Goal: Task Accomplishment & Management: Manage account settings

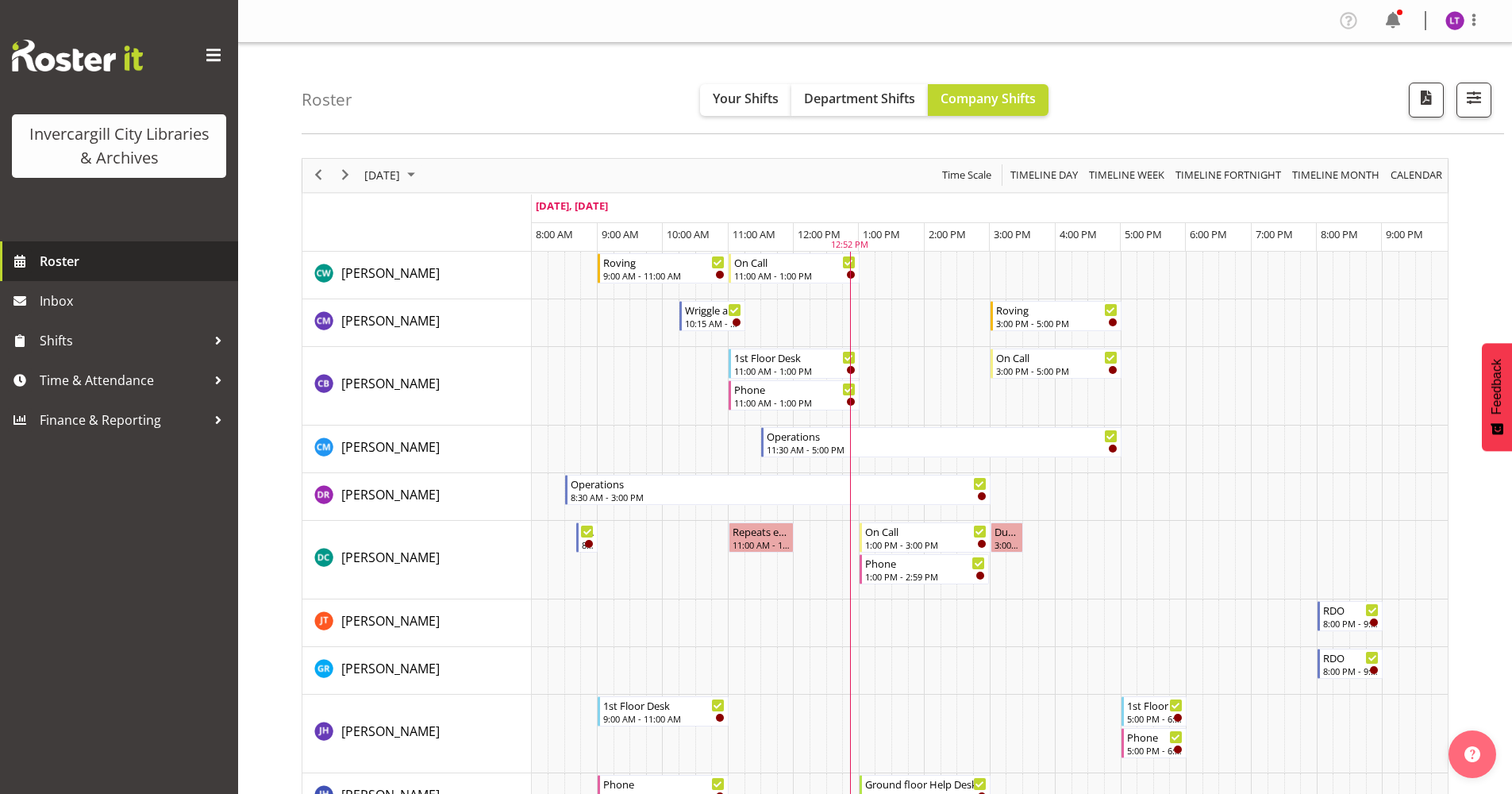
click at [62, 258] on span "Roster" at bounding box center [135, 261] width 191 height 24
click at [1491, 100] on button "button" at bounding box center [1474, 100] width 35 height 35
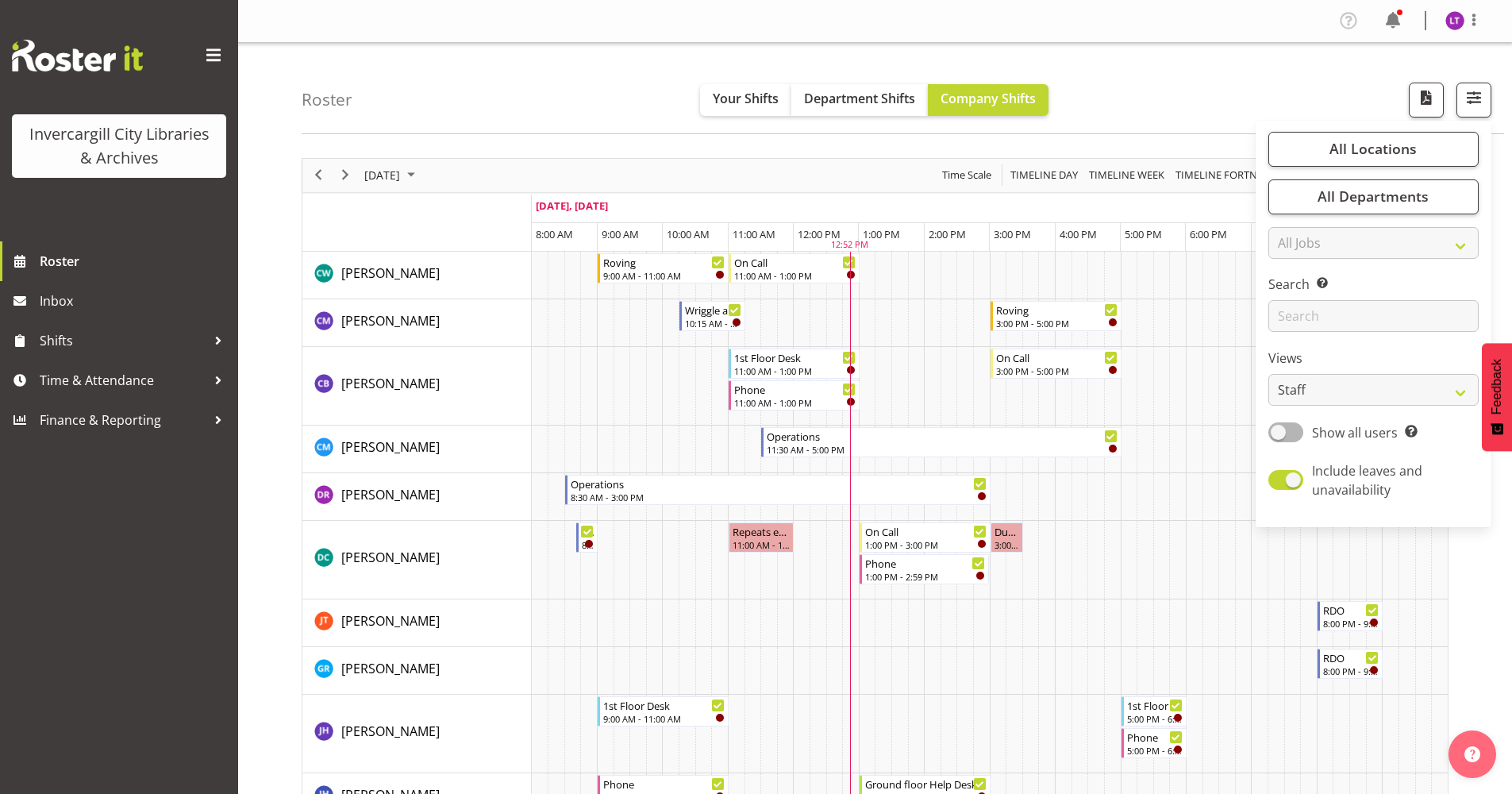
click at [1163, 102] on div "Roster Your Shifts Department Shifts Company Shifts All Locations Clear Bluff L…" at bounding box center [902, 88] width 1203 height 91
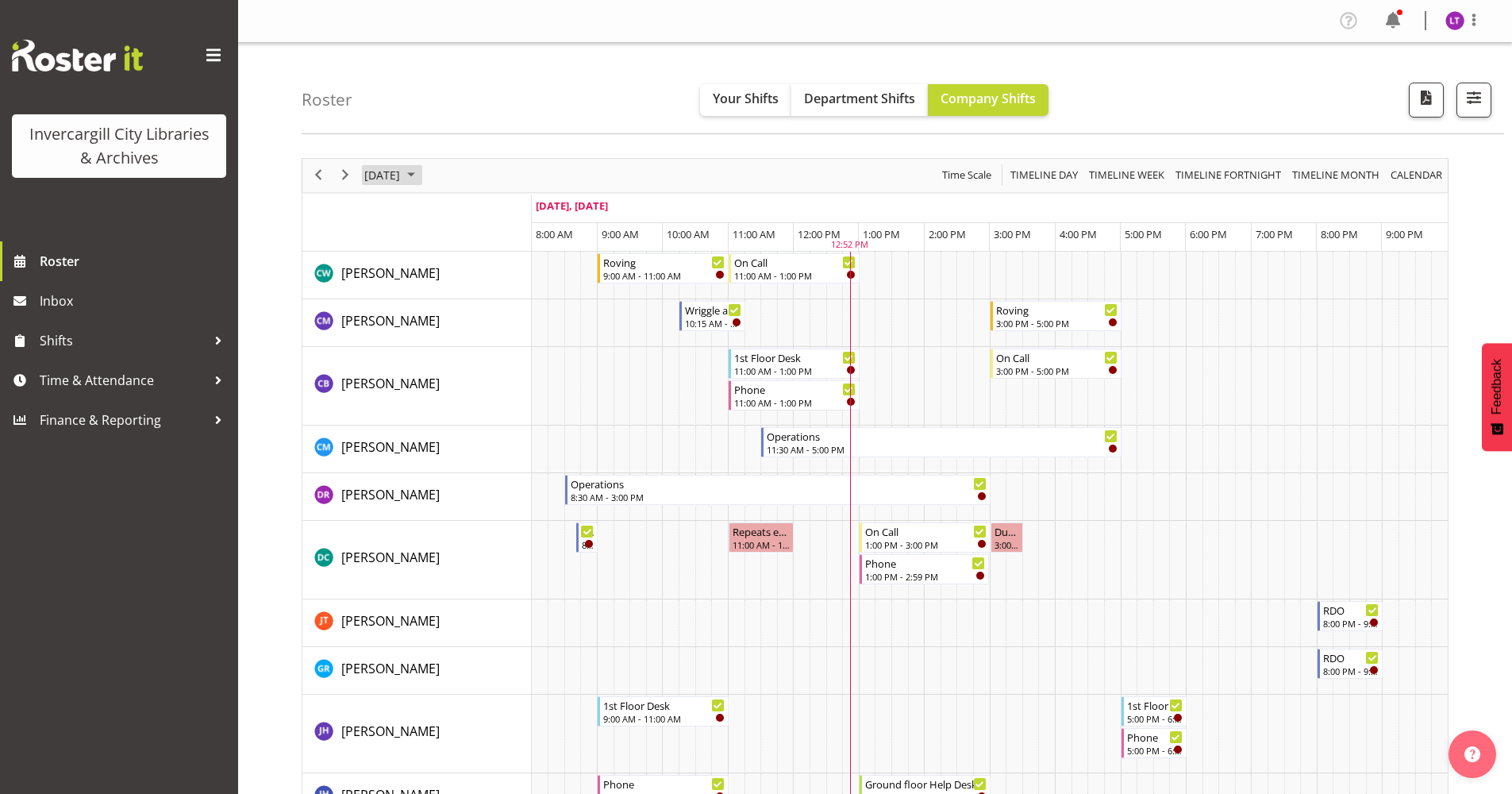
click at [402, 173] on span "September 29, 2025" at bounding box center [382, 174] width 39 height 20
click at [531, 218] on span "next month" at bounding box center [531, 215] width 27 height 28
click at [430, 300] on span "7" at bounding box center [432, 297] width 24 height 24
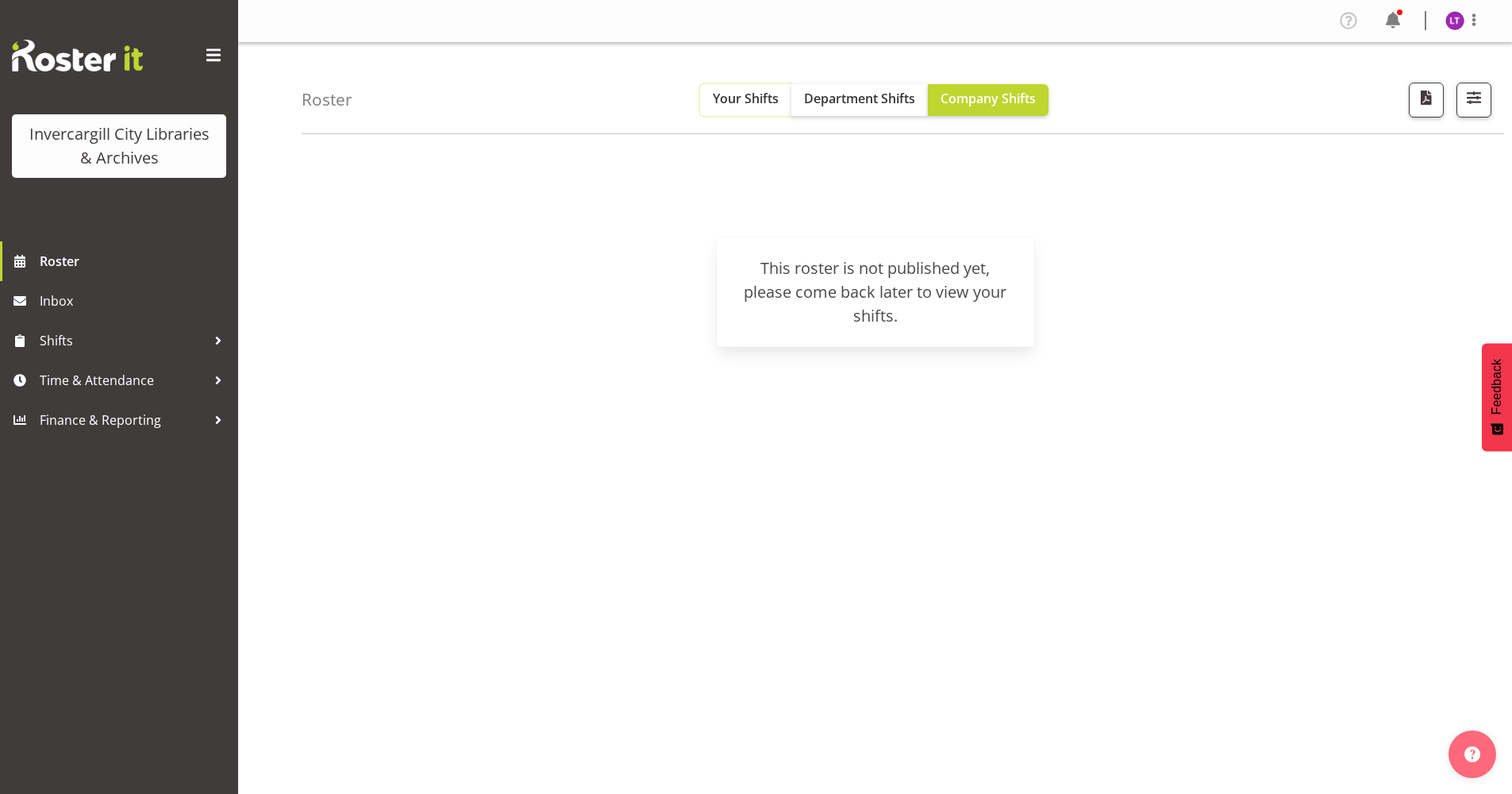
click at [726, 100] on span "Your Shifts" at bounding box center [745, 98] width 66 height 17
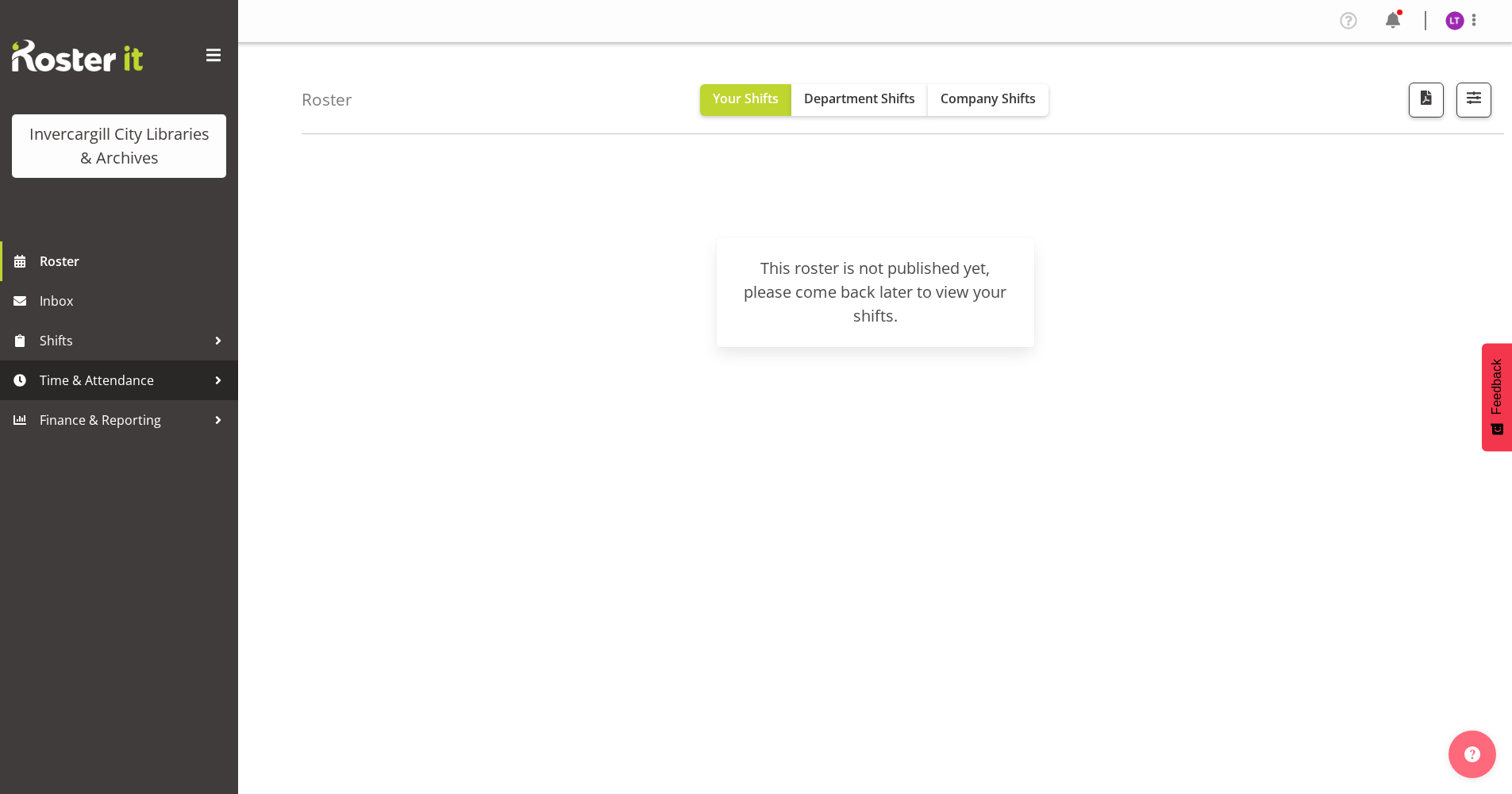
click at [124, 385] on span "Time & Attendance" at bounding box center [123, 380] width 167 height 24
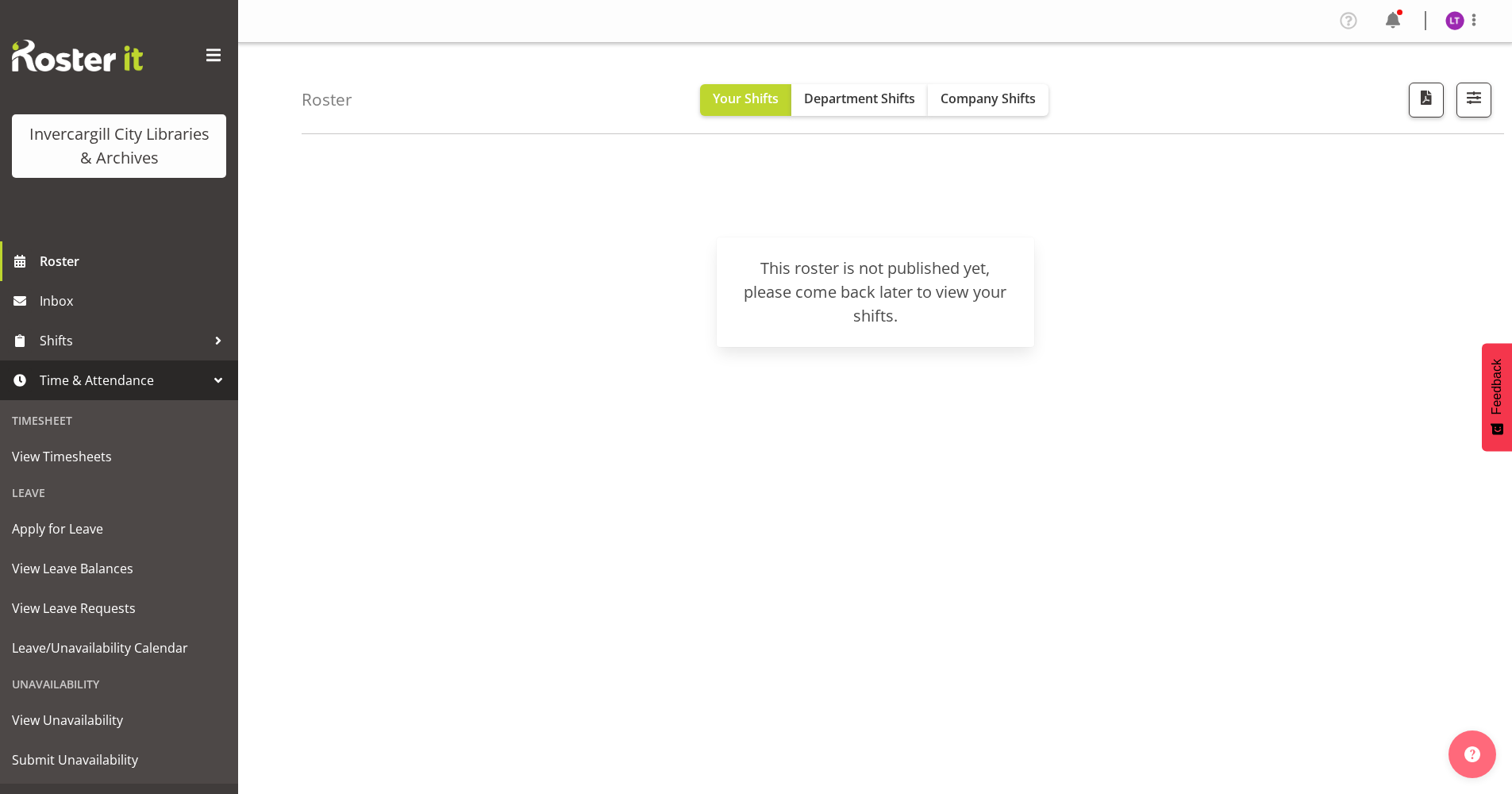
click at [48, 681] on div "Unavailability" at bounding box center [119, 684] width 230 height 33
click at [179, 639] on span "Leave/Unavailability Calendar" at bounding box center [119, 648] width 215 height 24
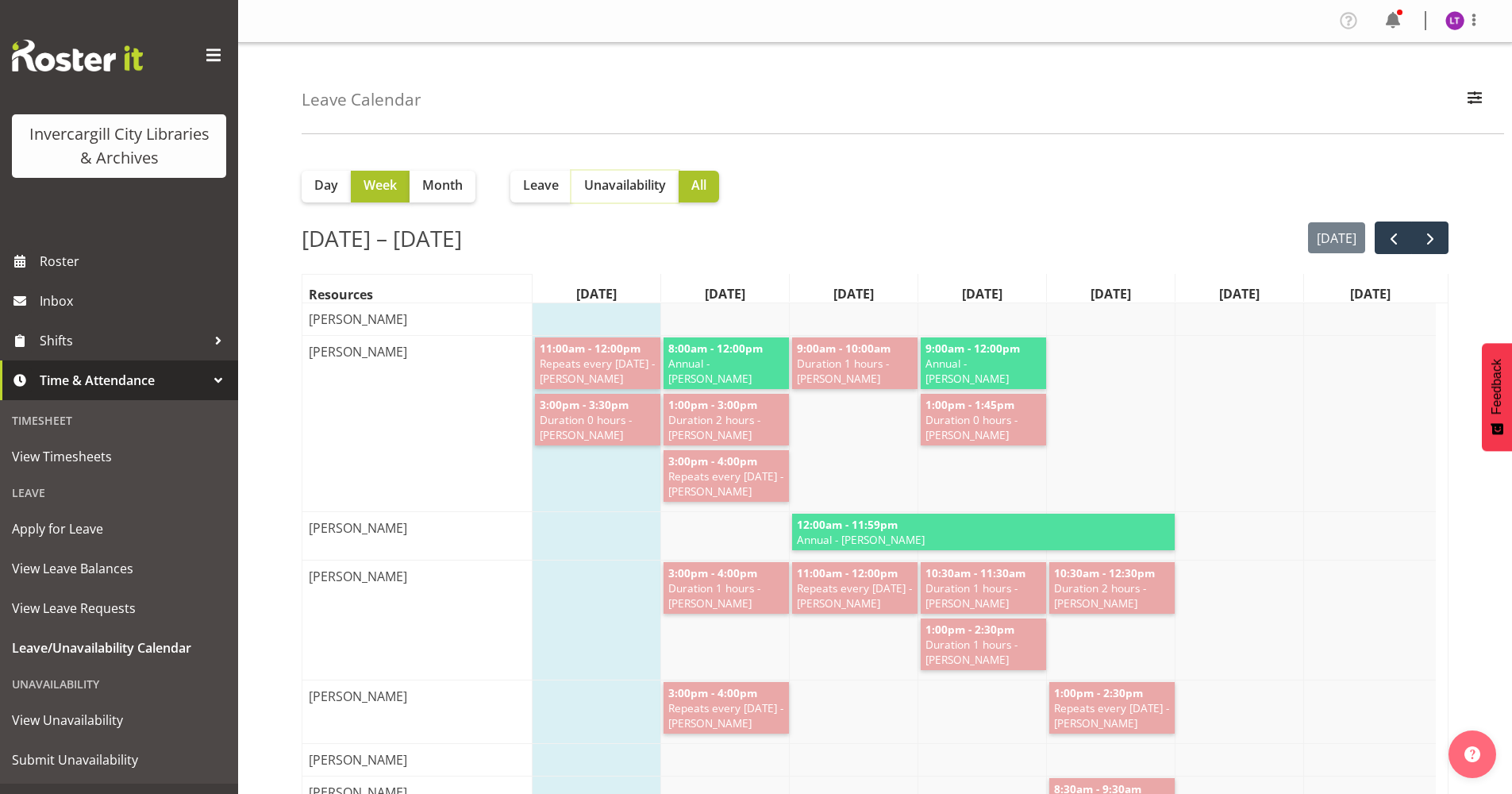
click at [663, 190] on span "Unavailability" at bounding box center [625, 185] width 82 height 19
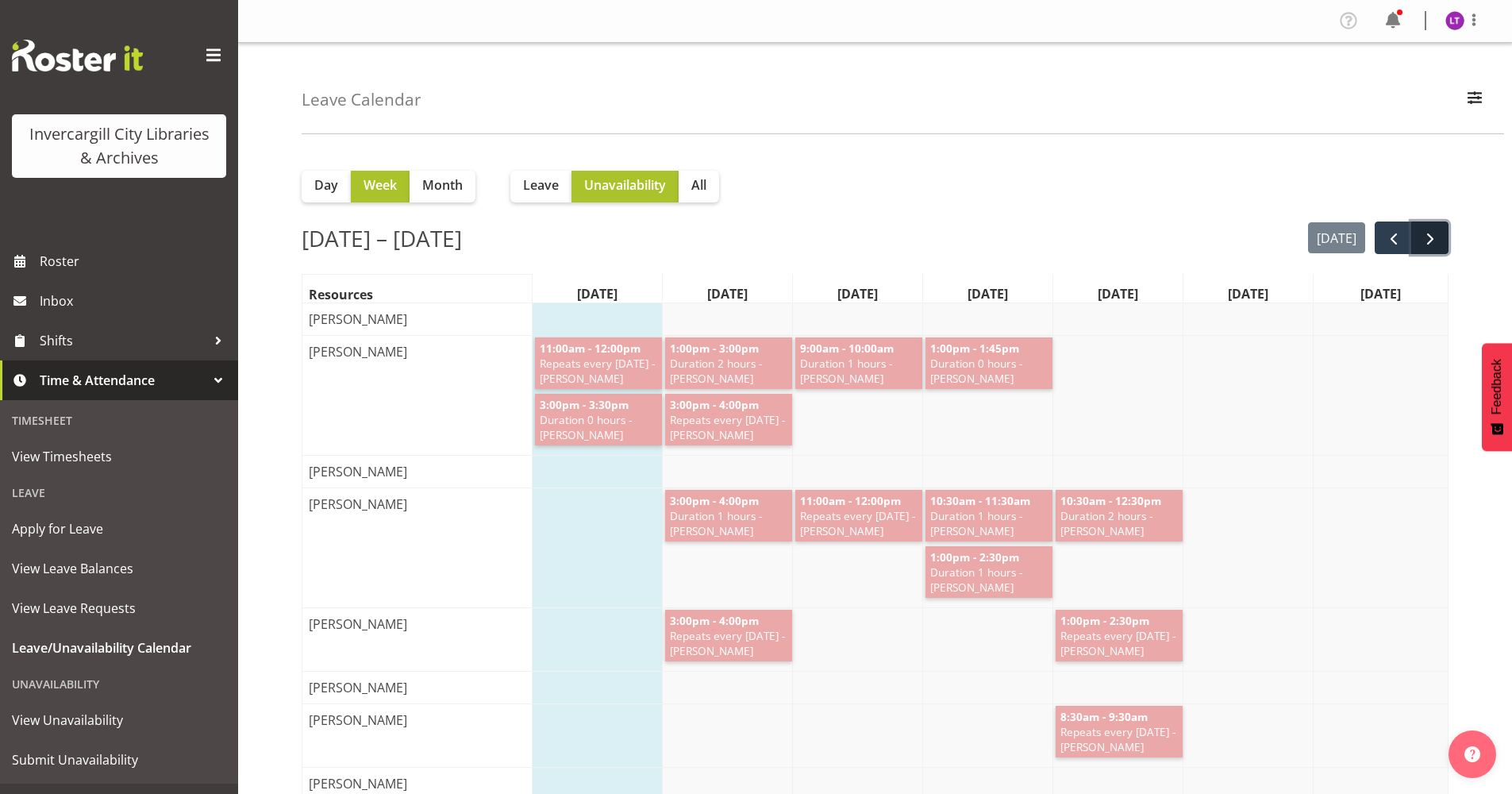
click at [1427, 236] on span "next" at bounding box center [1430, 239] width 19 height 19
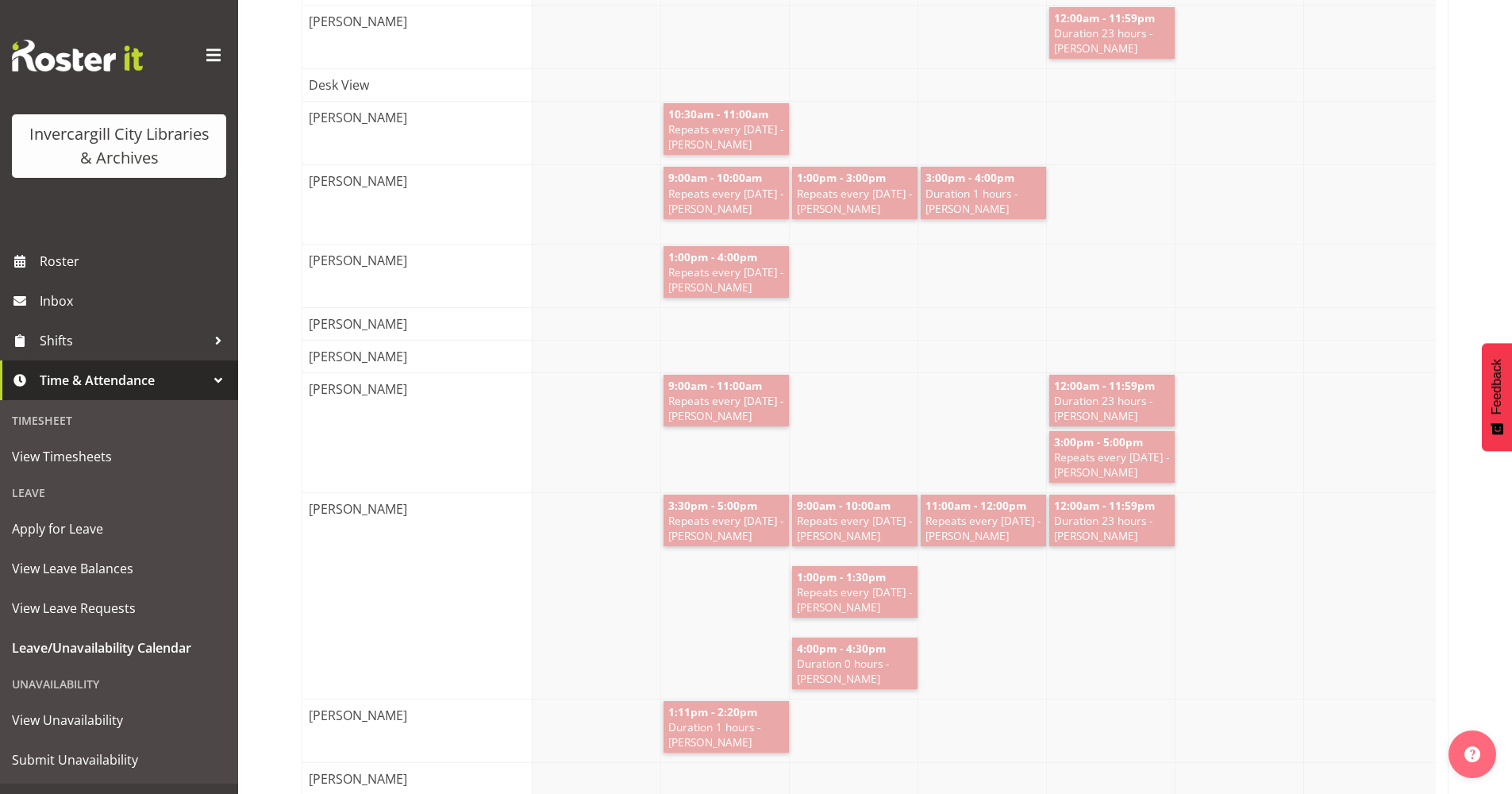
scroll to position [1111, 0]
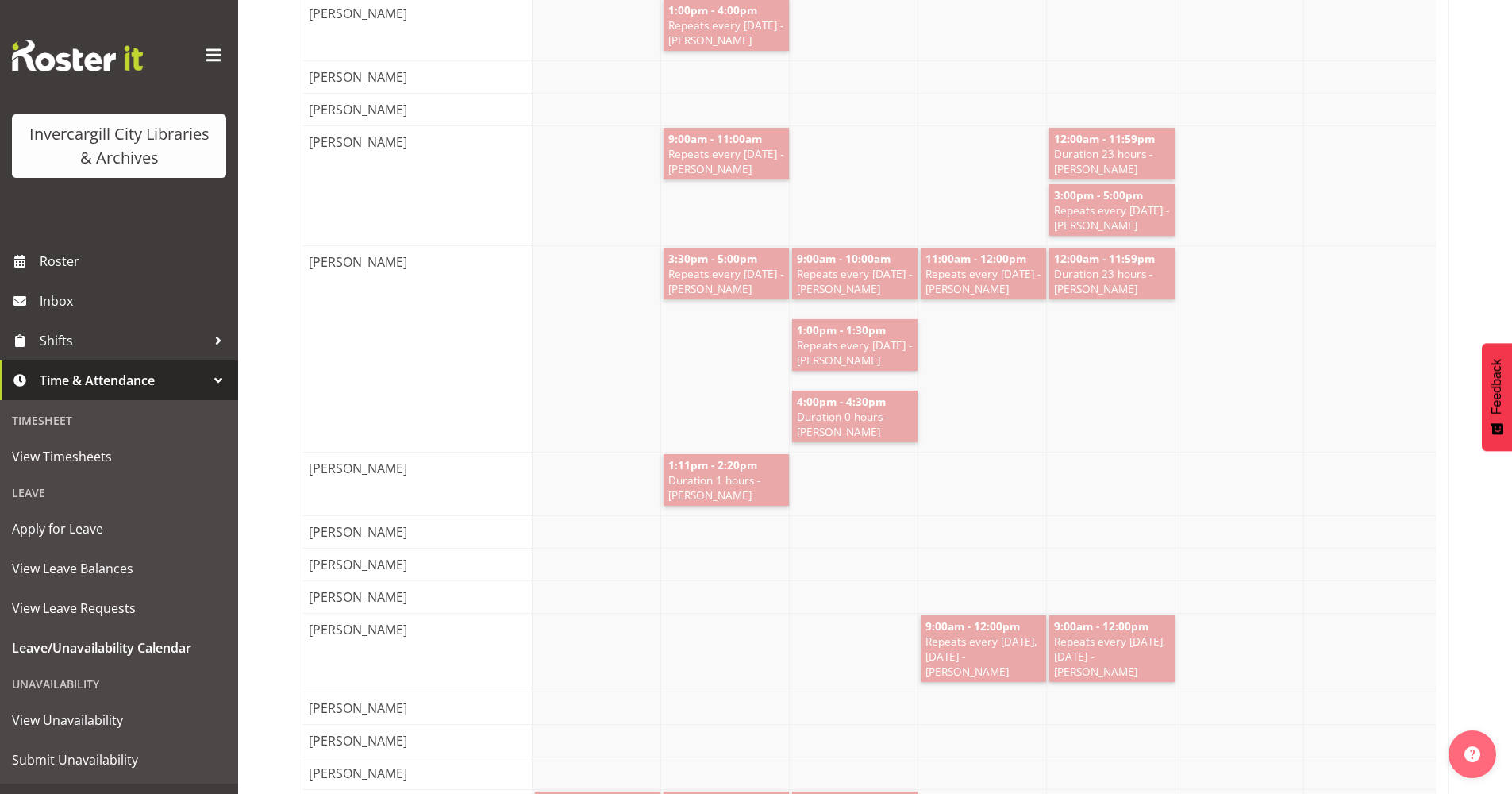
click at [438, 613] on div "[PERSON_NAME]" at bounding box center [422, 597] width 241 height 32
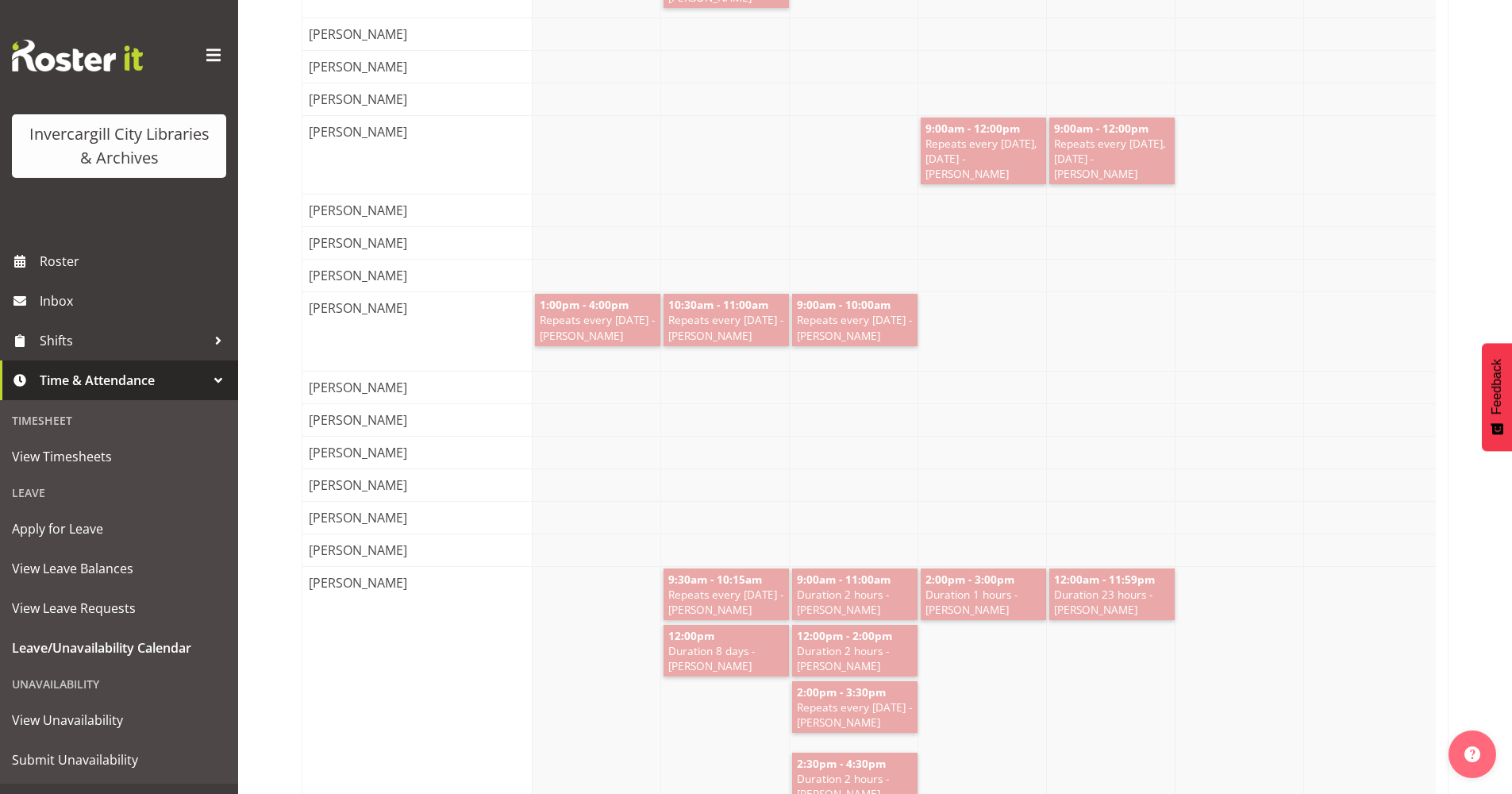
scroll to position [1587, 0]
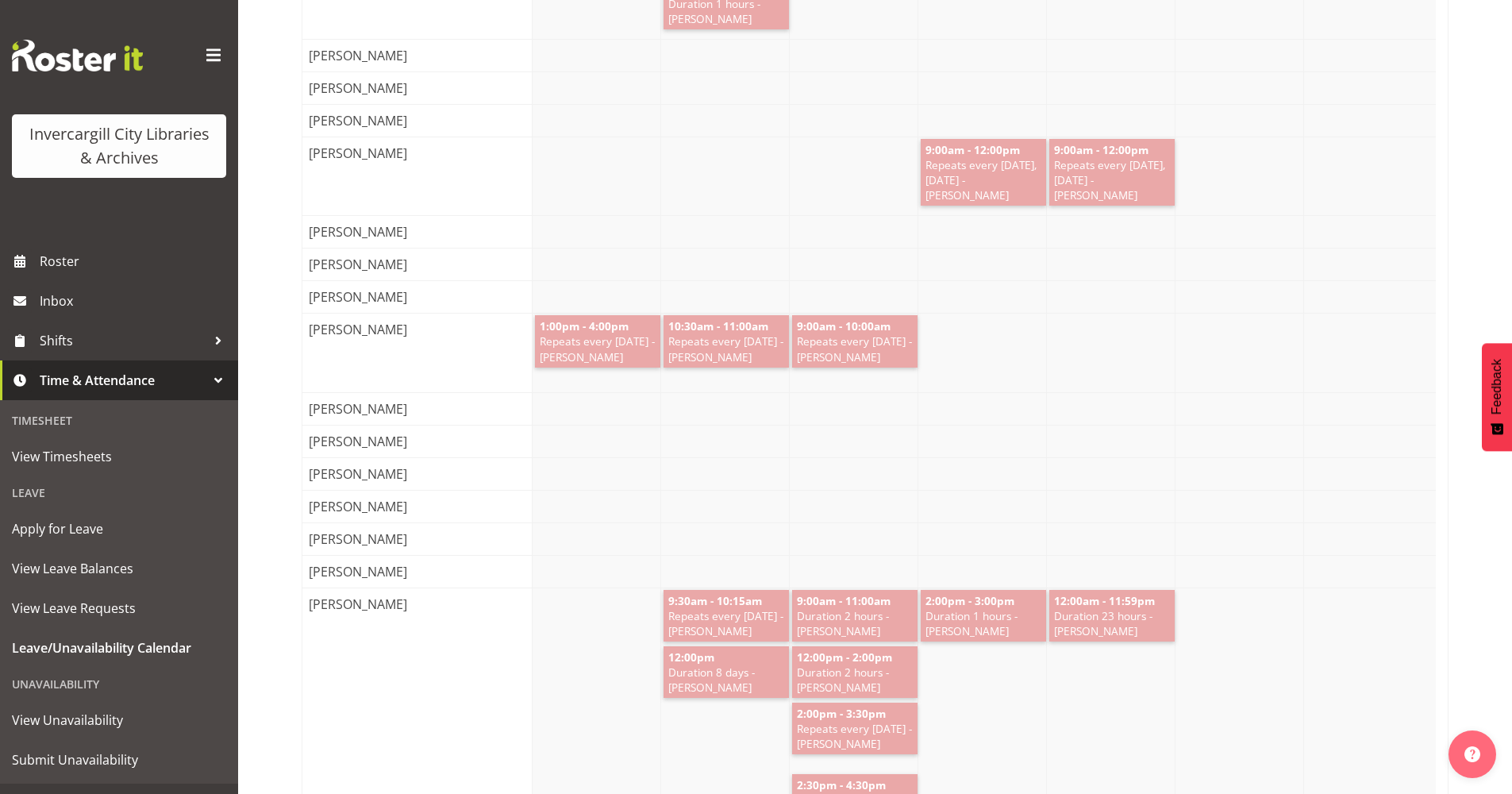
click at [750, 136] on div at bounding box center [984, 120] width 903 height 32
click at [746, 131] on div at bounding box center [984, 120] width 903 height 32
click at [410, 125] on div "Lyndsay Tautari" at bounding box center [422, 120] width 241 height 32
click at [107, 645] on span "Leave/Unavailability Calendar" at bounding box center [119, 648] width 215 height 24
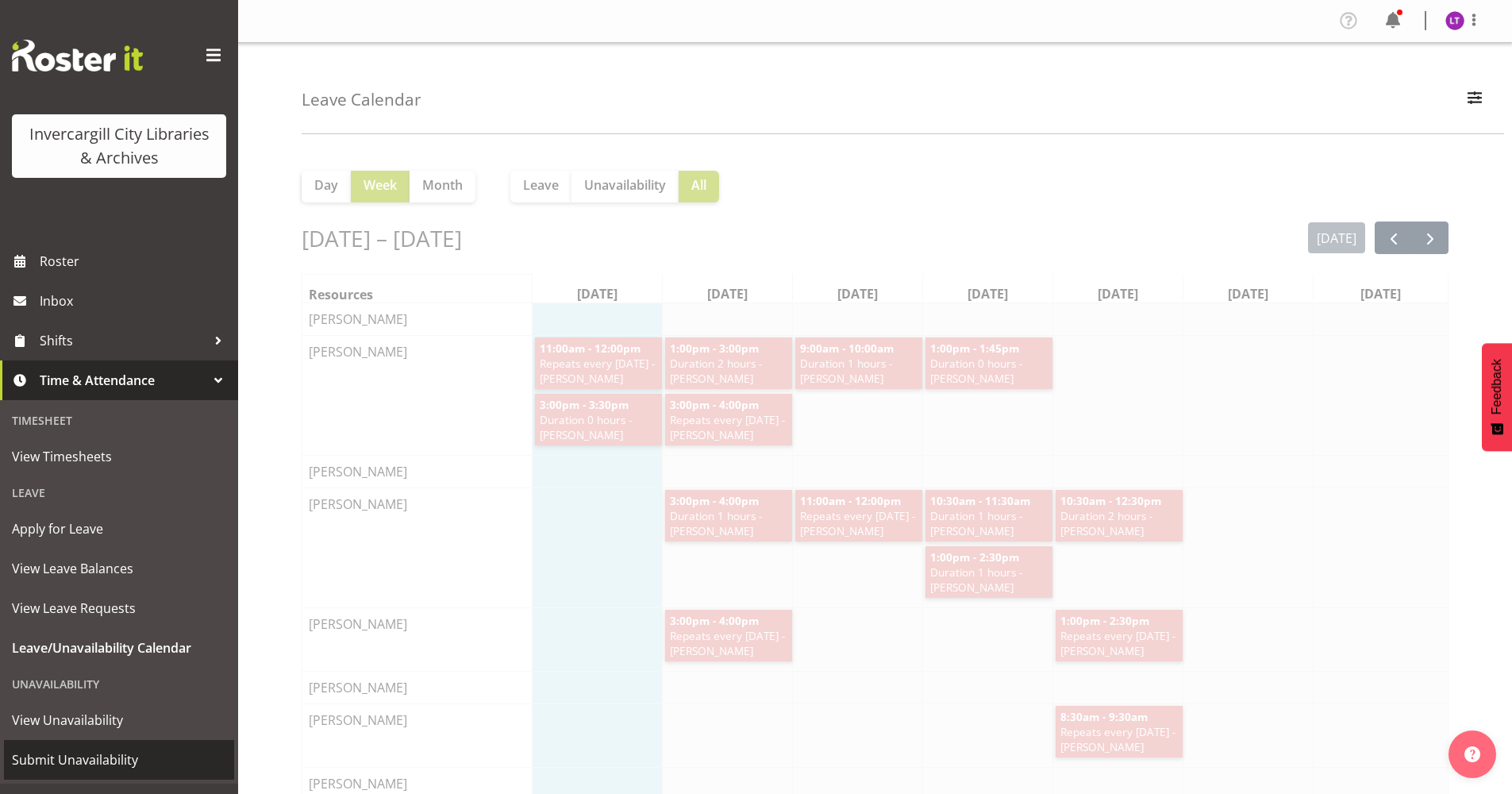
click at [101, 763] on span "Submit Unavailability" at bounding box center [119, 760] width 215 height 24
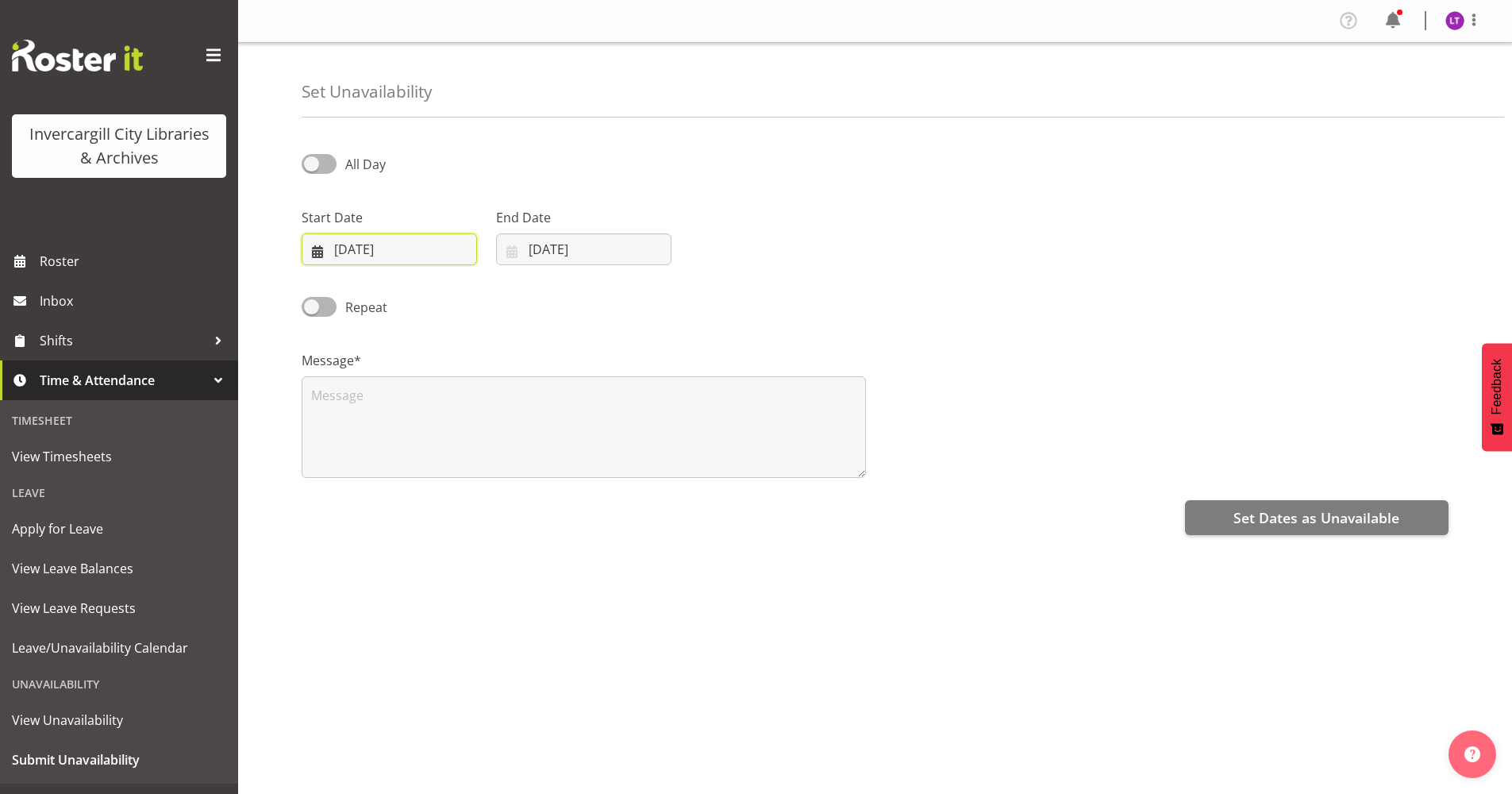
drag, startPoint x: 385, startPoint y: 252, endPoint x: 353, endPoint y: 264, distance: 34.2
click at [372, 258] on input "29/09/2025" at bounding box center [389, 249] width 175 height 32
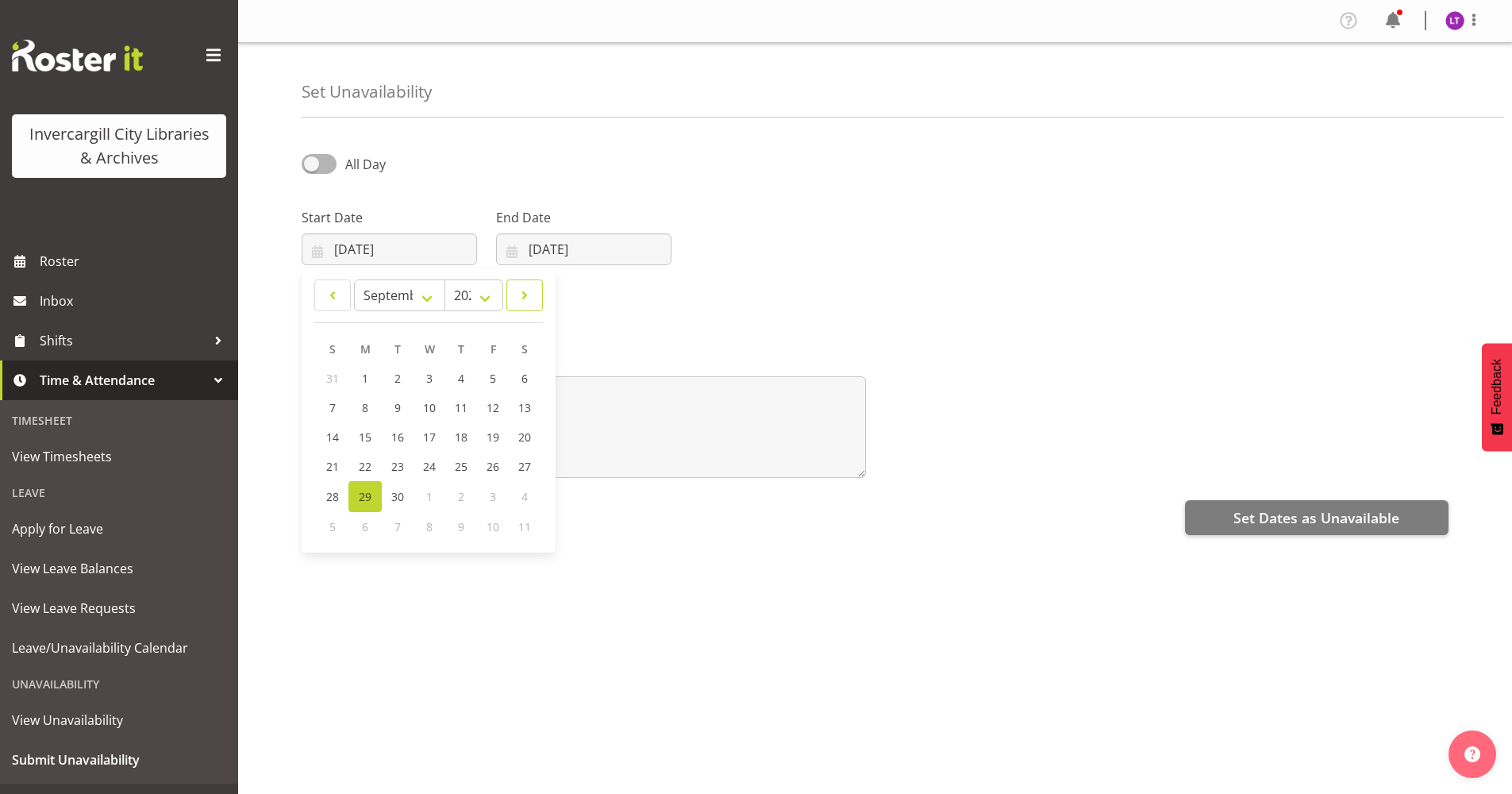
click at [533, 291] on link at bounding box center [525, 294] width 37 height 32
select select "9"
click at [401, 402] on link "7" at bounding box center [398, 409] width 32 height 29
type input "07/10/2025"
click at [331, 307] on span at bounding box center [319, 306] width 35 height 20
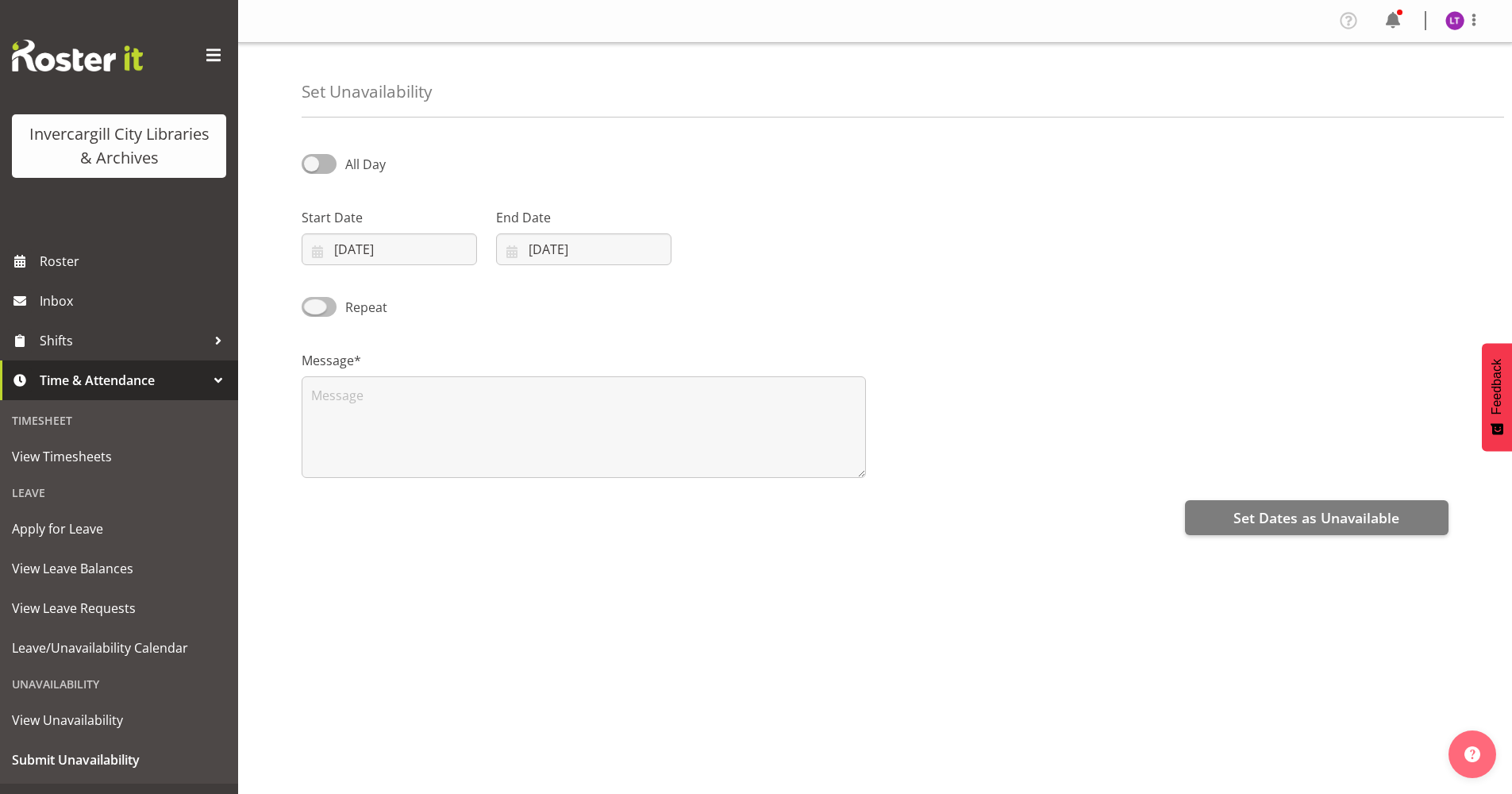
click at [312, 307] on input "Repeat" at bounding box center [307, 306] width 10 height 10
checkbox input "true"
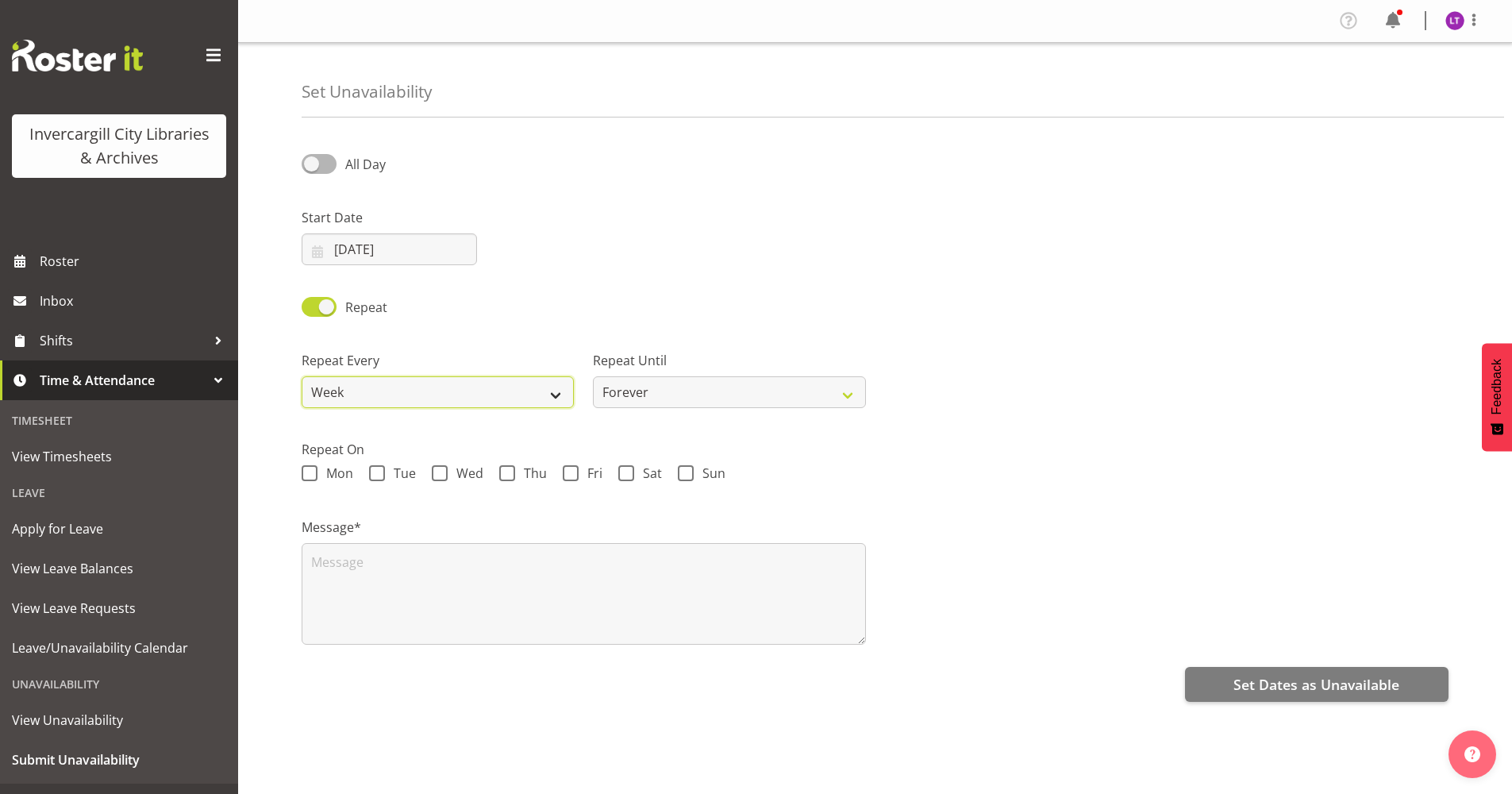
click at [553, 387] on select "Week 2 Weeks 3 Weeks 4 Weeks Month" at bounding box center [437, 391] width 272 height 32
select select "2weeks"
click at [301, 376] on select "Week 2 Weeks 3 Weeks 4 Weeks Month" at bounding box center [437, 391] width 272 height 32
click at [384, 475] on label "Tue" at bounding box center [392, 473] width 47 height 15
click at [380, 475] on input "Tue" at bounding box center [374, 474] width 10 height 10
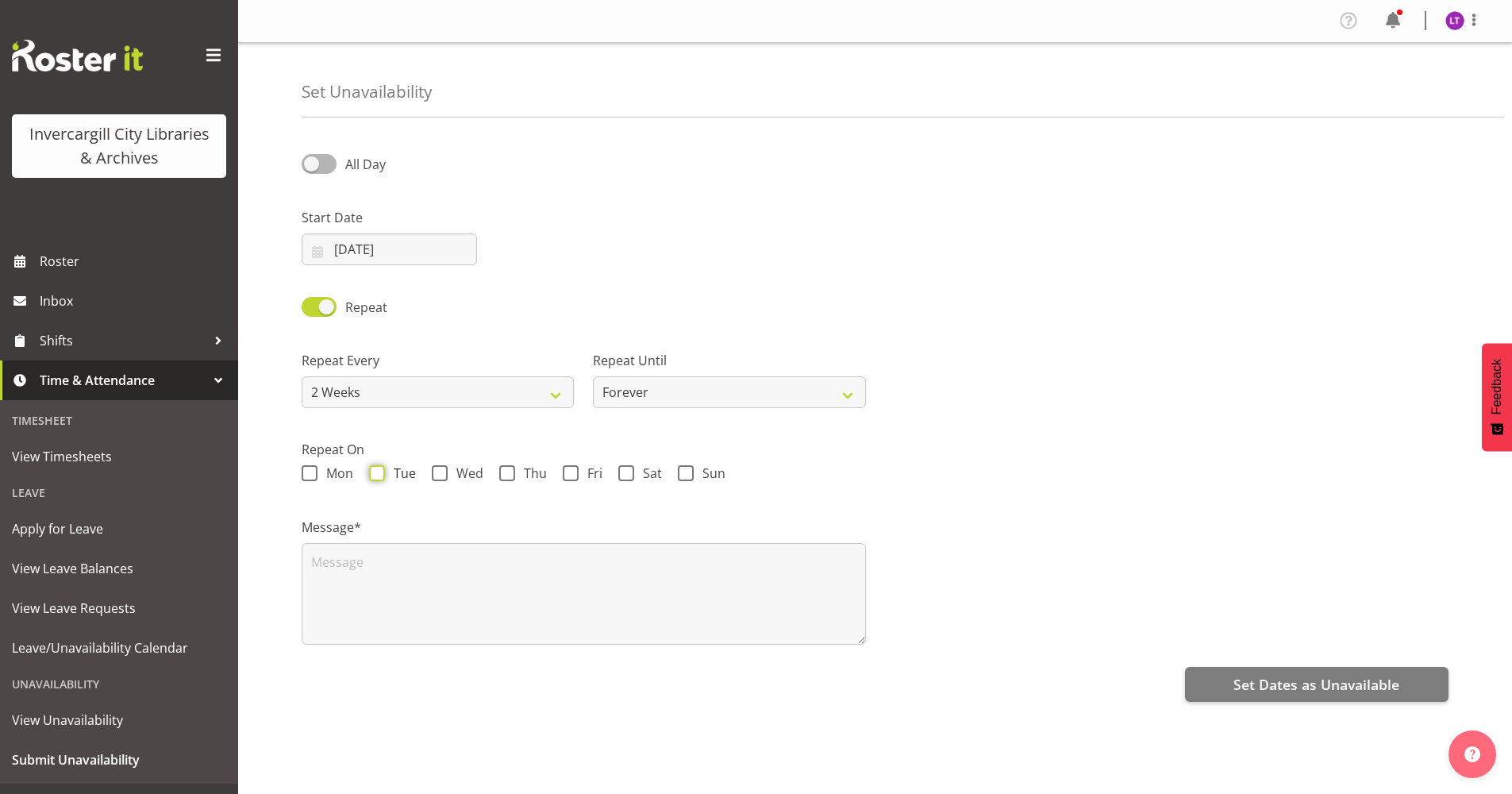
checkbox input "true"
click at [317, 258] on input "07/10/2025" at bounding box center [389, 249] width 175 height 32
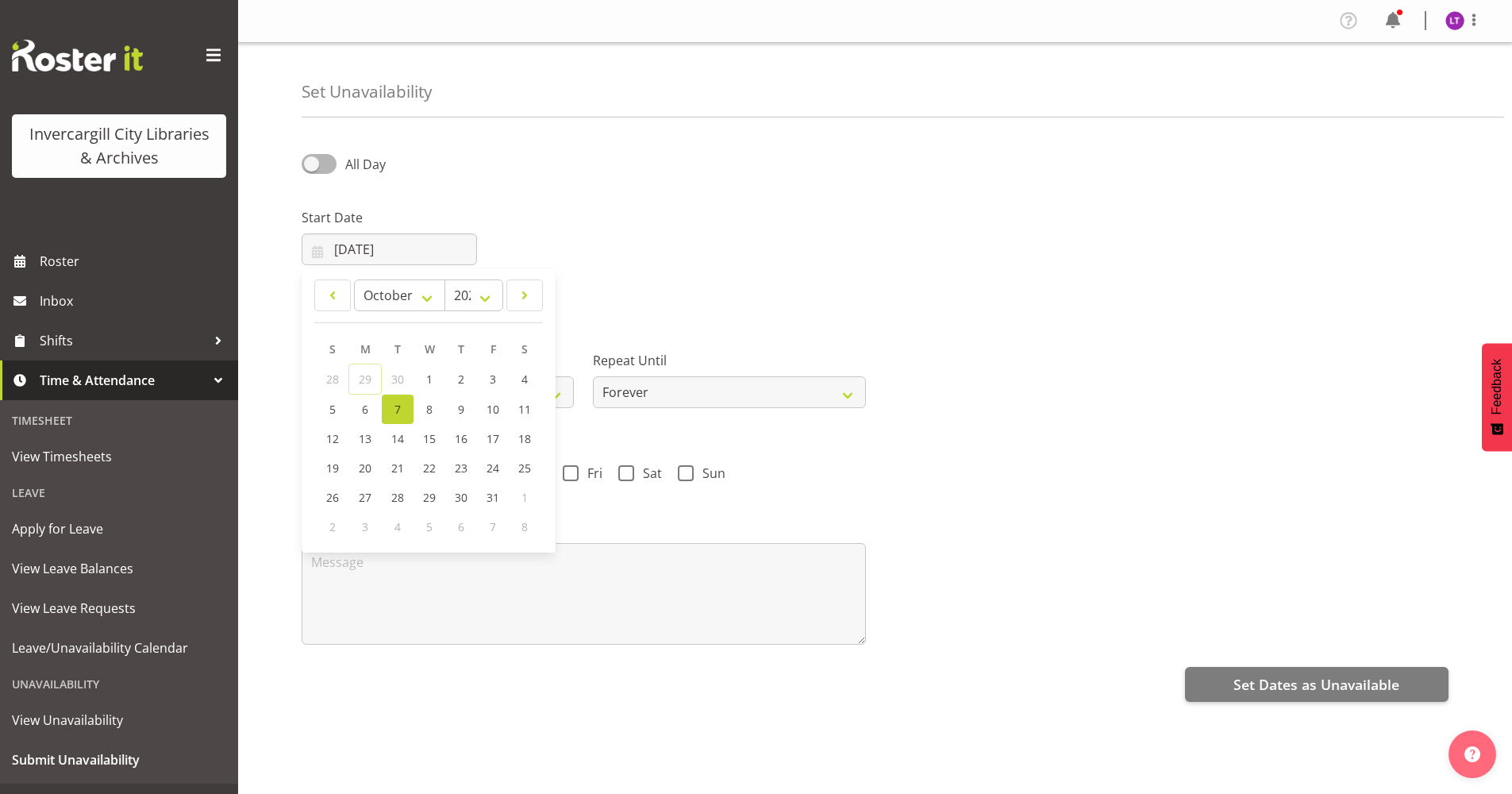
click at [404, 415] on link "7" at bounding box center [398, 409] width 32 height 29
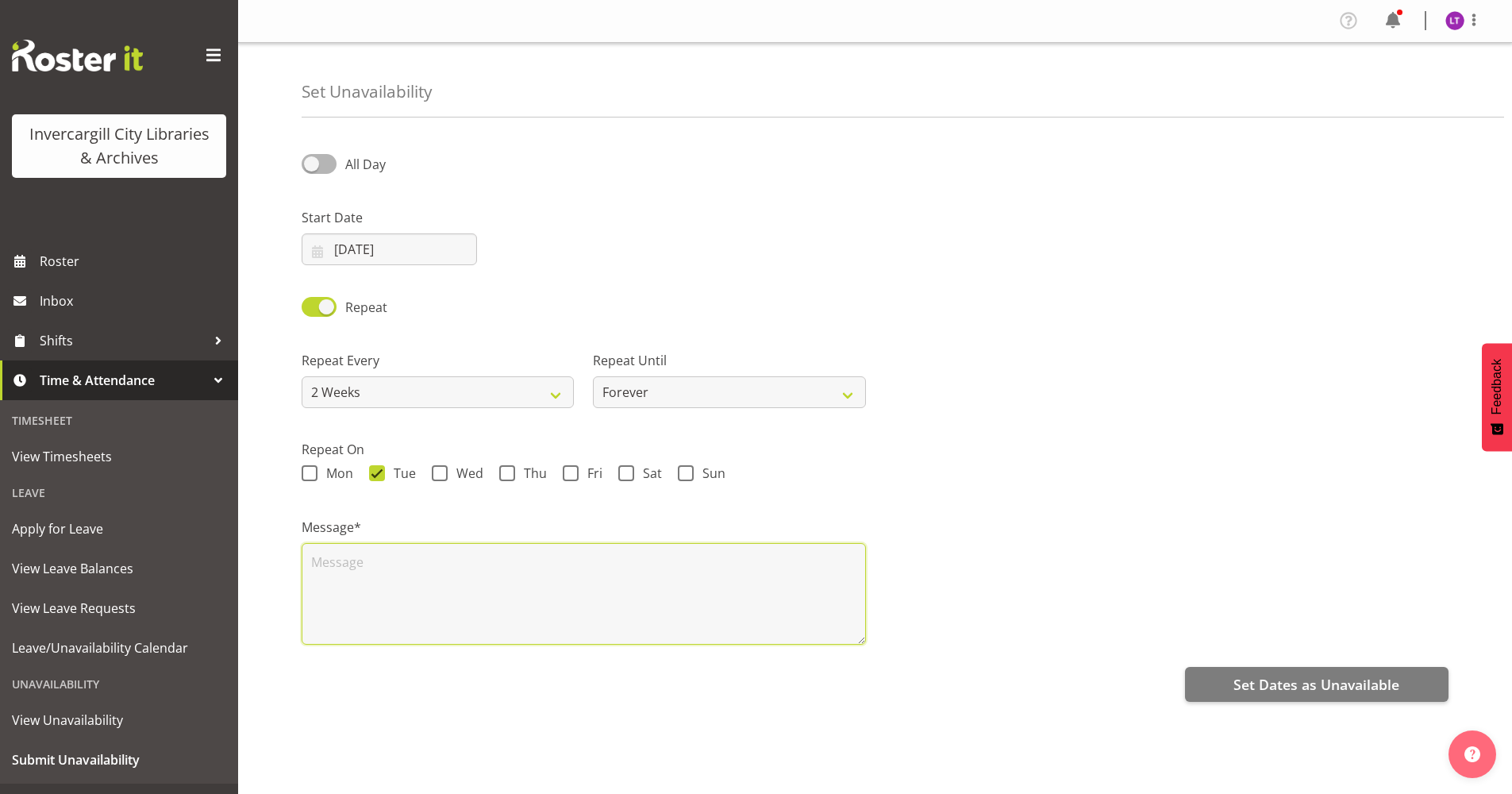
click at [367, 565] on textarea at bounding box center [583, 593] width 564 height 101
paste textarea "Collections Team Meeting"
click at [474, 559] on textarea "Collections Team Meeting 9-11am" at bounding box center [583, 593] width 564 height 101
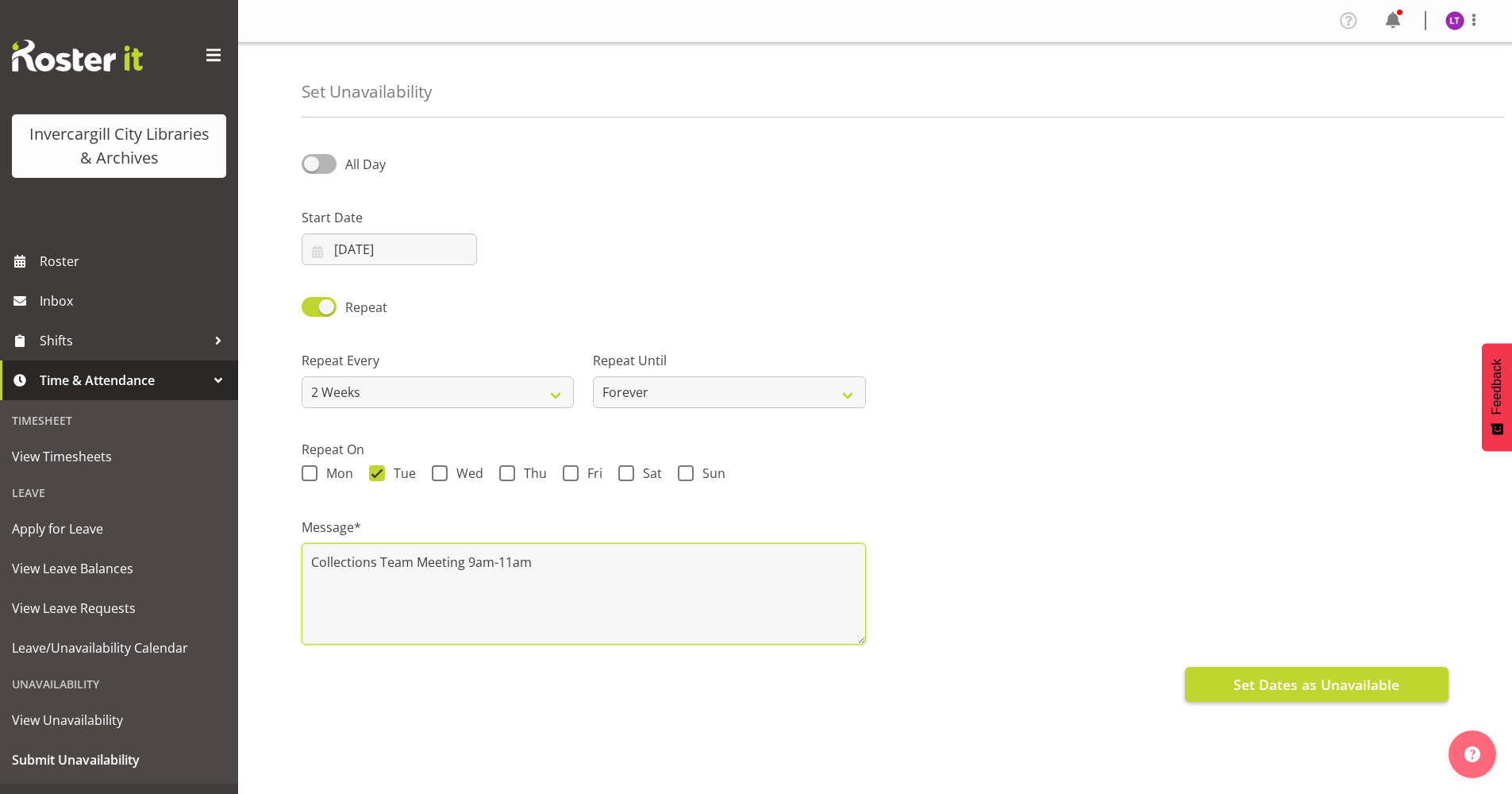
type textarea "Collections Team Meeting 9am-11am"
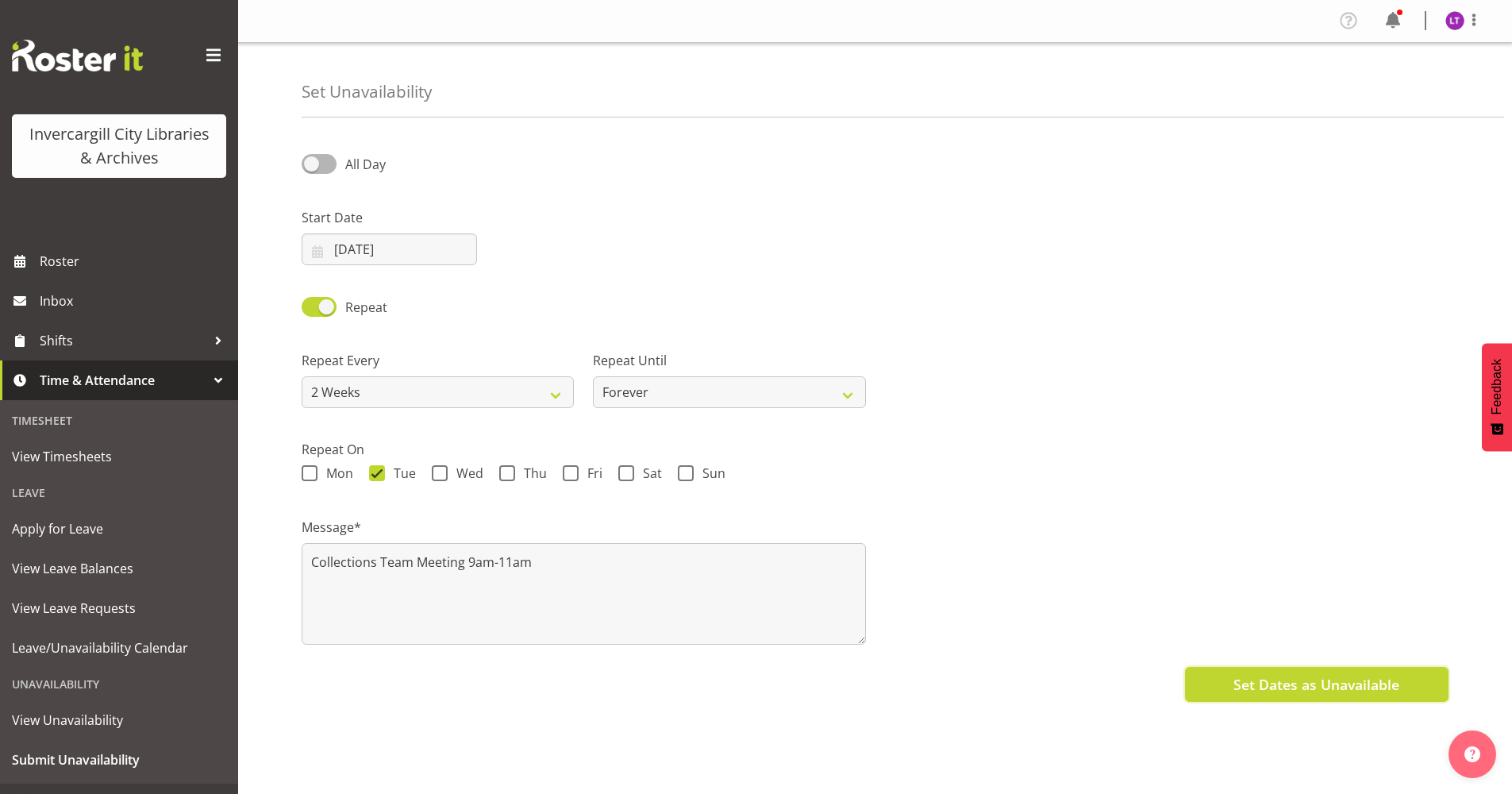
click at [1236, 679] on span "Set Dates as Unavailable" at bounding box center [1316, 684] width 166 height 21
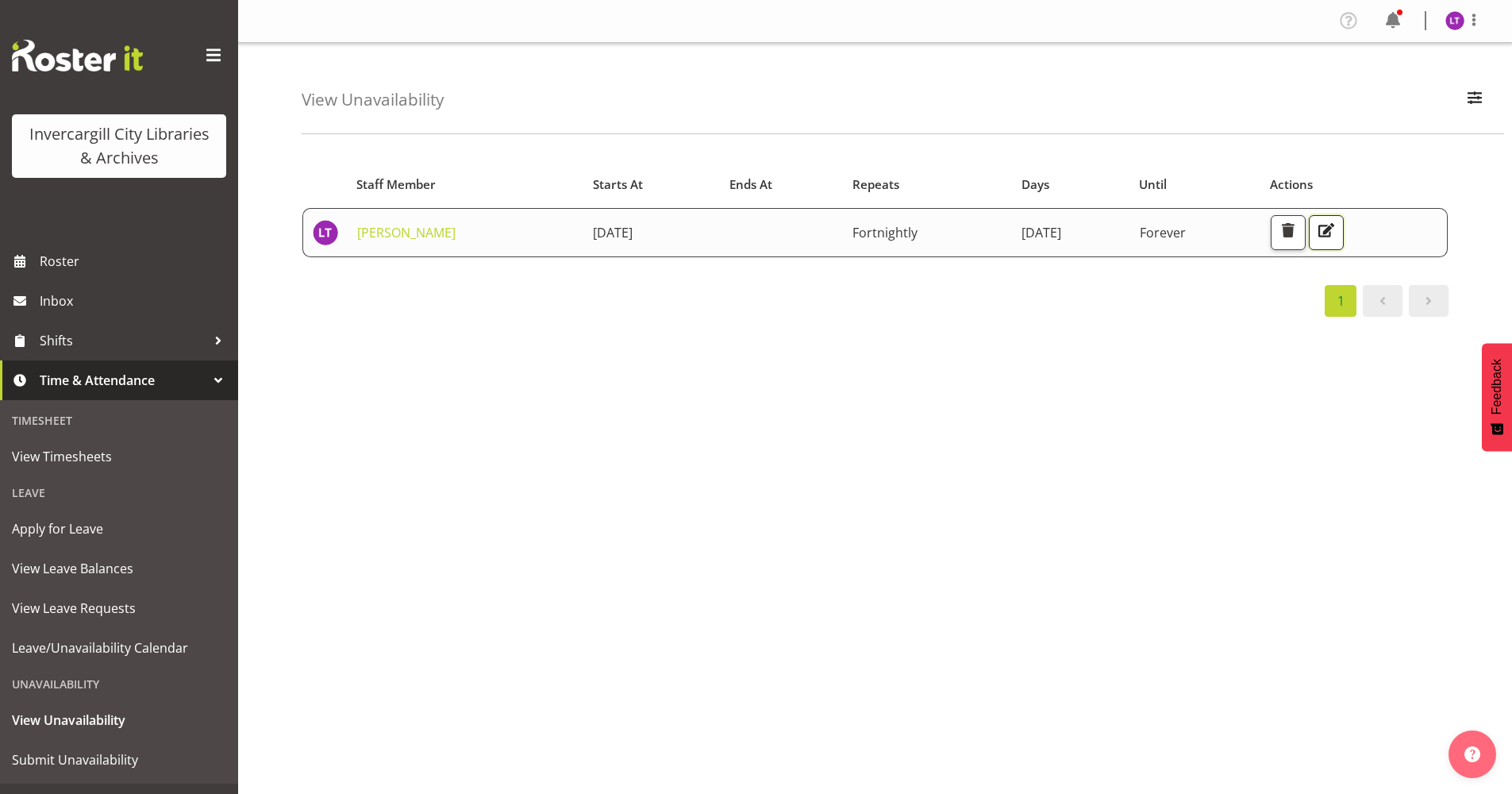
click at [1337, 230] on span "button" at bounding box center [1327, 230] width 21 height 21
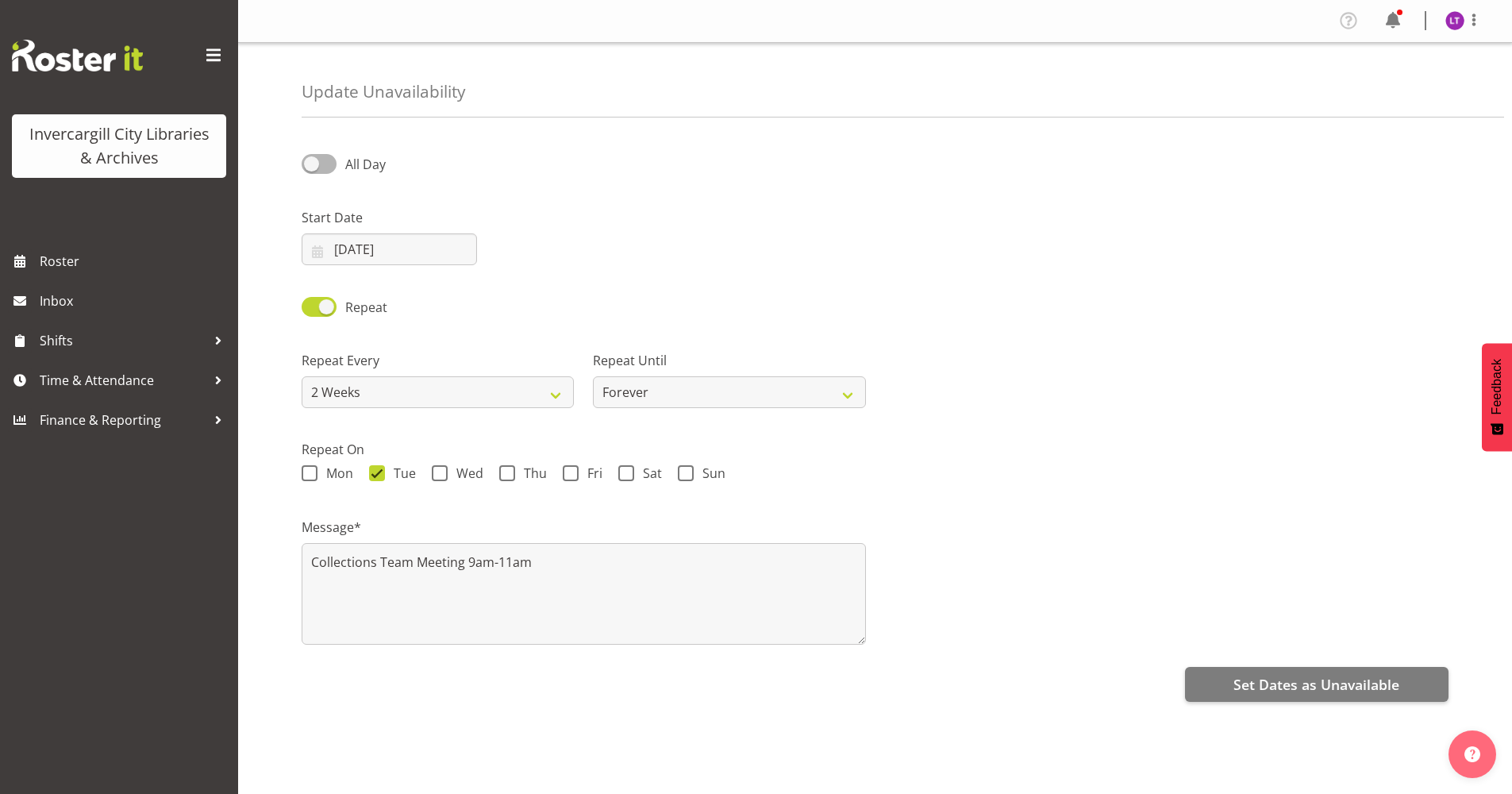
select select "2weeks"
click at [313, 247] on input "[DATE]" at bounding box center [389, 249] width 175 height 32
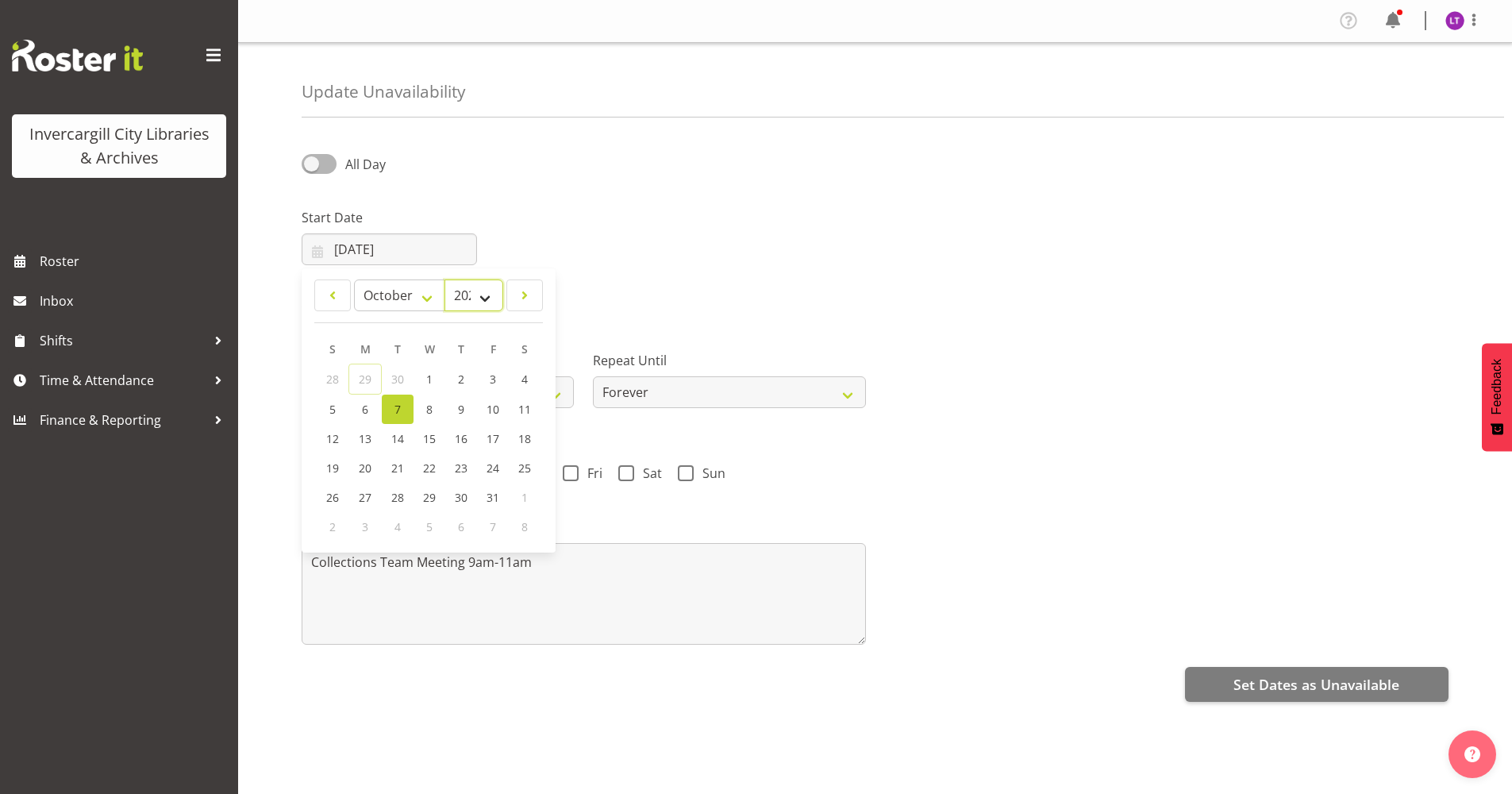
click at [496, 299] on select "2035 2034 2033 2032 2031 2030 2029 2028 2027 2026 2025 2024 2023 2022 2021 2020…" at bounding box center [474, 294] width 58 height 32
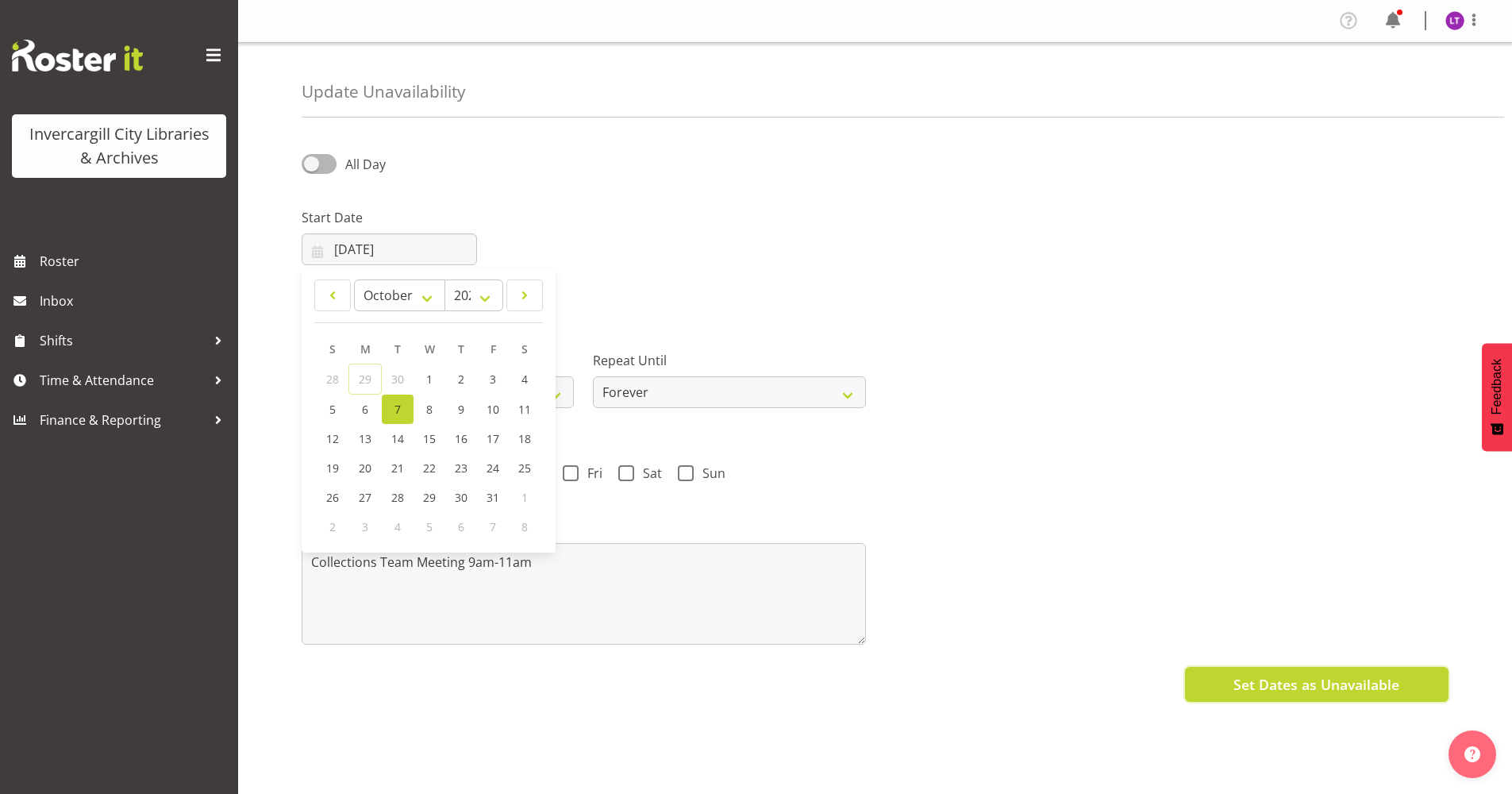
click at [1202, 684] on button "Set Dates as Unavailable" at bounding box center [1316, 684] width 264 height 35
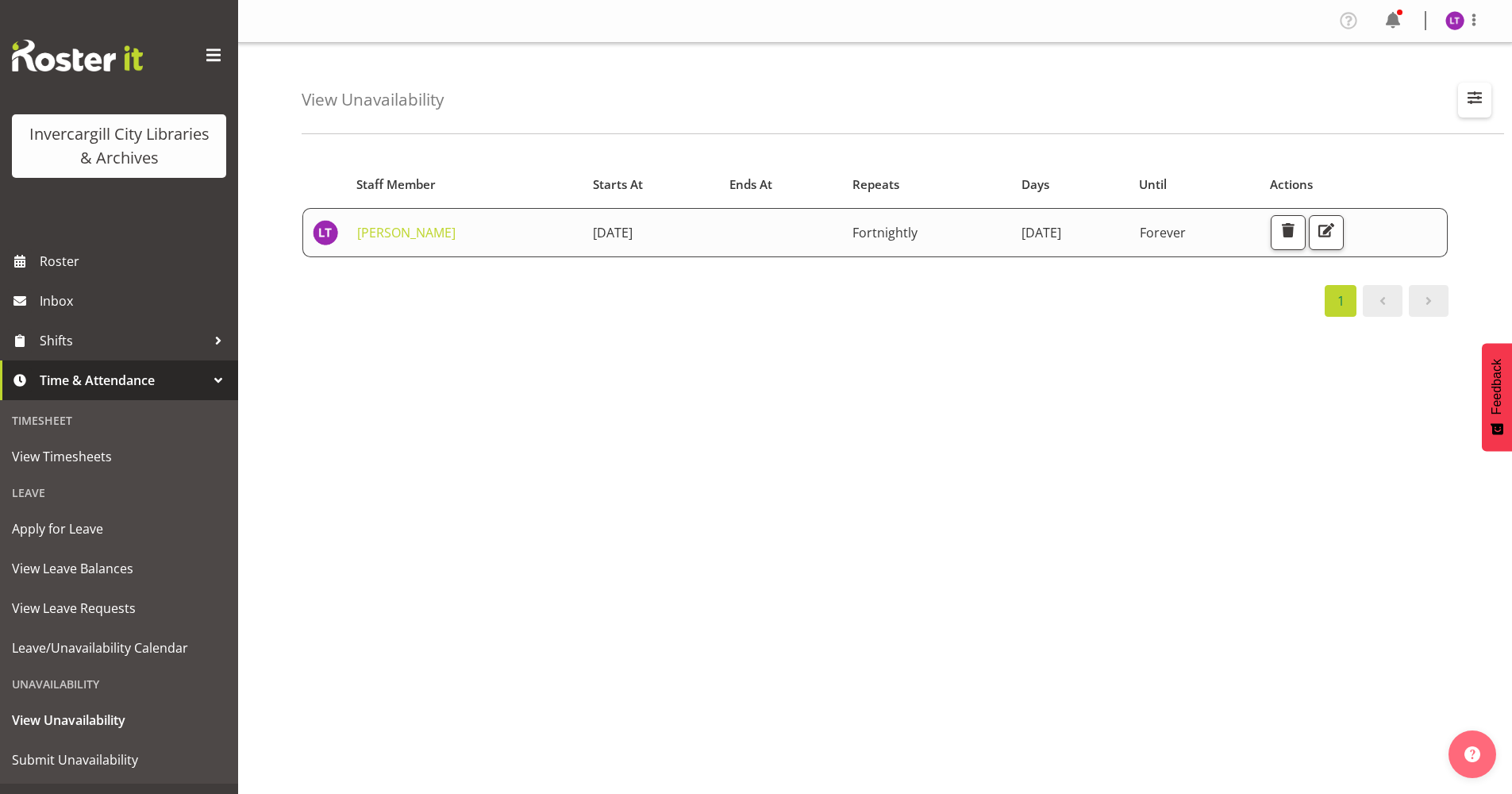
click at [1479, 100] on span "button" at bounding box center [1475, 98] width 21 height 21
click at [1506, 373] on button "Feedback" at bounding box center [1497, 397] width 30 height 108
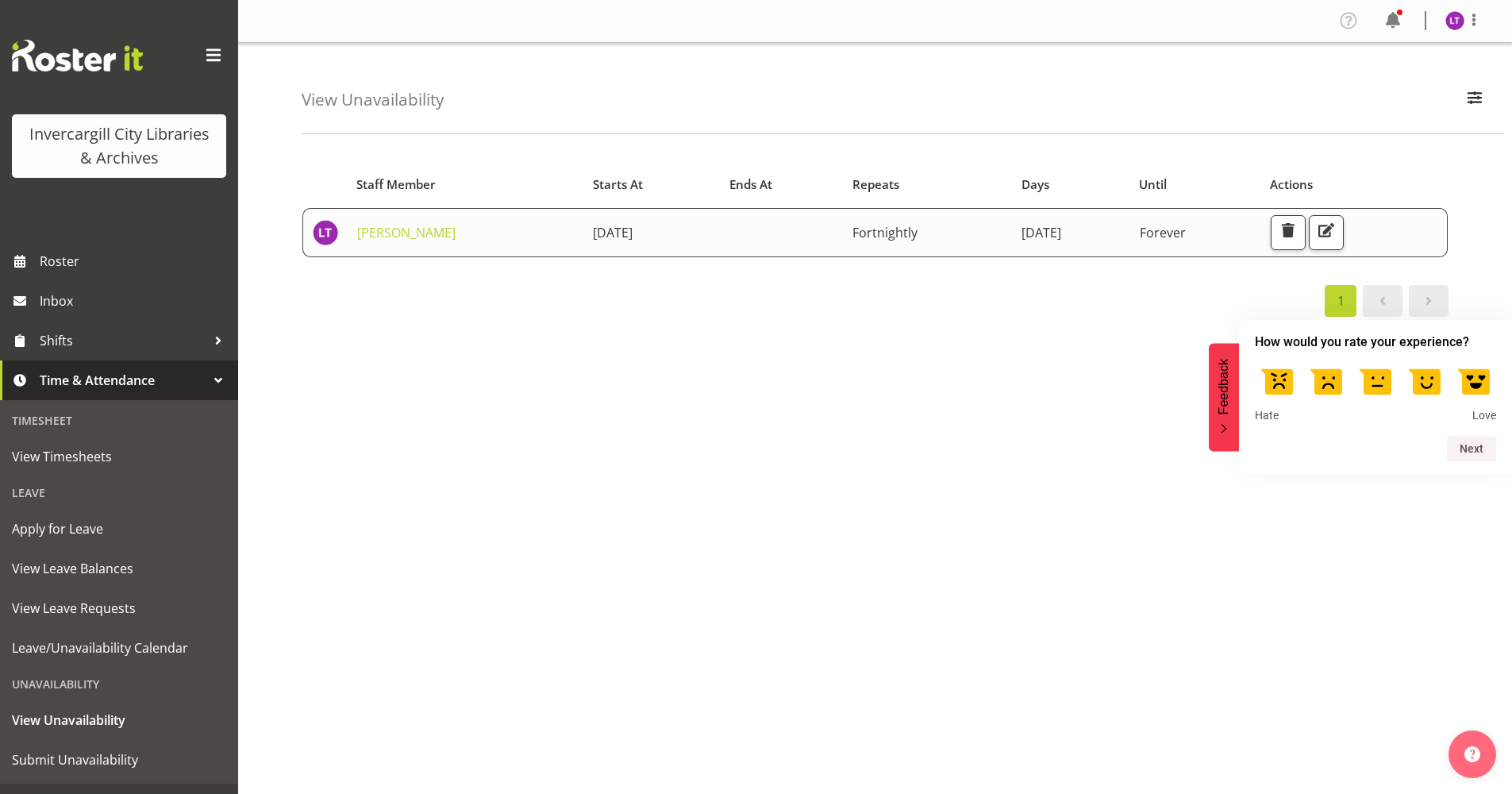
click at [1335, 383] on label at bounding box center [1327, 380] width 45 height 45
click at [1327, 358] on input "2" at bounding box center [1327, 358] width 0 height 0
click at [1454, 445] on button "Next" at bounding box center [1472, 449] width 49 height 26
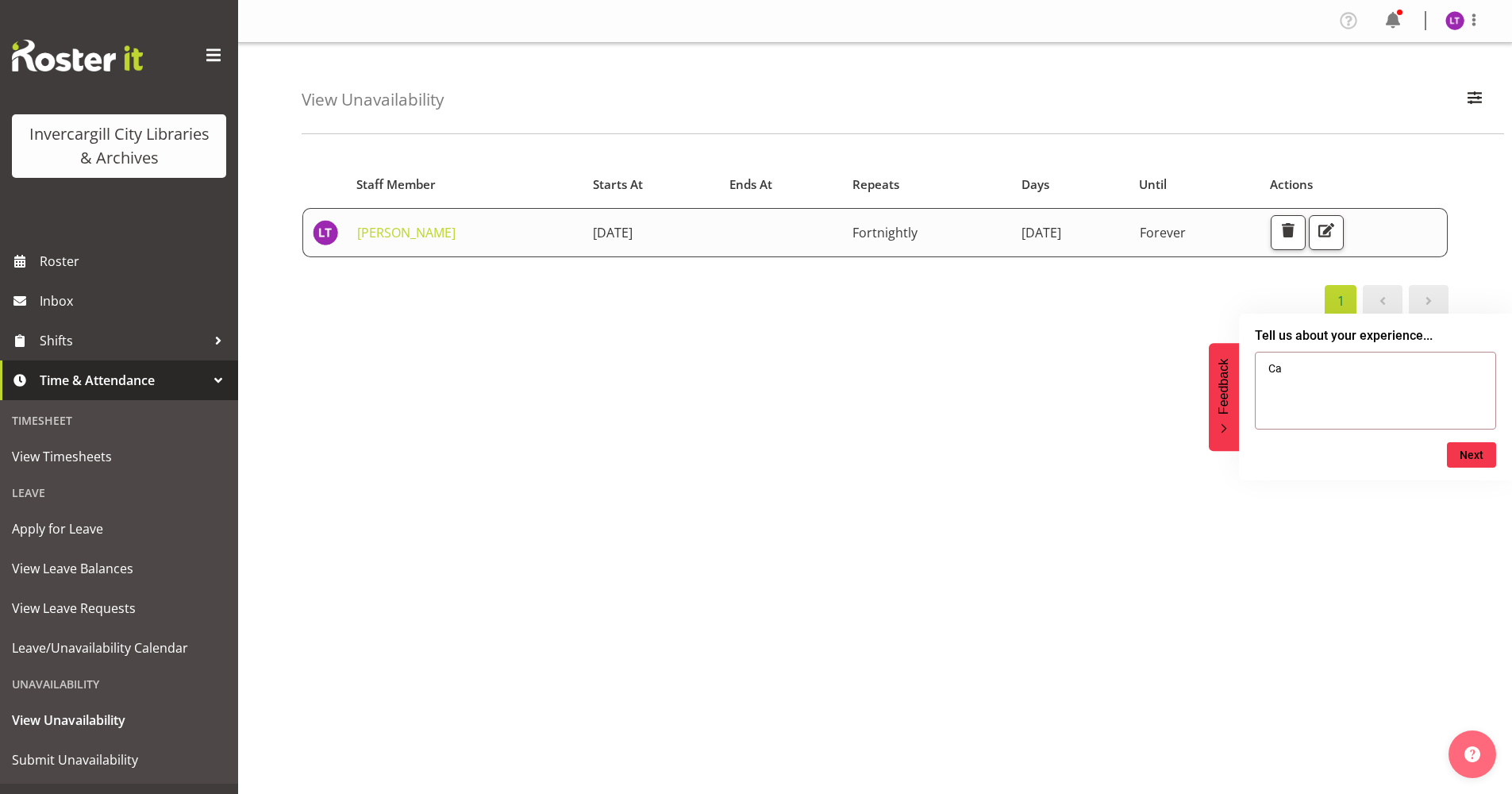
type textarea "C"
type textarea "Unable to set timeframe"
click at [1464, 458] on button "Next" at bounding box center [1472, 455] width 49 height 26
click at [1422, 445] on button "Skip" at bounding box center [1424, 451] width 21 height 13
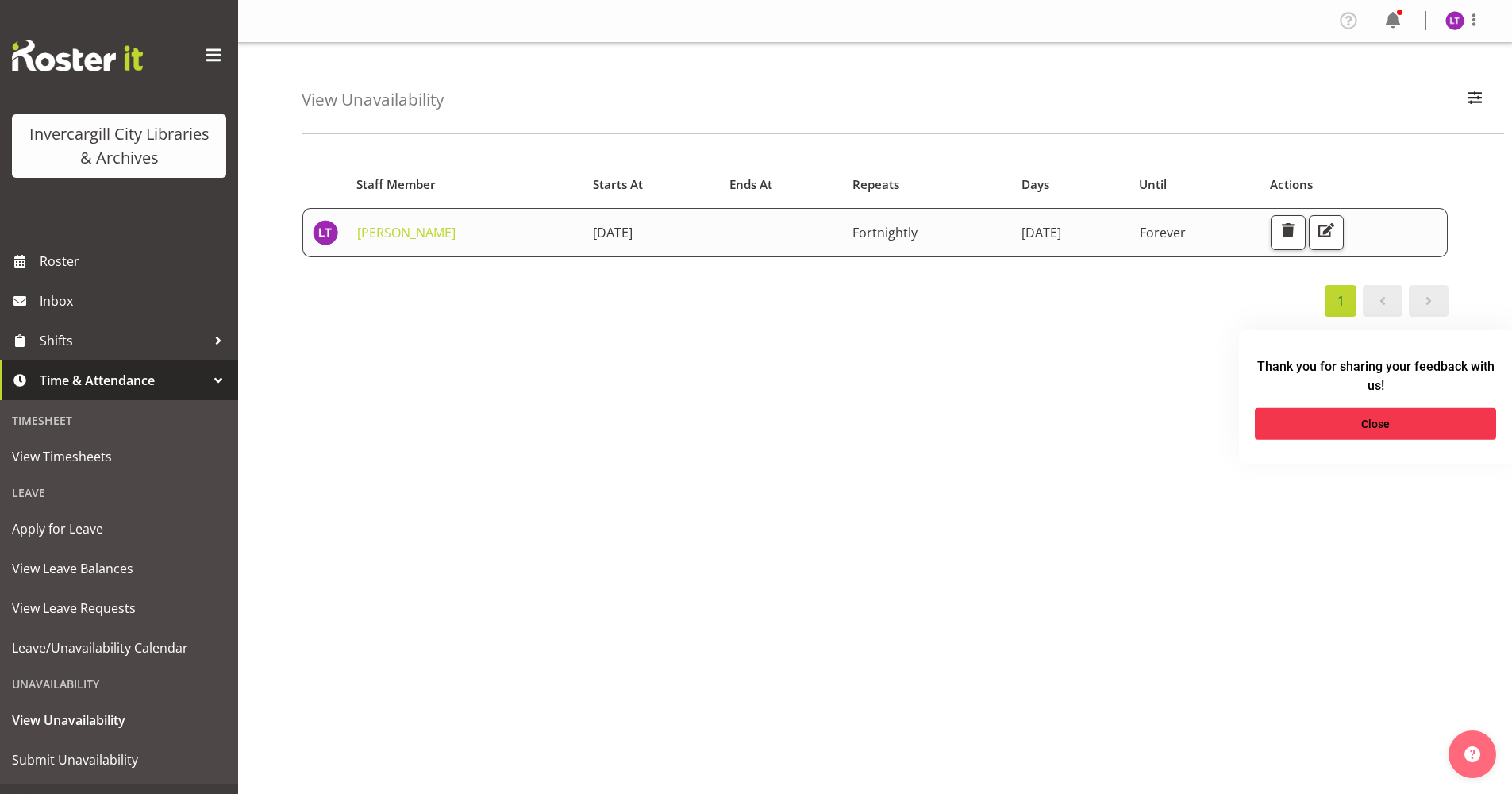
click at [1423, 441] on form "Thank you for sharing your feedback with us! Close" at bounding box center [1375, 397] width 273 height 108
click at [1419, 427] on button "Close" at bounding box center [1375, 423] width 241 height 32
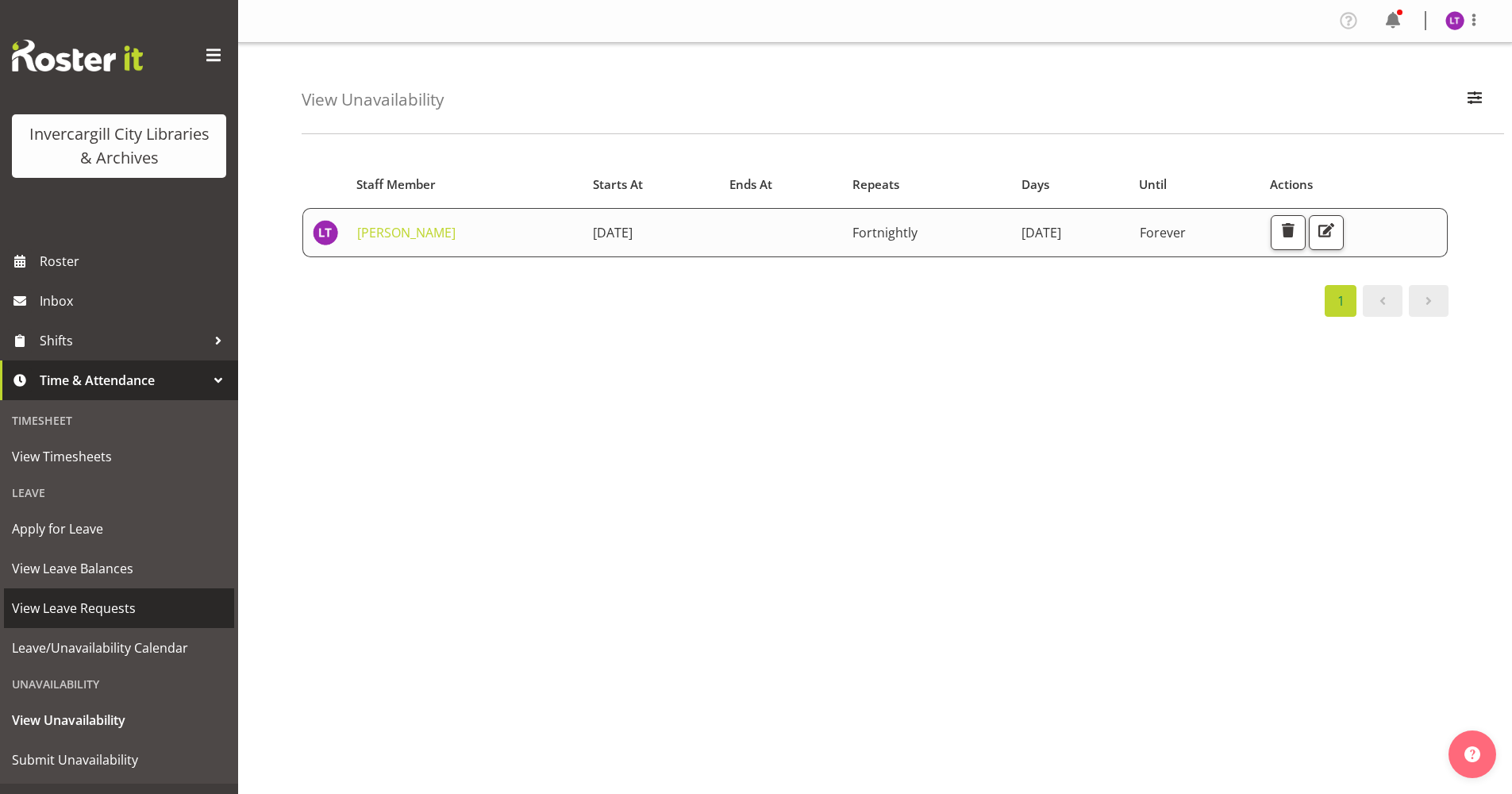
click at [100, 615] on span "View Leave Requests" at bounding box center [119, 608] width 215 height 24
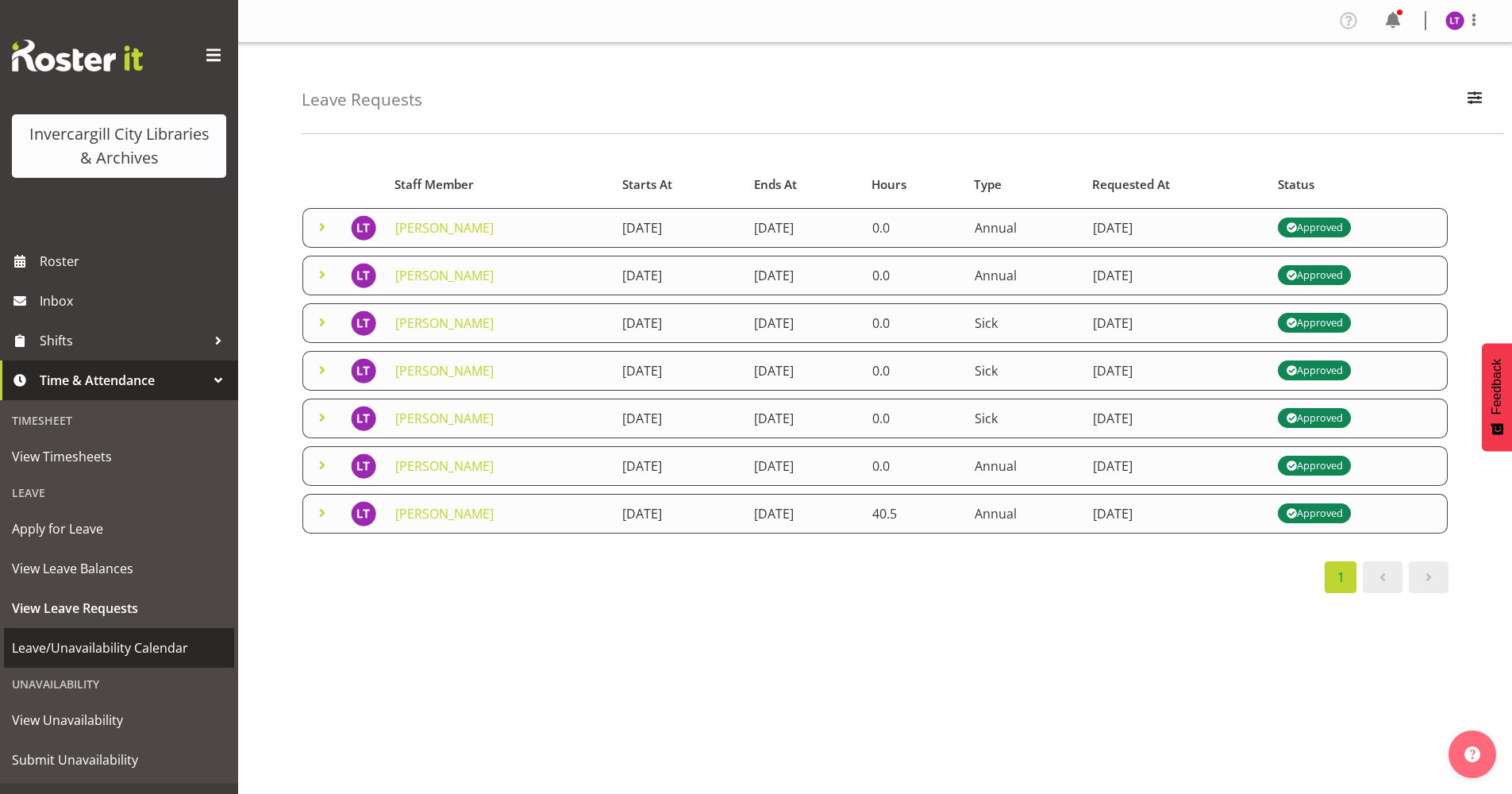
click at [70, 639] on span "Leave/Unavailability Calendar" at bounding box center [119, 648] width 215 height 24
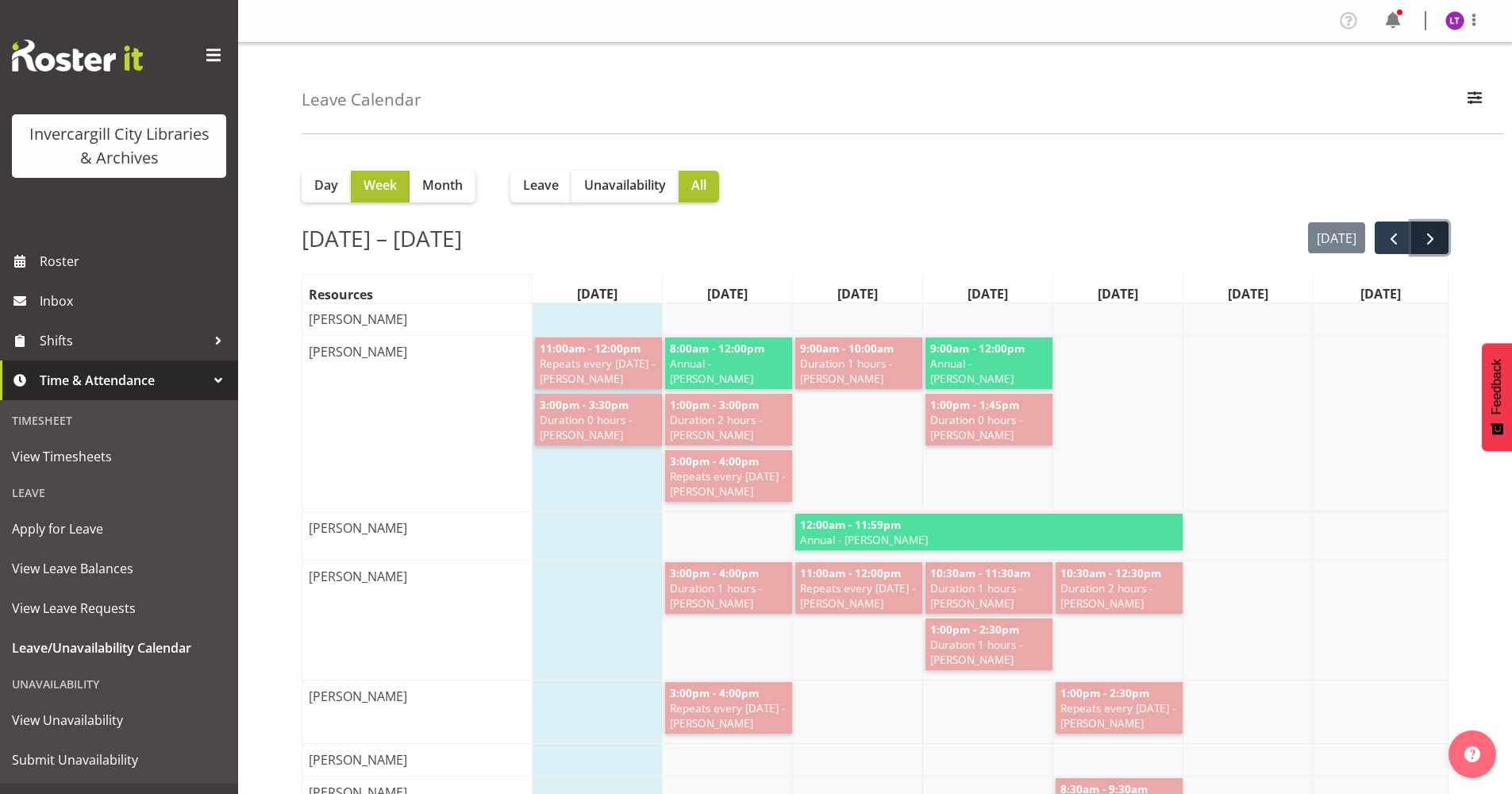
click at [1434, 236] on span "next" at bounding box center [1430, 239] width 19 height 19
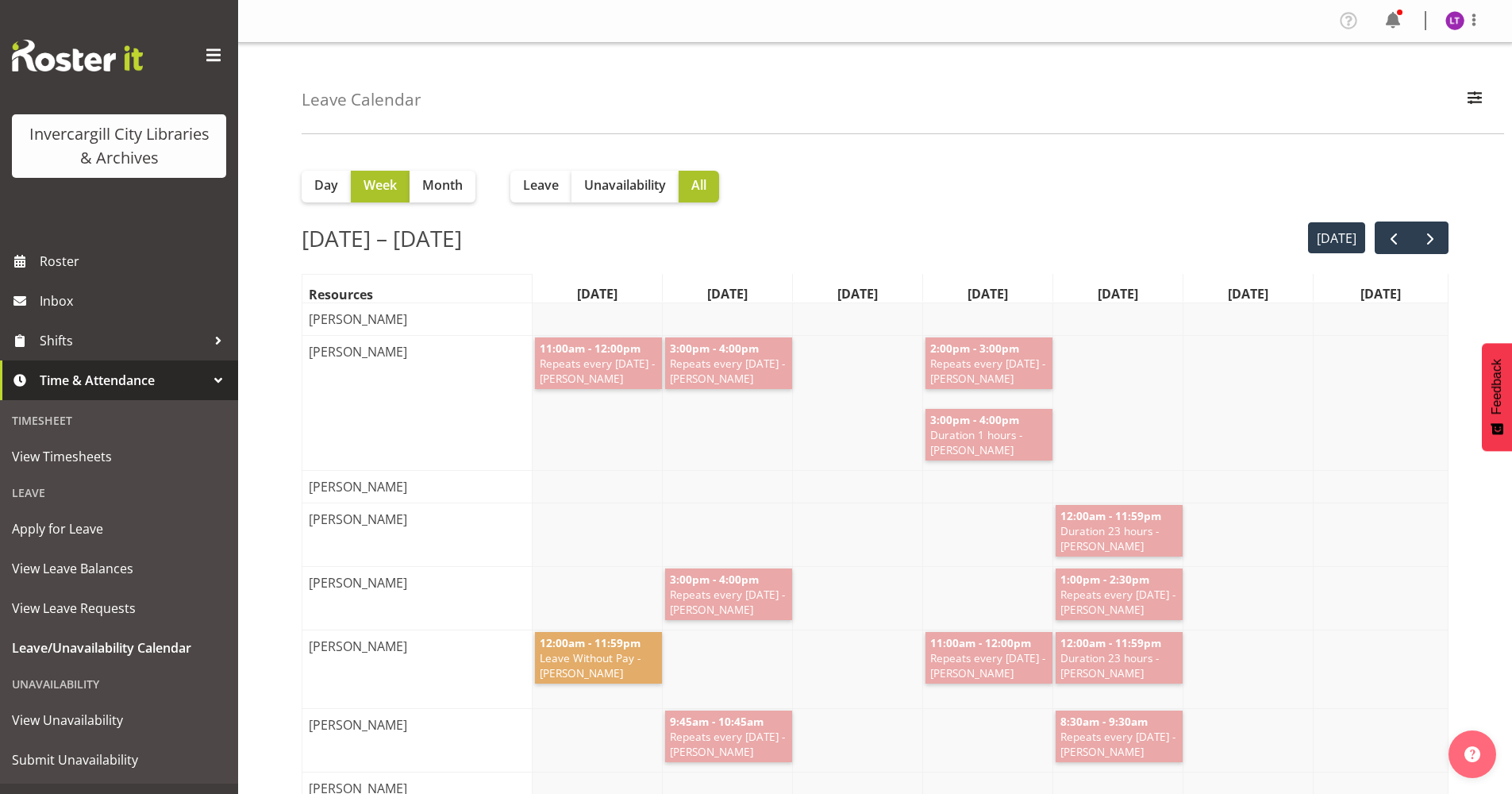
click at [576, 385] on span "Repeats every [DATE] - [PERSON_NAME]" at bounding box center [598, 370] width 121 height 30
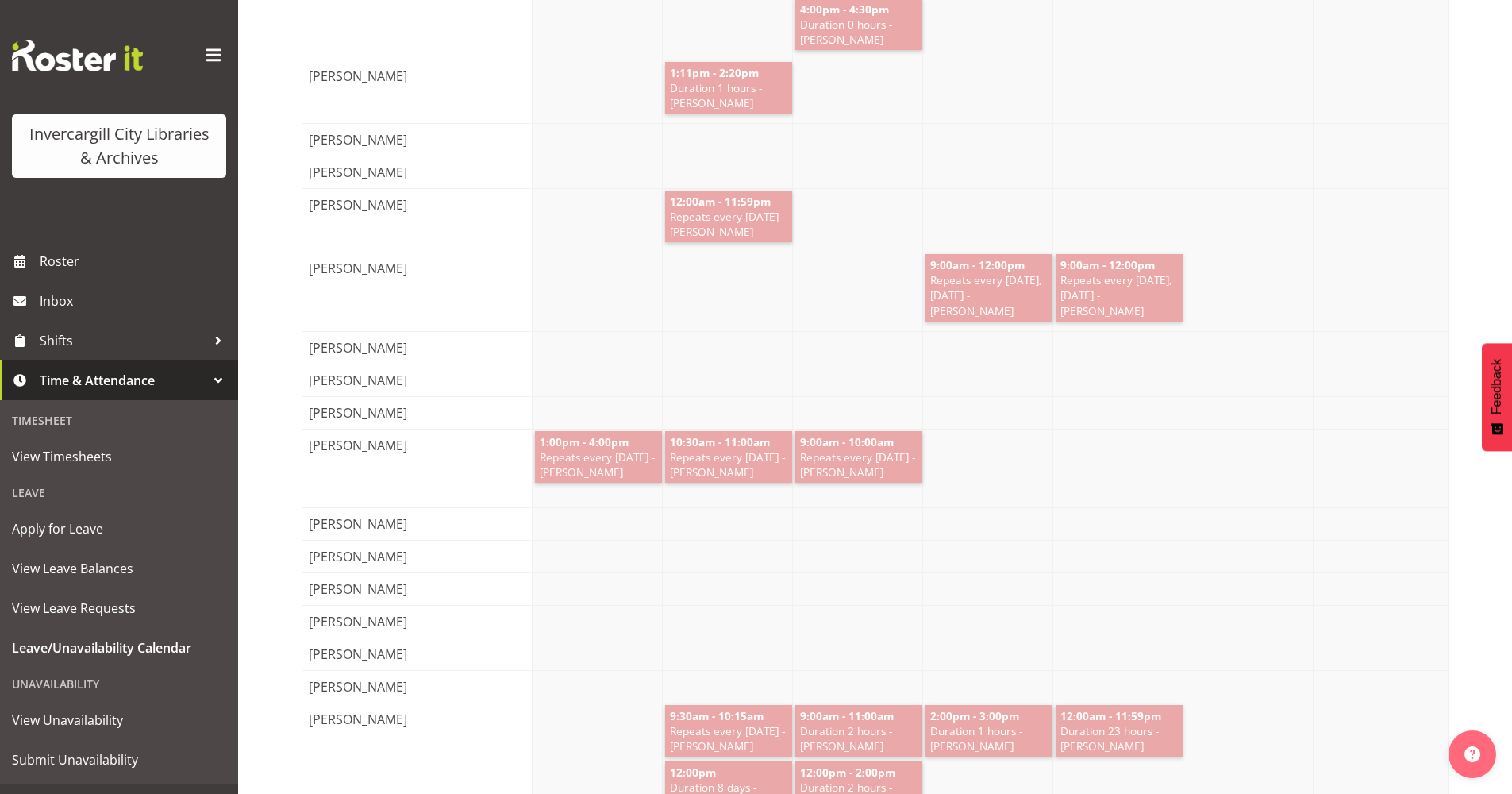
scroll to position [1508, 0]
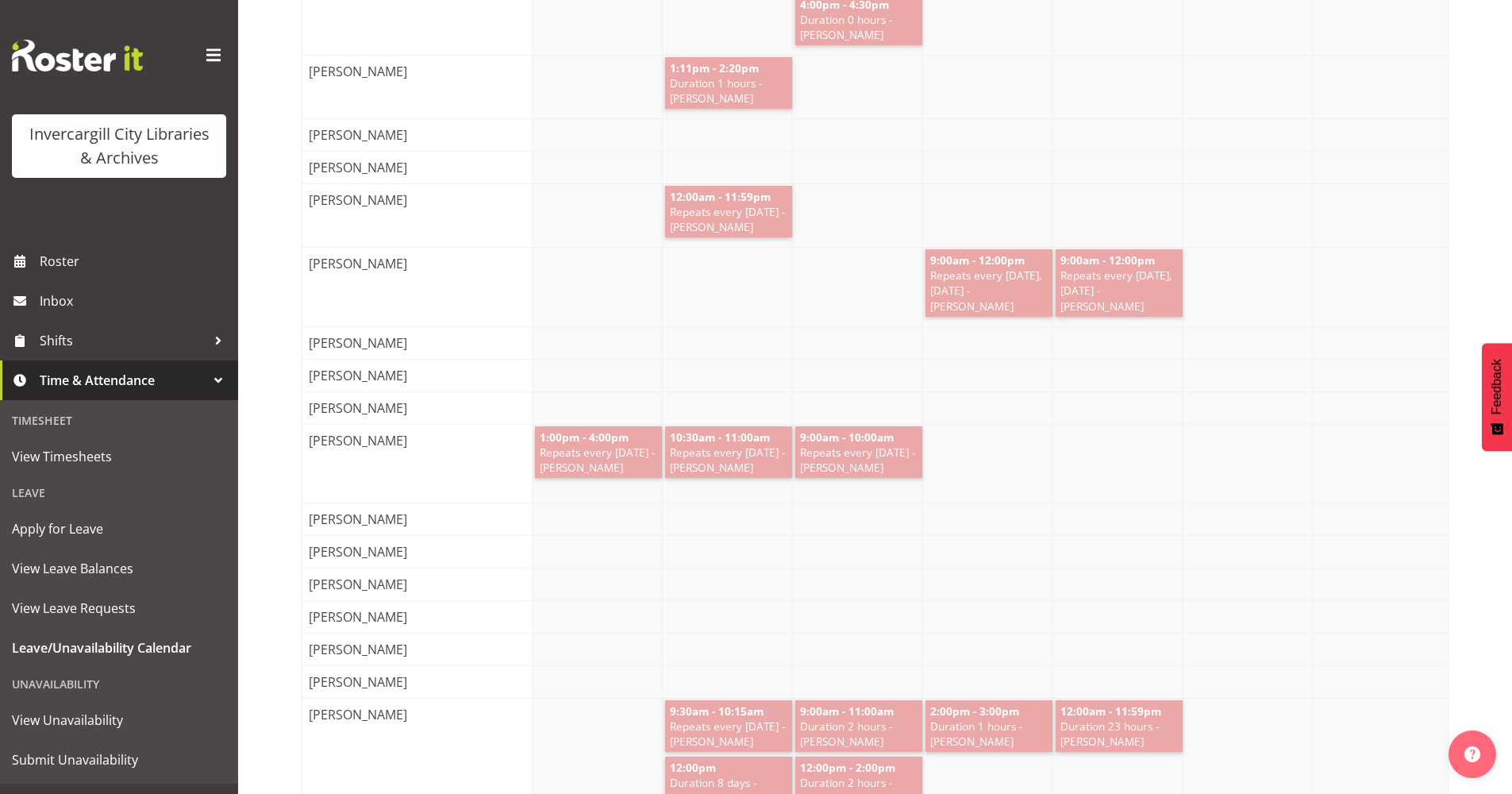
drag, startPoint x: 713, startPoint y: 220, endPoint x: 407, endPoint y: 231, distance: 306.2
click at [407, 231] on div "[PERSON_NAME]" at bounding box center [422, 215] width 241 height 63
click at [392, 209] on span "[PERSON_NAME]" at bounding box center [358, 200] width 105 height 19
click at [70, 724] on span "View Unavailability" at bounding box center [119, 720] width 215 height 24
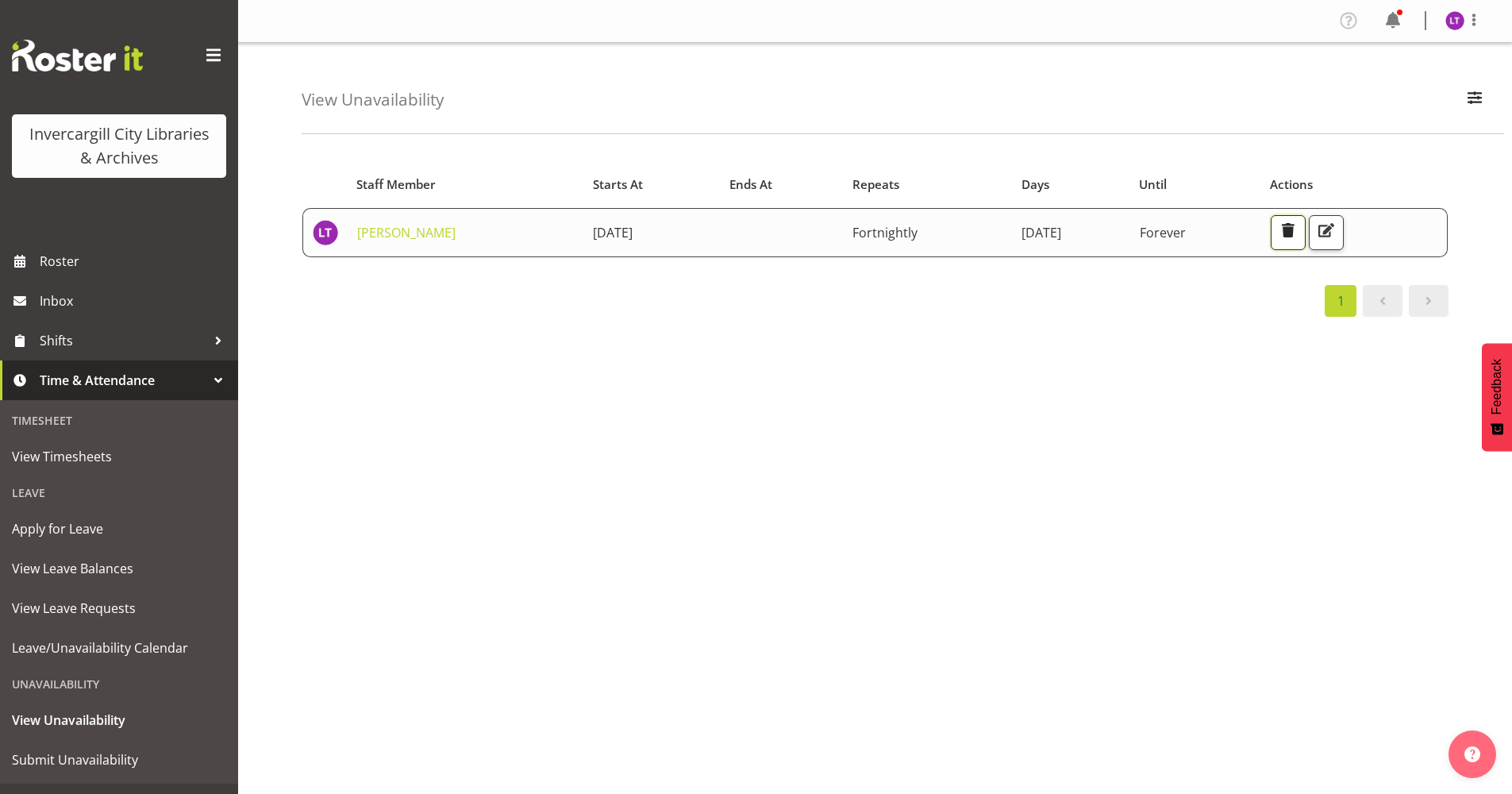
click at [1299, 237] on span "button" at bounding box center [1289, 230] width 21 height 21
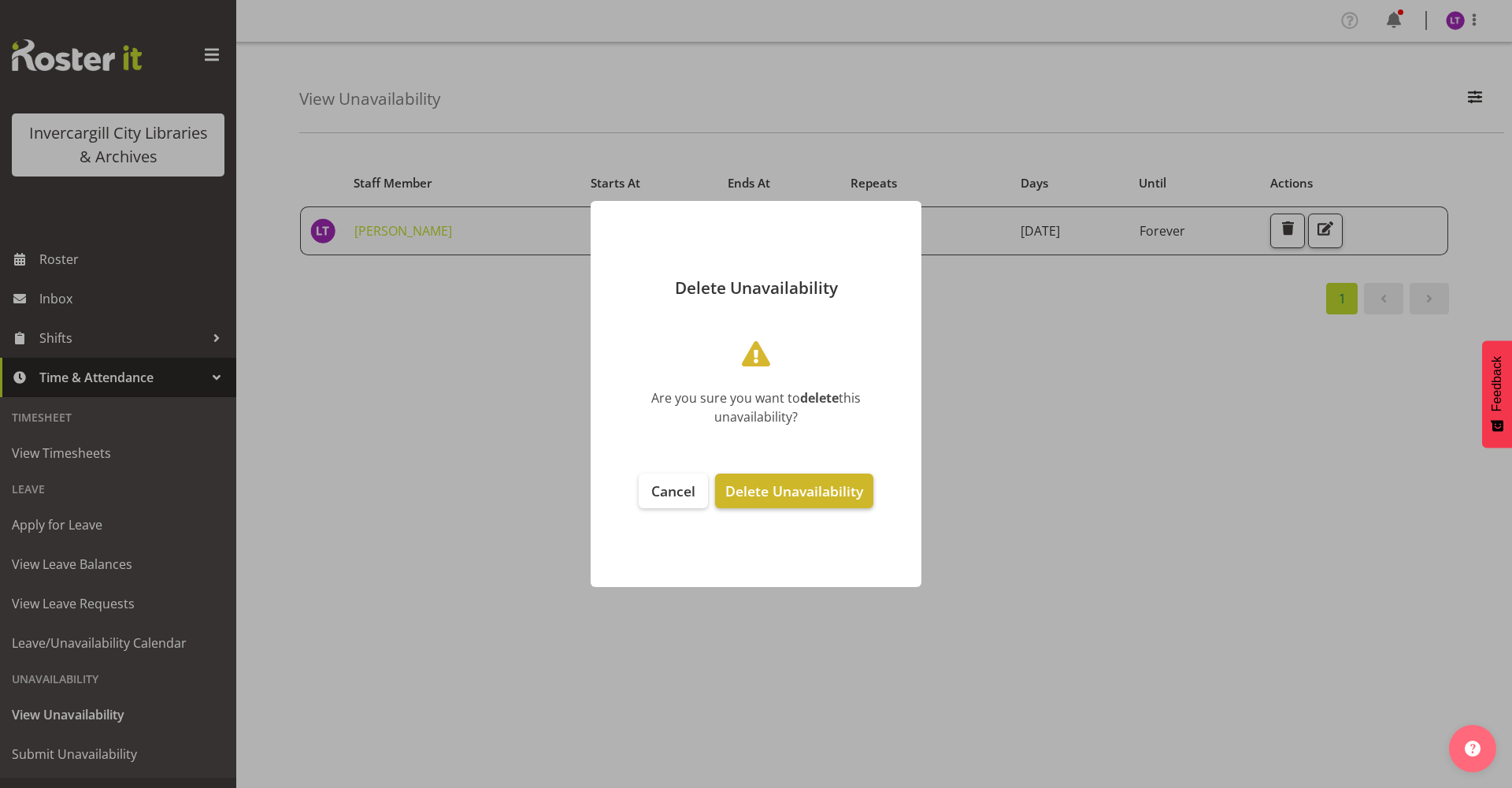
click at [777, 499] on span "Delete Unavailability" at bounding box center [795, 491] width 138 height 19
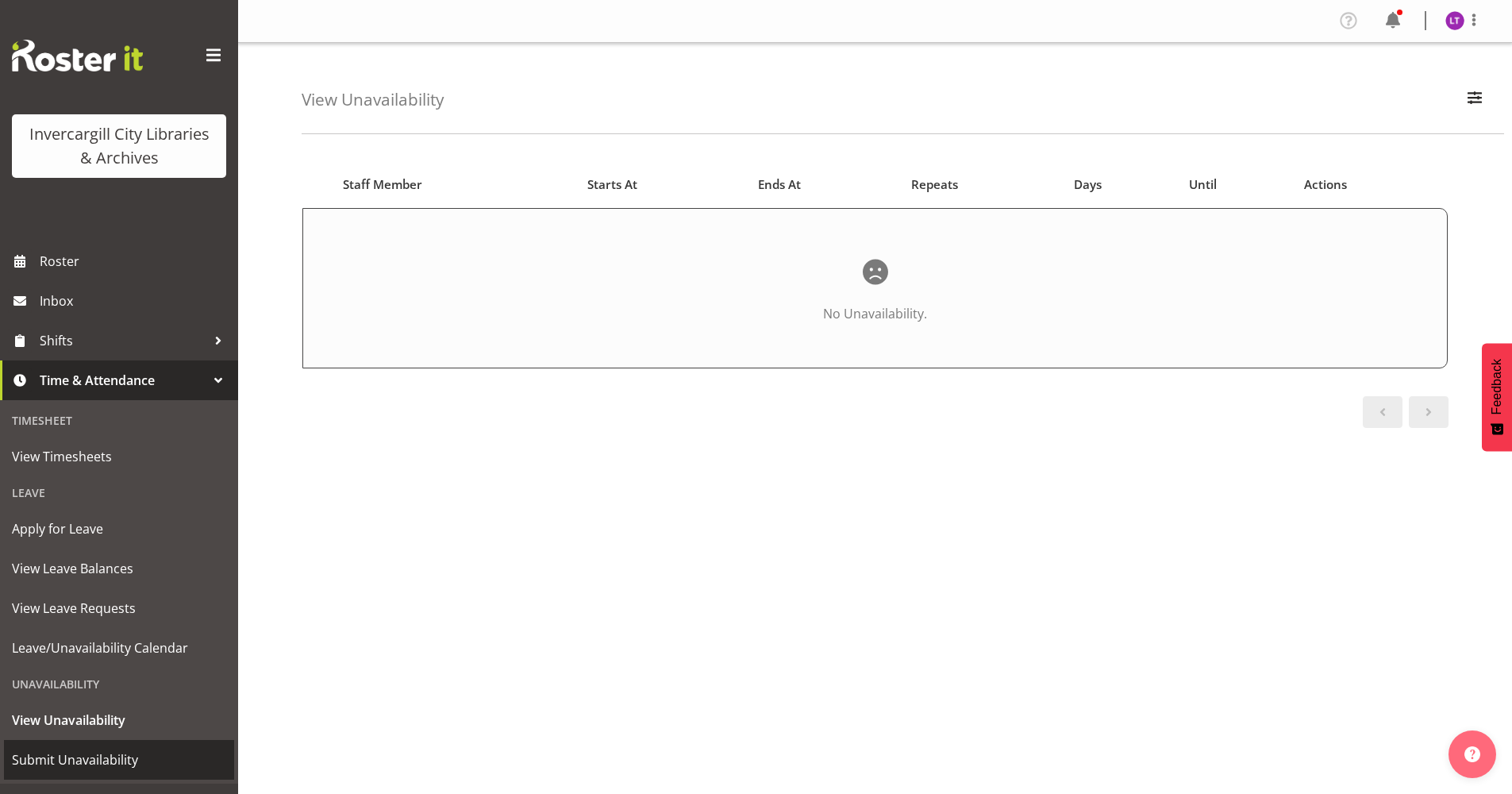
click at [72, 755] on span "Submit Unavailability" at bounding box center [119, 760] width 215 height 24
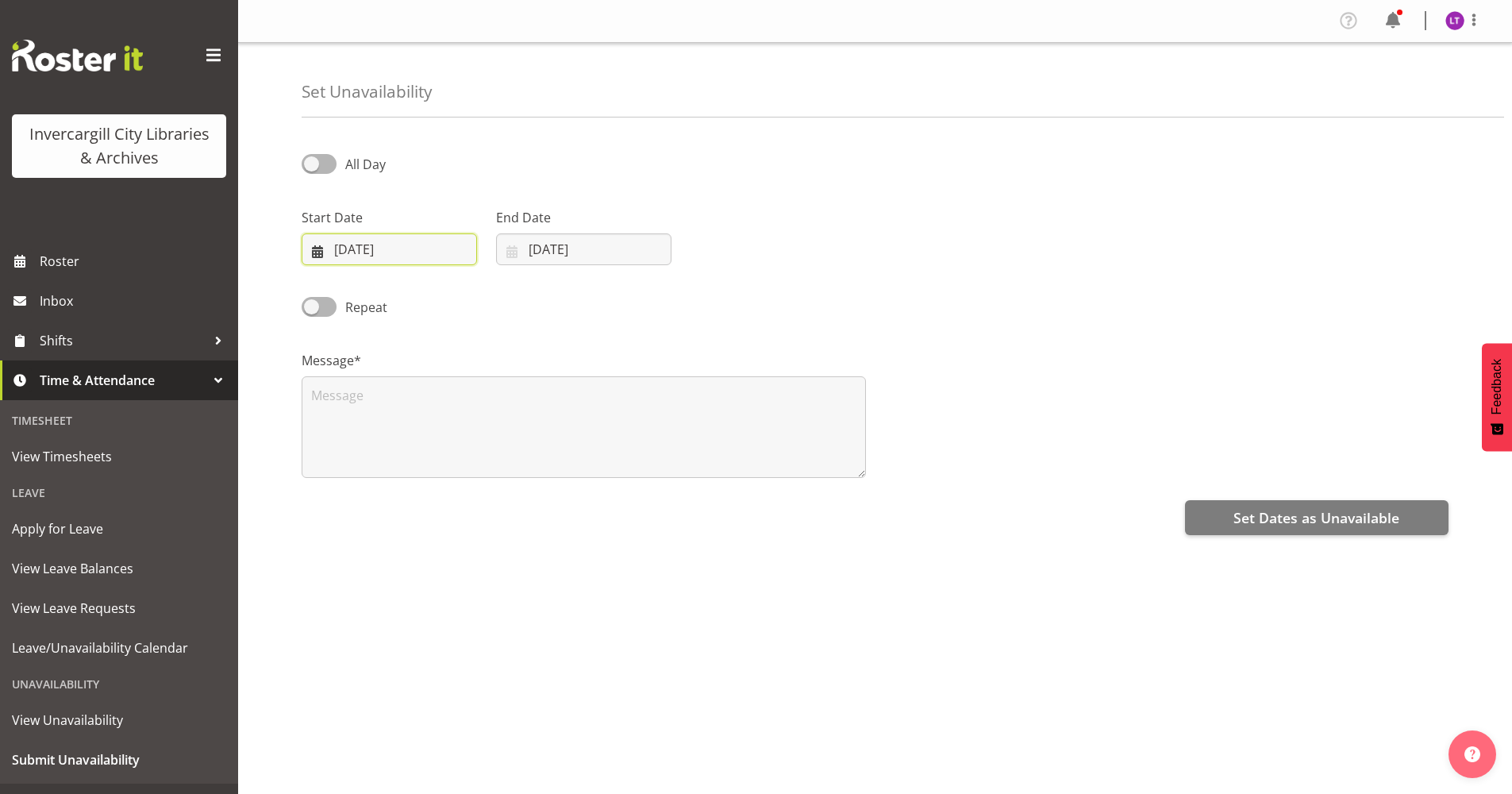
click at [322, 255] on input "[DATE]" at bounding box center [389, 249] width 175 height 32
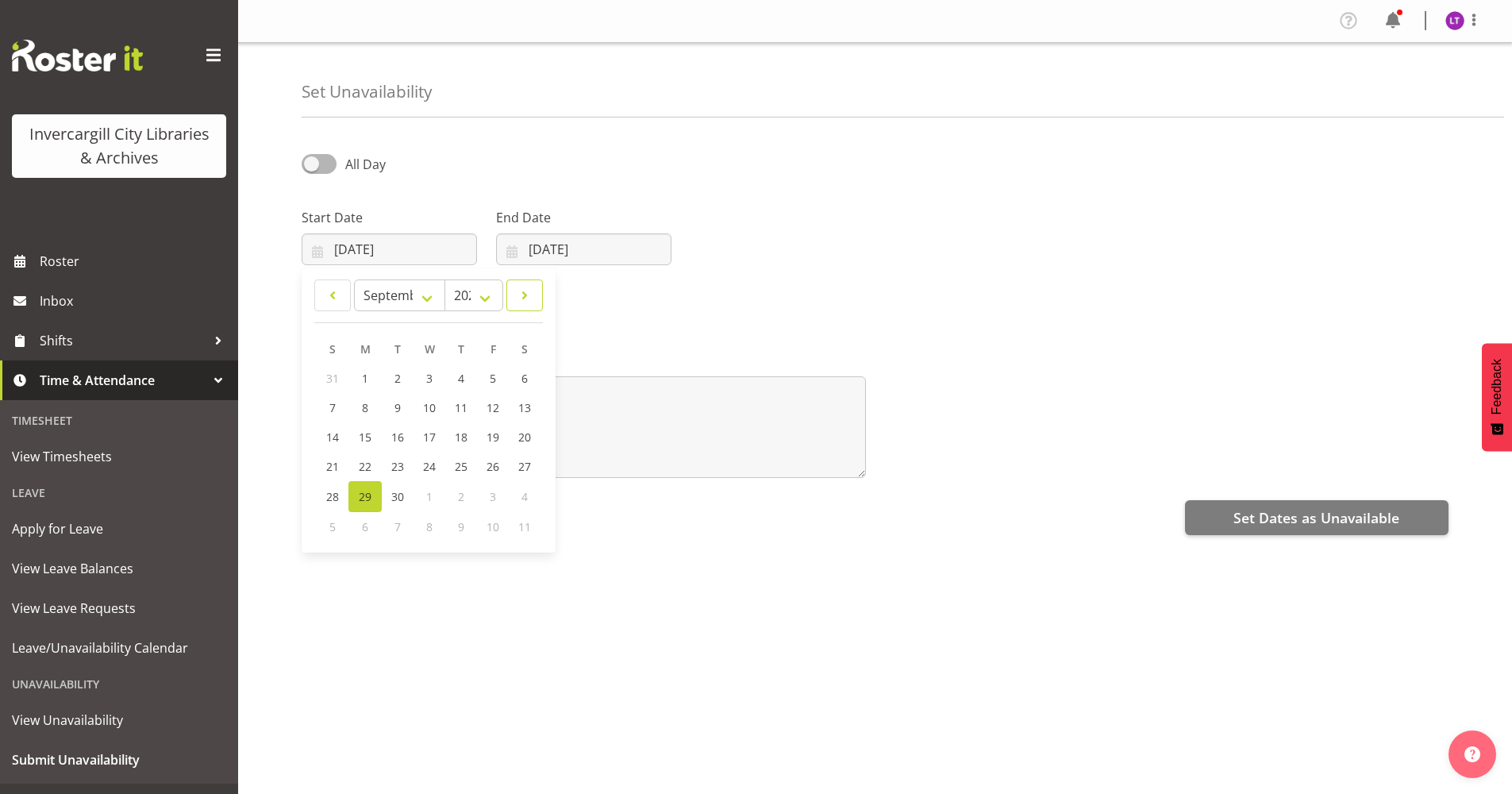
click at [531, 294] on span at bounding box center [525, 295] width 15 height 19
select select "9"
click at [393, 409] on link "7" at bounding box center [398, 409] width 32 height 29
type input "[DATE]"
click at [320, 311] on span at bounding box center [319, 306] width 35 height 20
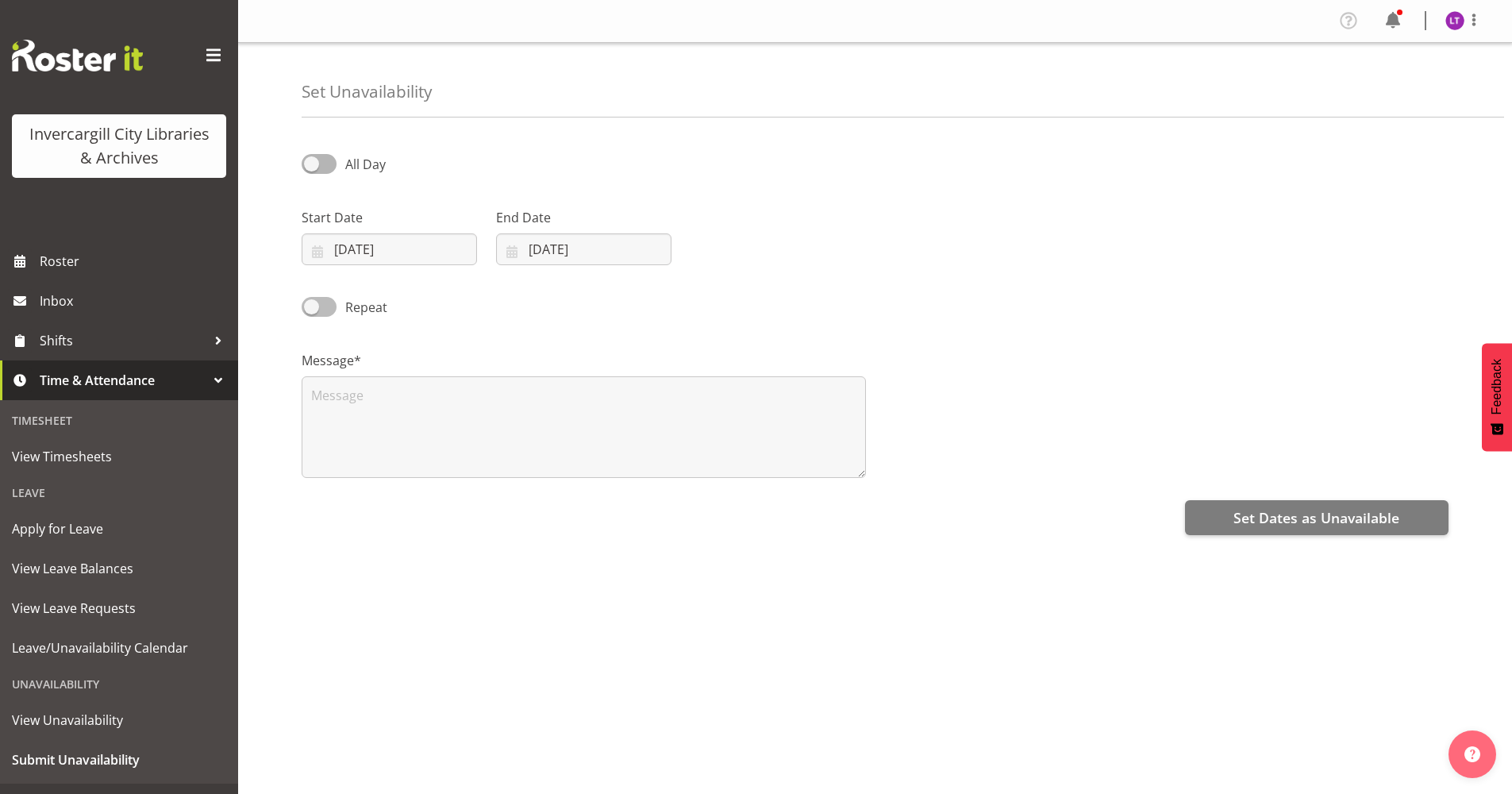
click at [312, 311] on input "Repeat" at bounding box center [307, 306] width 10 height 10
checkbox input "true"
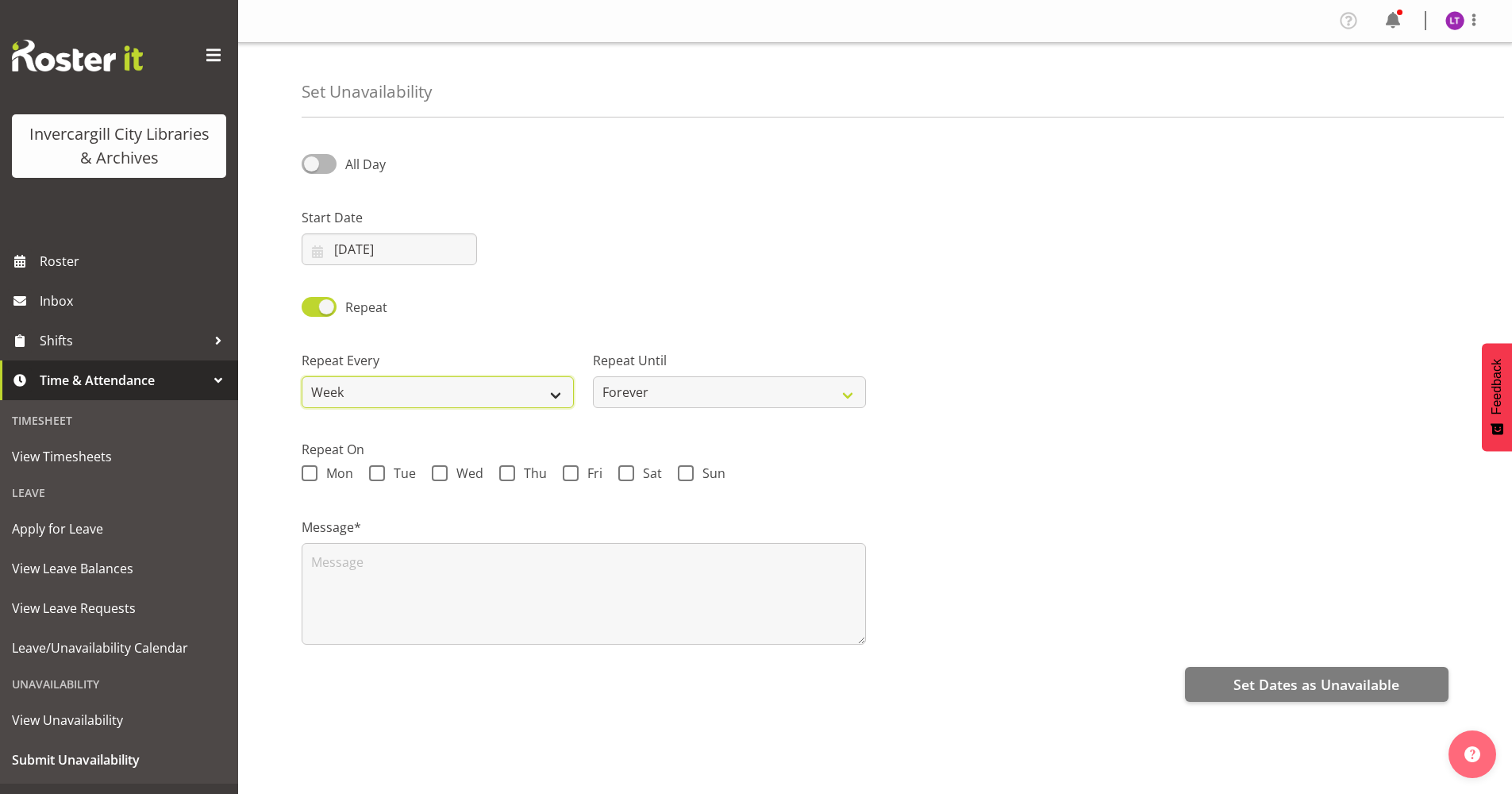
click at [433, 392] on select "Week 2 Weeks 3 Weeks 4 Weeks Month" at bounding box center [437, 391] width 272 height 32
select select "2weeks"
click at [301, 376] on select "Week 2 Weeks 3 Weeks 4 Weeks Month" at bounding box center [437, 391] width 272 height 32
click at [638, 399] on select "Forever On a date" at bounding box center [729, 391] width 272 height 32
click at [638, 398] on select "Forever On a date" at bounding box center [729, 391] width 272 height 32
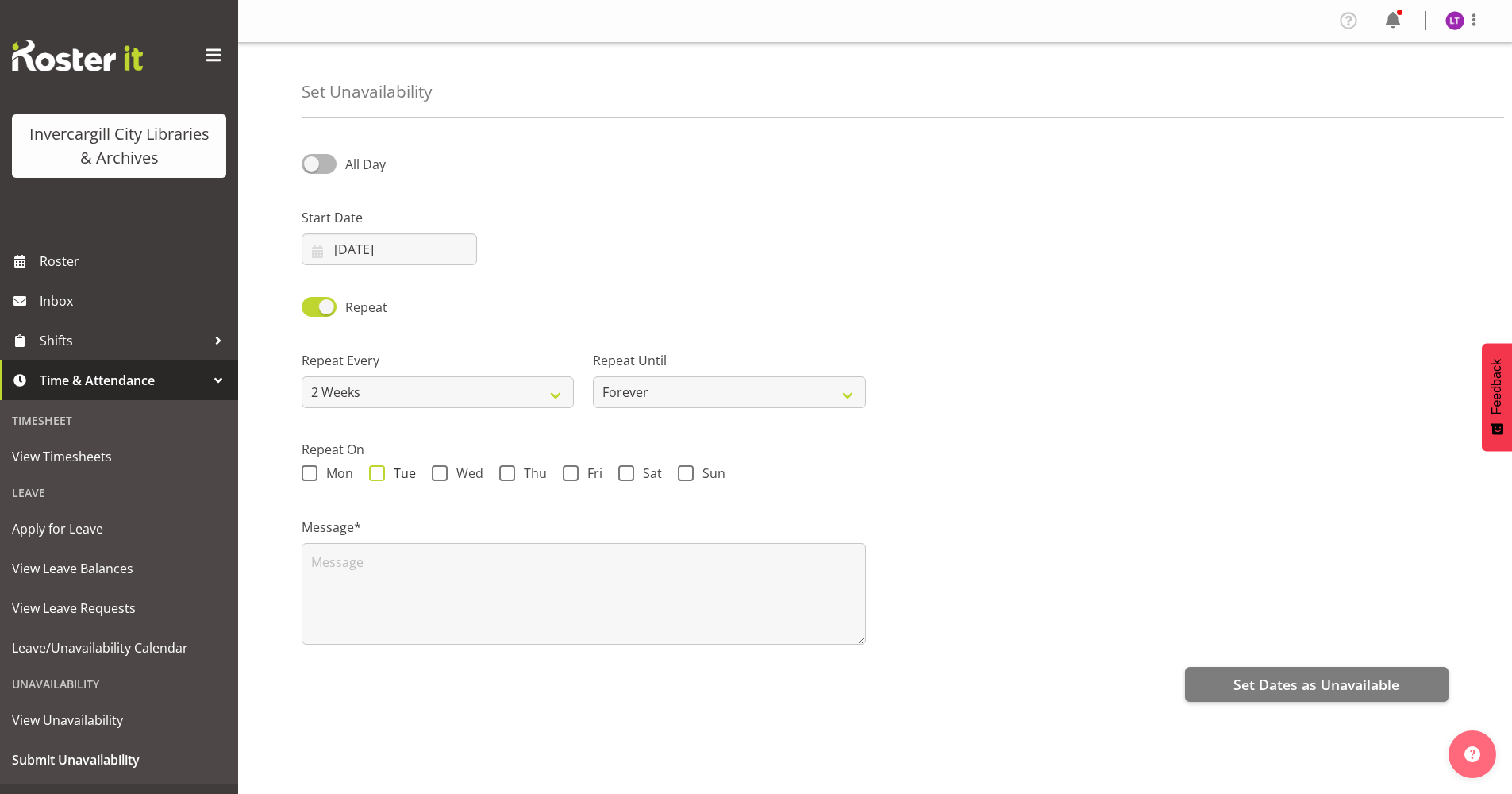
click at [382, 475] on span at bounding box center [377, 473] width 15 height 15
click at [380, 475] on input "Tue" at bounding box center [374, 474] width 10 height 10
checkbox input "true"
click at [369, 163] on span "All Day" at bounding box center [365, 164] width 40 height 17
click at [312, 163] on input "All Day" at bounding box center [307, 164] width 10 height 10
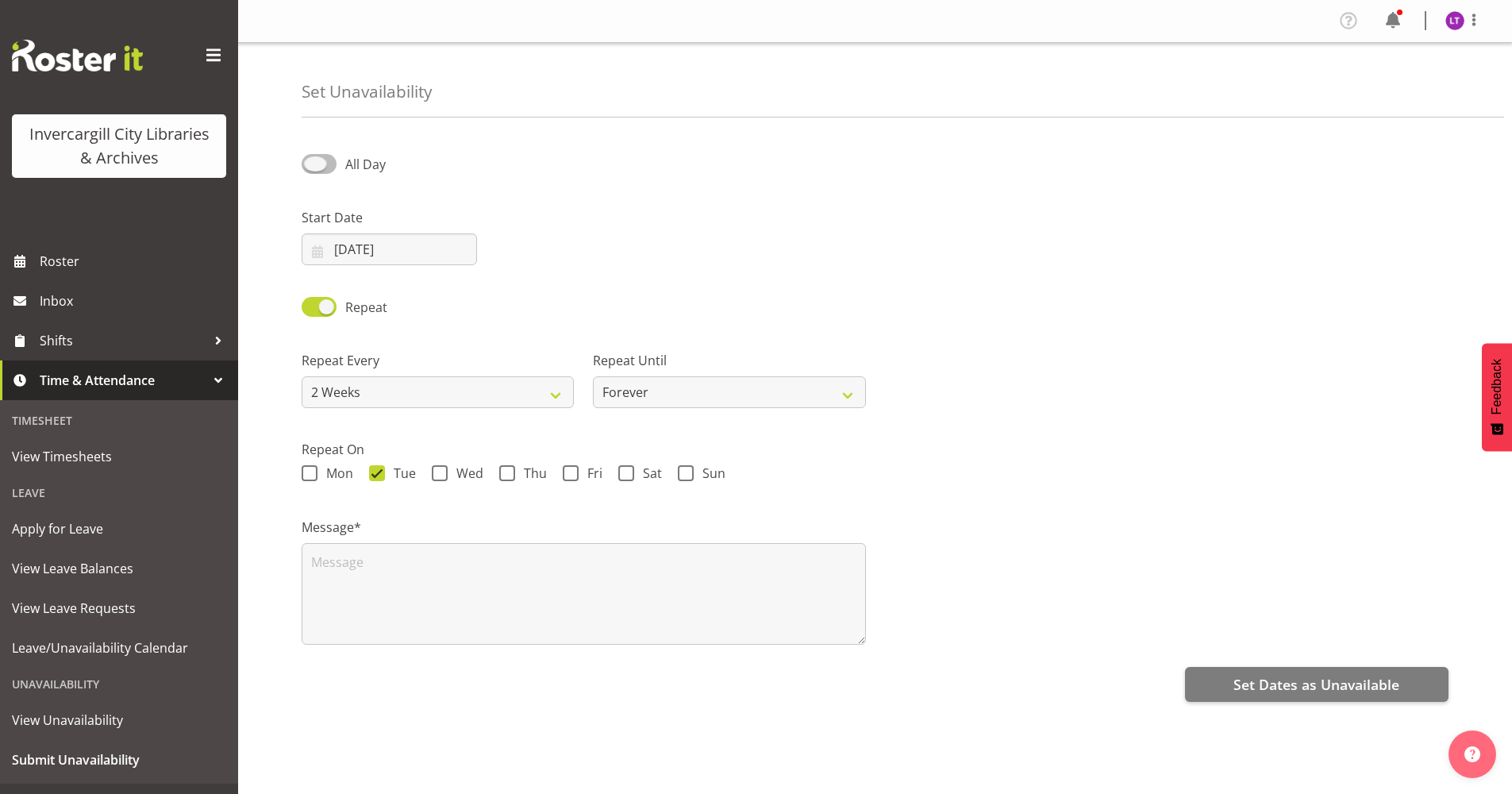
checkbox input "true"
select select "12"
select select "57"
click at [756, 251] on input "12:57" at bounding box center [778, 249] width 175 height 32
click at [794, 290] on select "00 01 02 03 04 05 06 07 08 09 10 11 12 13 14 15 16 17 18 19 20 21 22 23" at bounding box center [799, 290] width 36 height 32
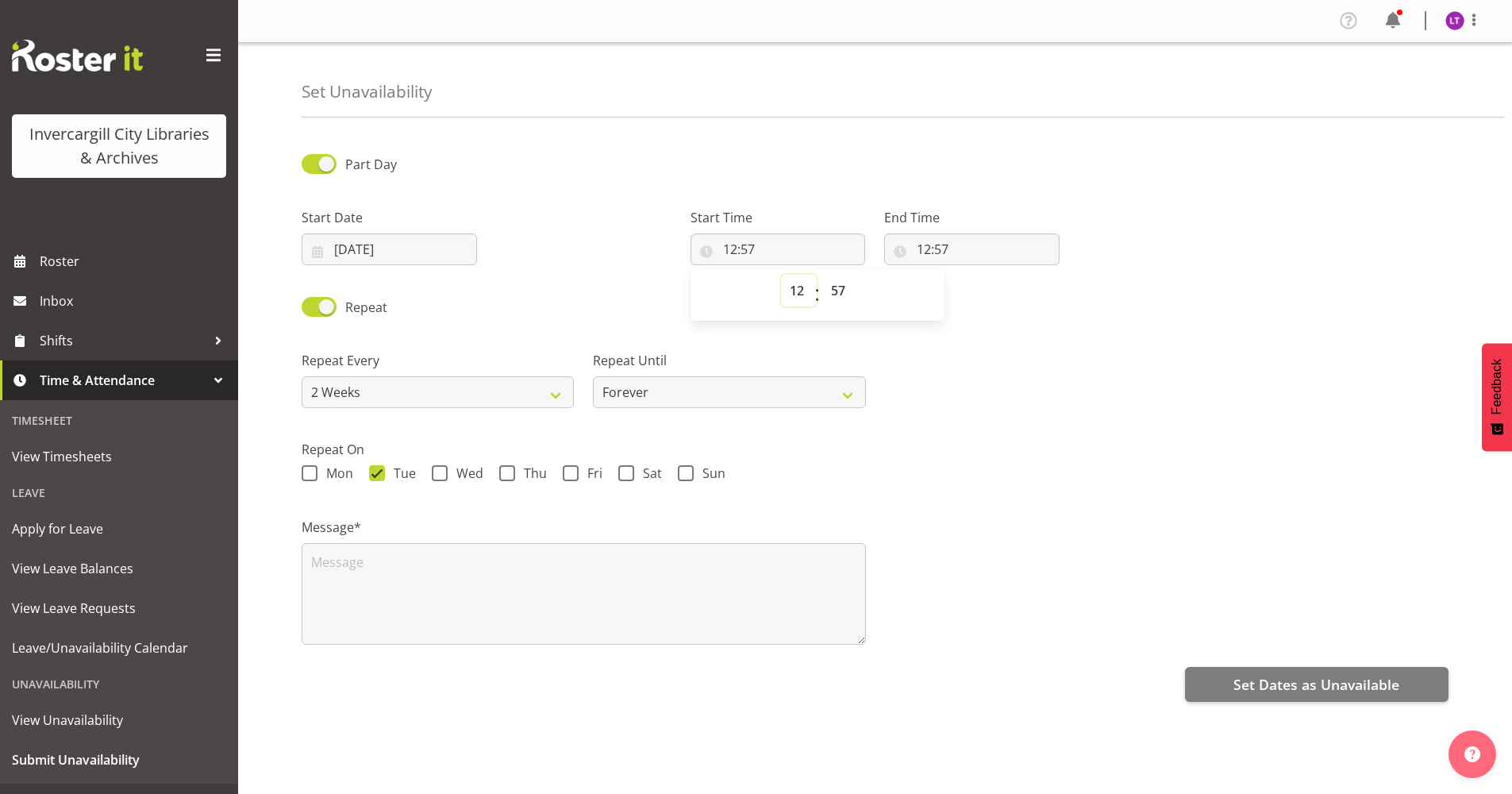
select select "9"
click at [781, 275] on select "00 01 02 03 04 05 06 07 08 09 10 11 12 13 14 15 16 17 18 19 20 21 22 23" at bounding box center [799, 290] width 36 height 32
type input "09:57"
click at [835, 294] on select "00 01 02 03 04 05 06 07 08 09 10 11 12 13 14 15 16 17 18 19 20 21 22 23 24 25 2…" at bounding box center [841, 290] width 36 height 32
select select "0"
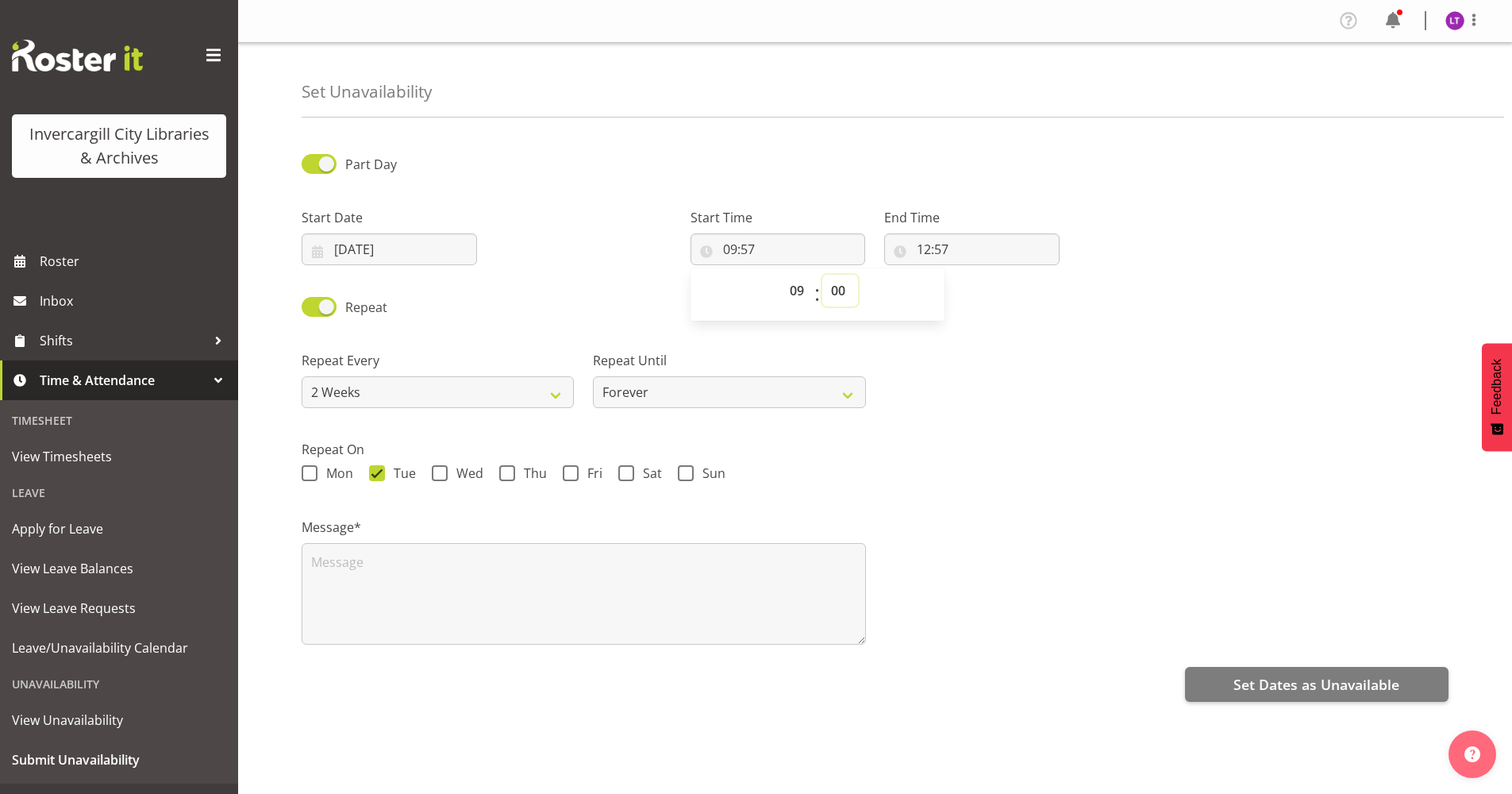
click at [823, 275] on select "00 01 02 03 04 05 06 07 08 09 10 11 12 13 14 15 16 17 18 19 20 21 22 23 24 25 2…" at bounding box center [841, 290] width 36 height 32
type input "09:00"
click at [938, 247] on input "12:57" at bounding box center [972, 249] width 175 height 32
click at [994, 294] on select "00 01 02 03 04 05 06 07 08 09 10 11 12 13 14 15 16 17 18 19 20 21 22 23" at bounding box center [993, 290] width 36 height 32
select select "11"
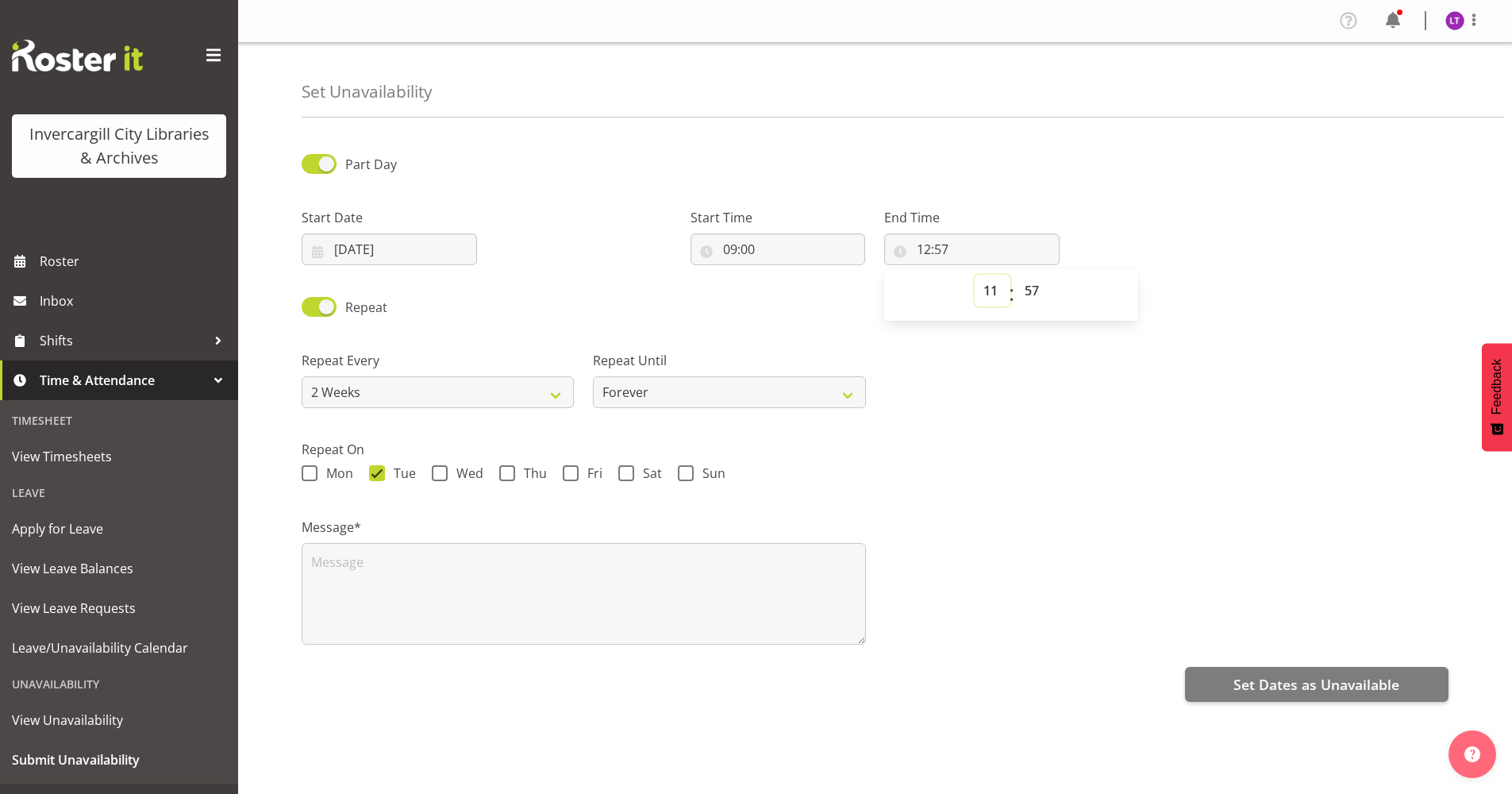
click at [975, 275] on select "00 01 02 03 04 05 06 07 08 09 10 11 12 13 14 15 16 17 18 19 20 21 22 23" at bounding box center [993, 290] width 36 height 32
type input "11:57"
click at [1040, 294] on select "00 01 02 03 04 05 06 07 08 09 10 11 12 13 14 15 16 17 18 19 20 21 22 23 24 25 2…" at bounding box center [1035, 290] width 36 height 32
select select "0"
click at [1017, 275] on select "00 01 02 03 04 05 06 07 08 09 10 11 12 13 14 15 16 17 18 19 20 21 22 23 24 25 2…" at bounding box center [1035, 290] width 36 height 32
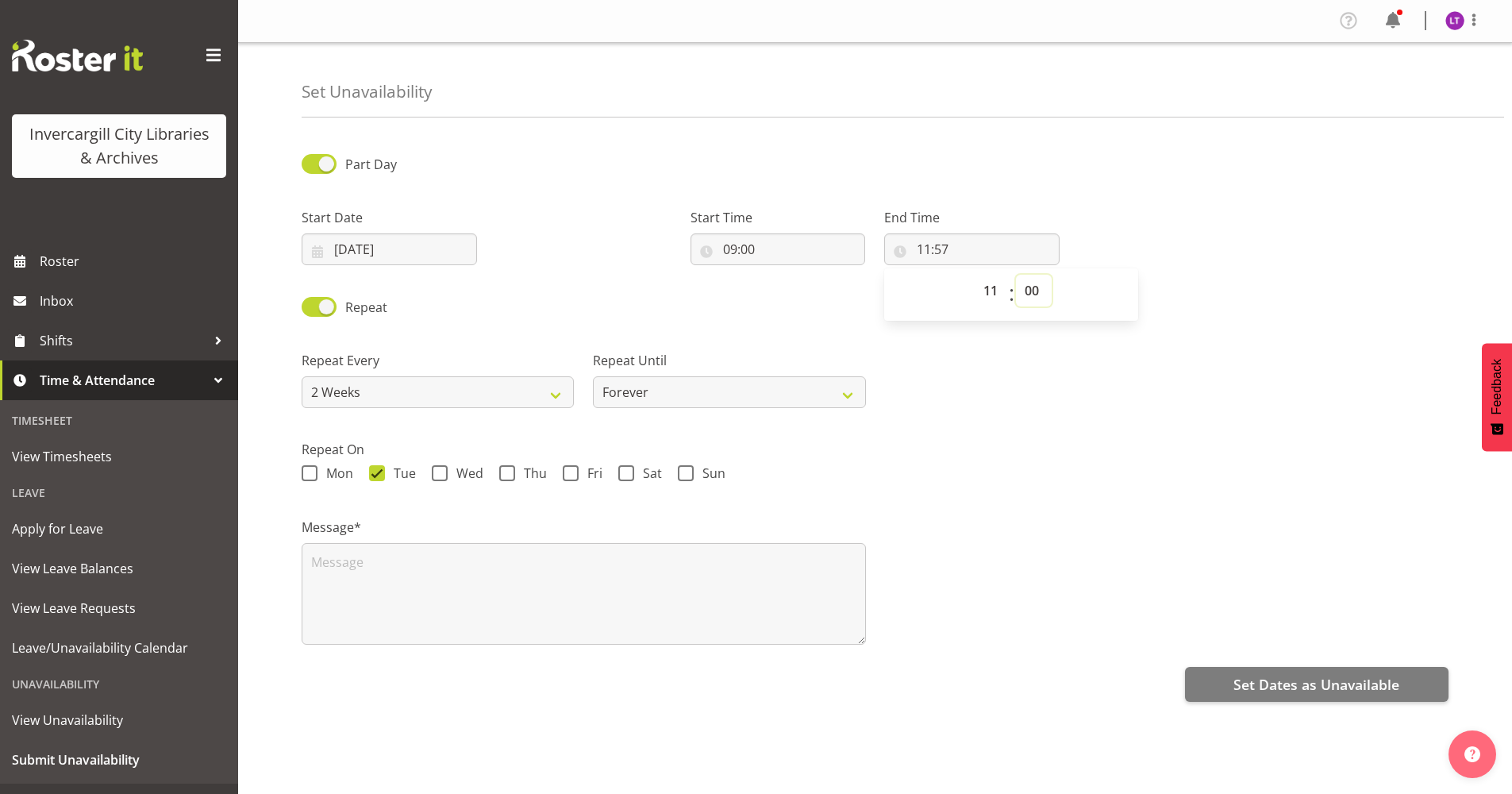
type input "11:00"
click at [1265, 694] on span "Set Dates as Unavailable" at bounding box center [1316, 684] width 166 height 21
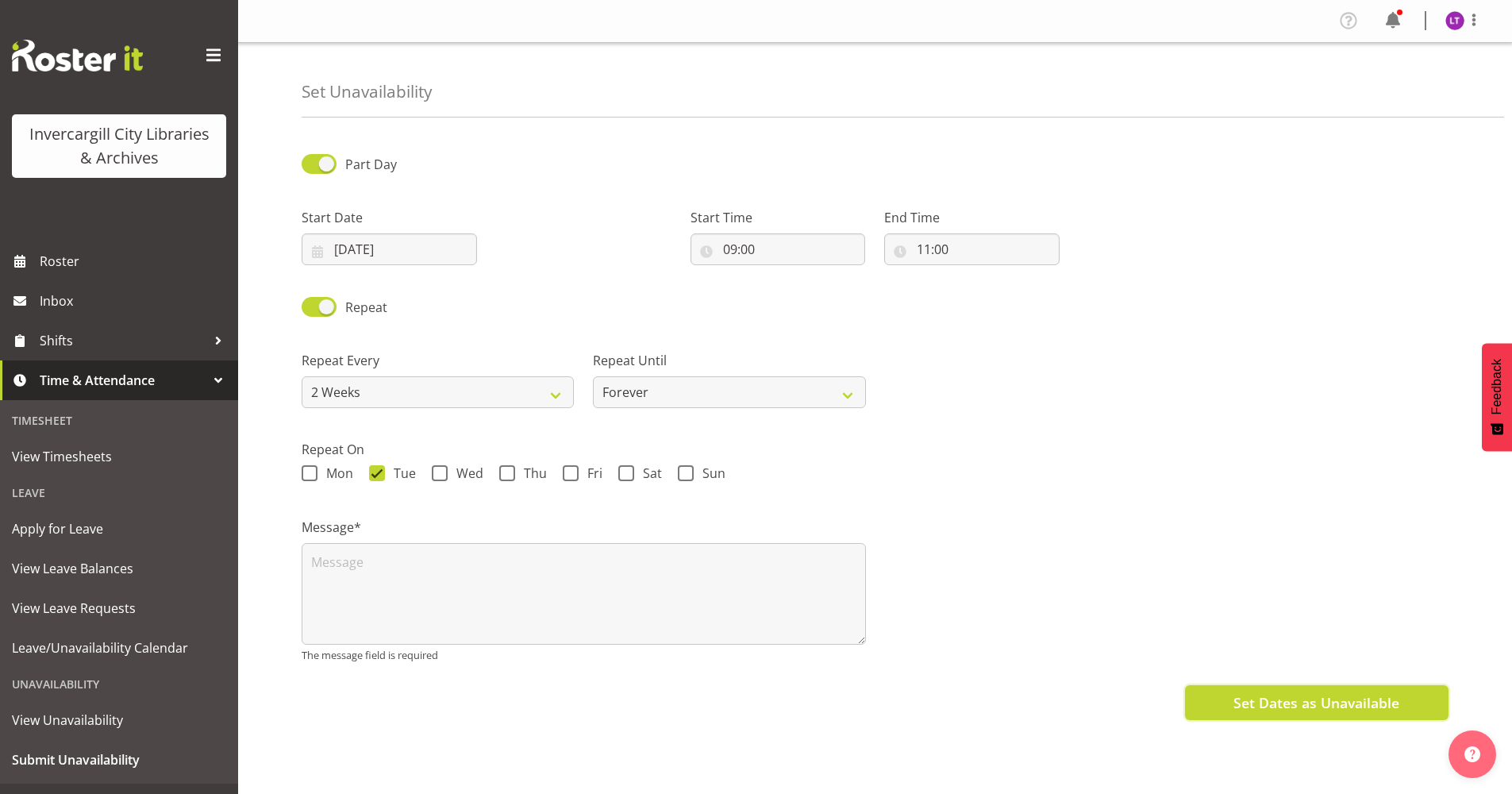
click at [1265, 694] on span "Set Dates as Unavailable" at bounding box center [1316, 702] width 166 height 21
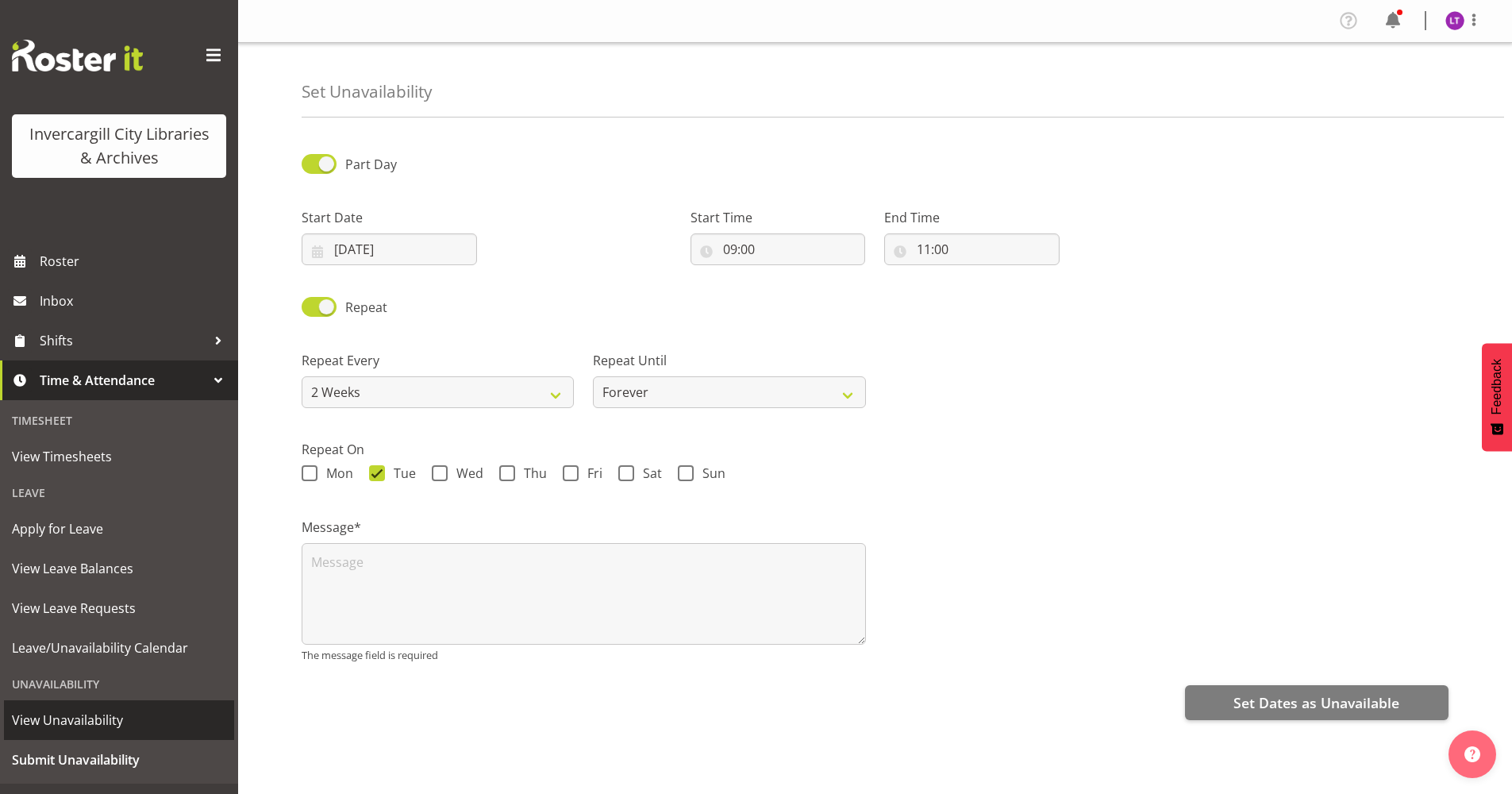
click at [114, 728] on span "View Unavailability" at bounding box center [119, 720] width 215 height 24
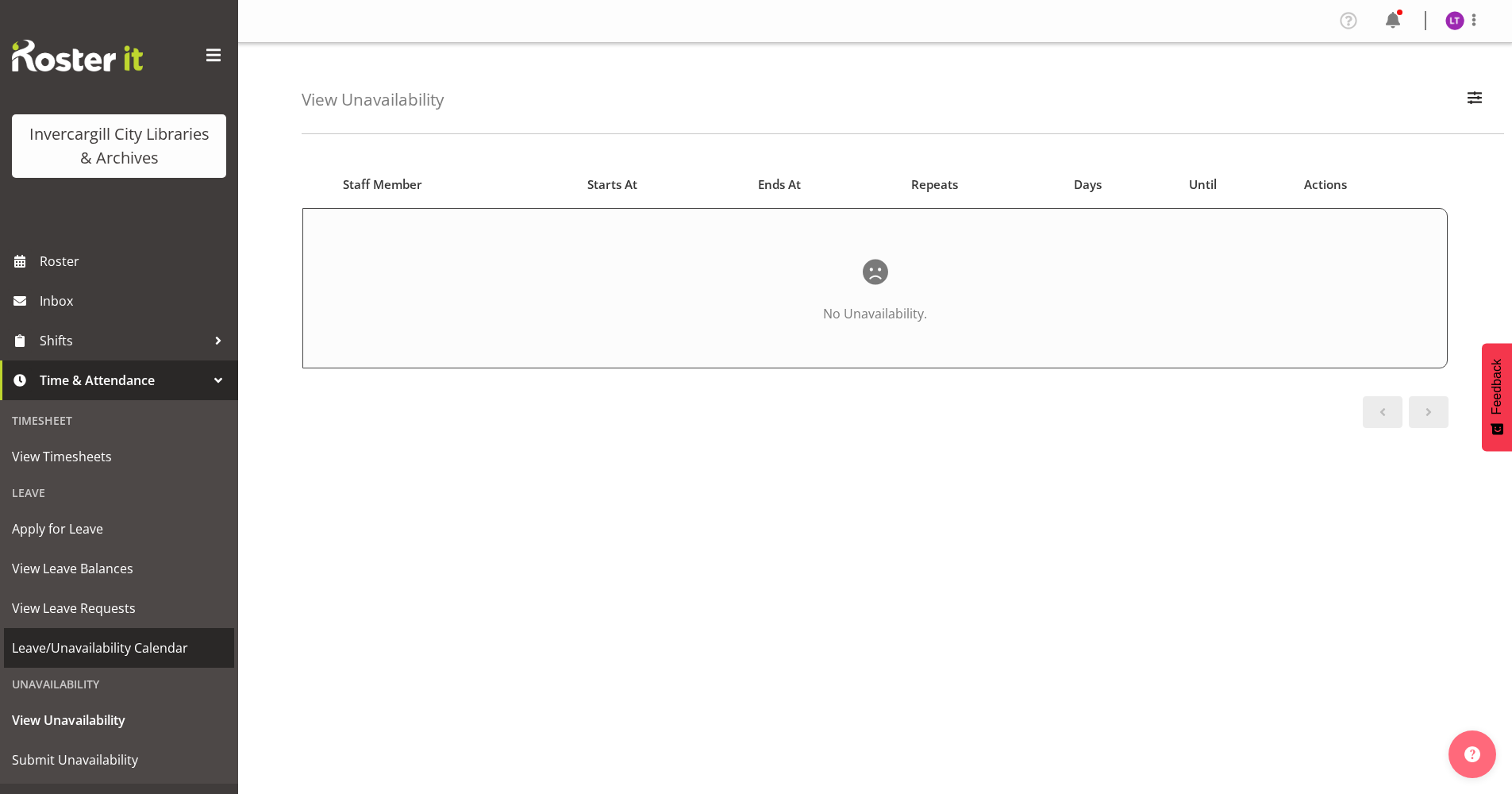
click at [72, 650] on span "Leave/Unavailability Calendar" at bounding box center [119, 648] width 215 height 24
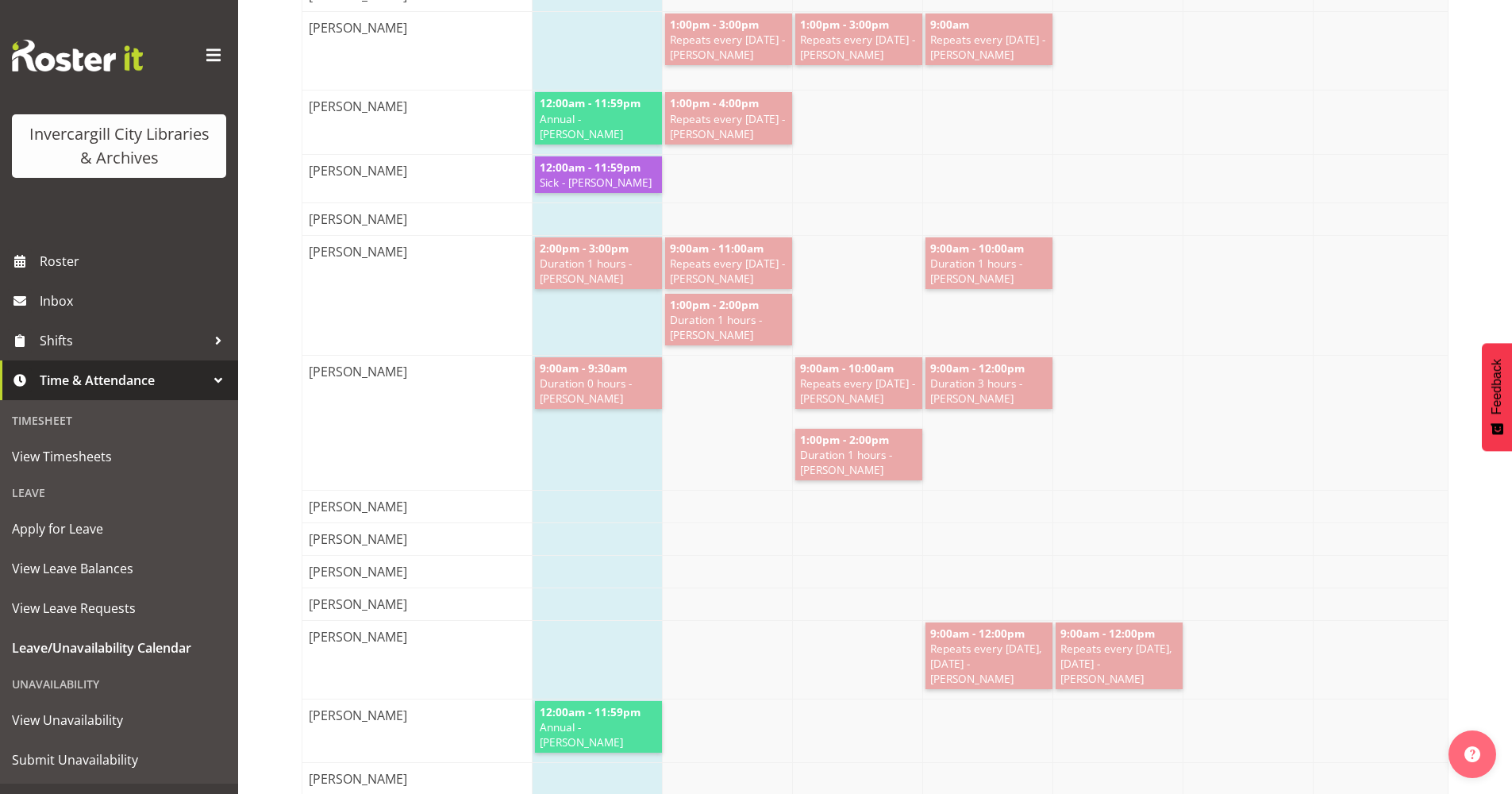
scroll to position [1111, 0]
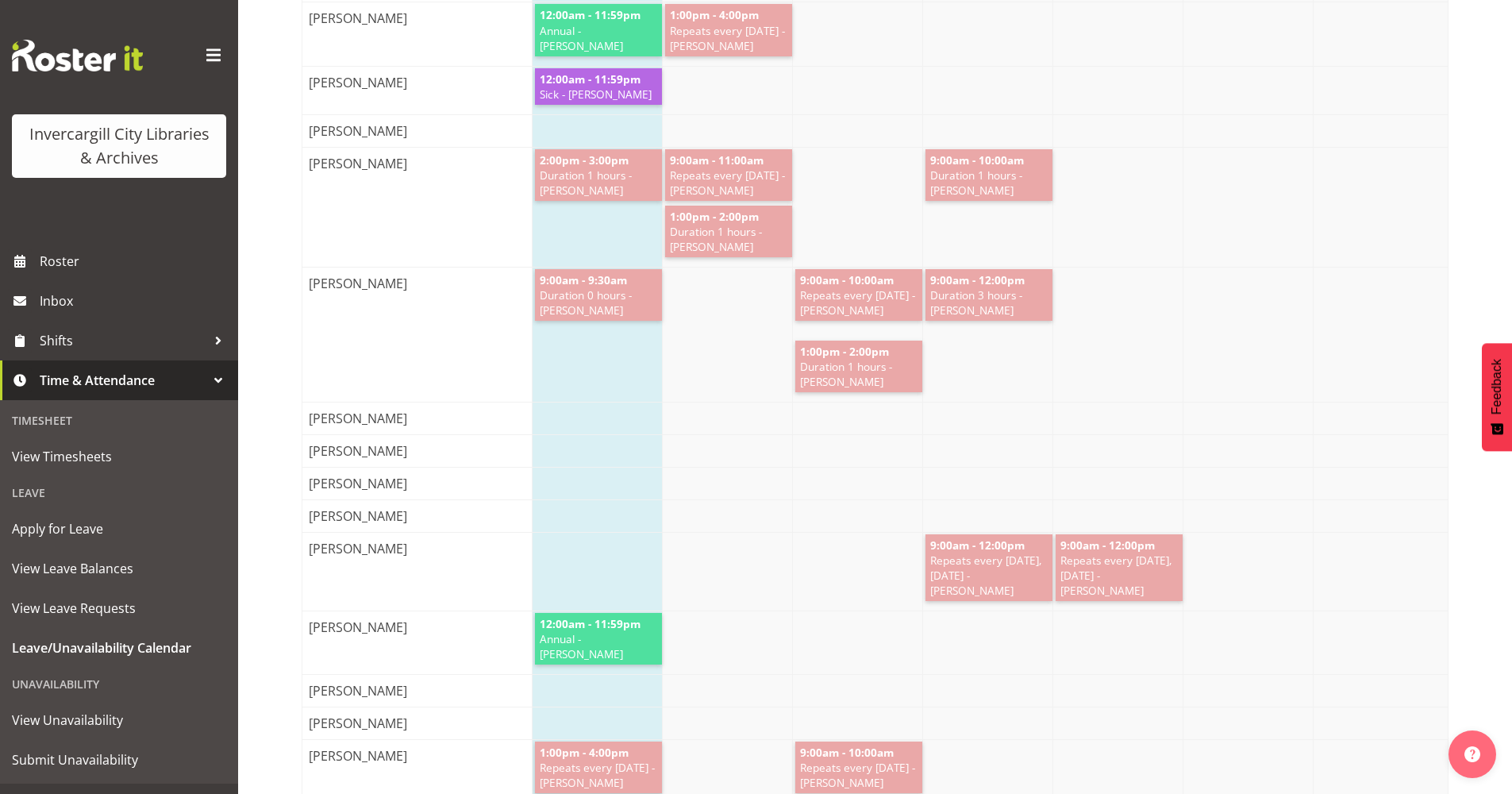
click at [479, 524] on div "[PERSON_NAME]" at bounding box center [422, 516] width 241 height 32
click at [562, 526] on div at bounding box center [990, 516] width 915 height 32
click at [67, 713] on span "View Unavailability" at bounding box center [119, 720] width 215 height 24
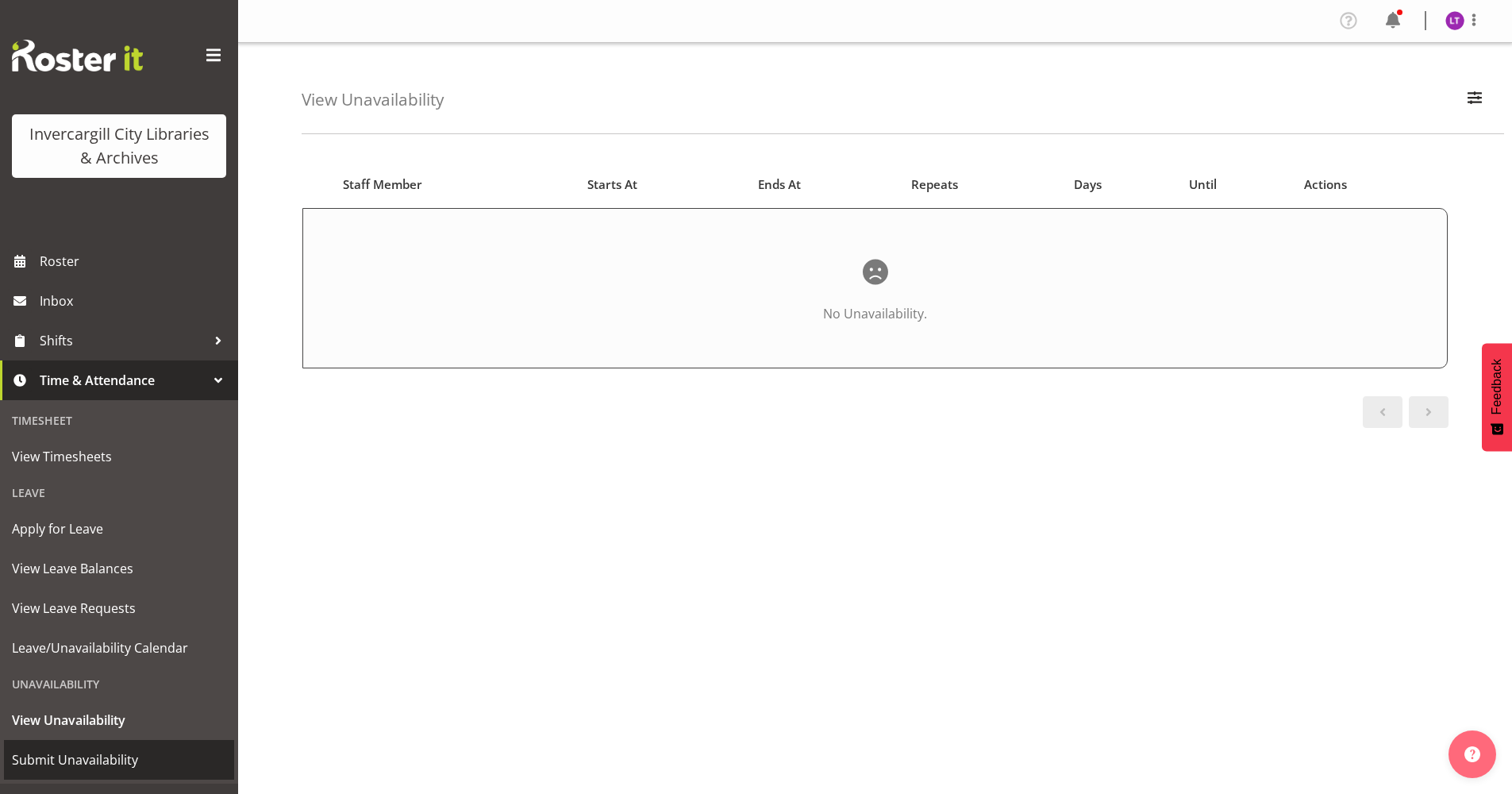
click at [91, 762] on span "Submit Unavailability" at bounding box center [119, 760] width 215 height 24
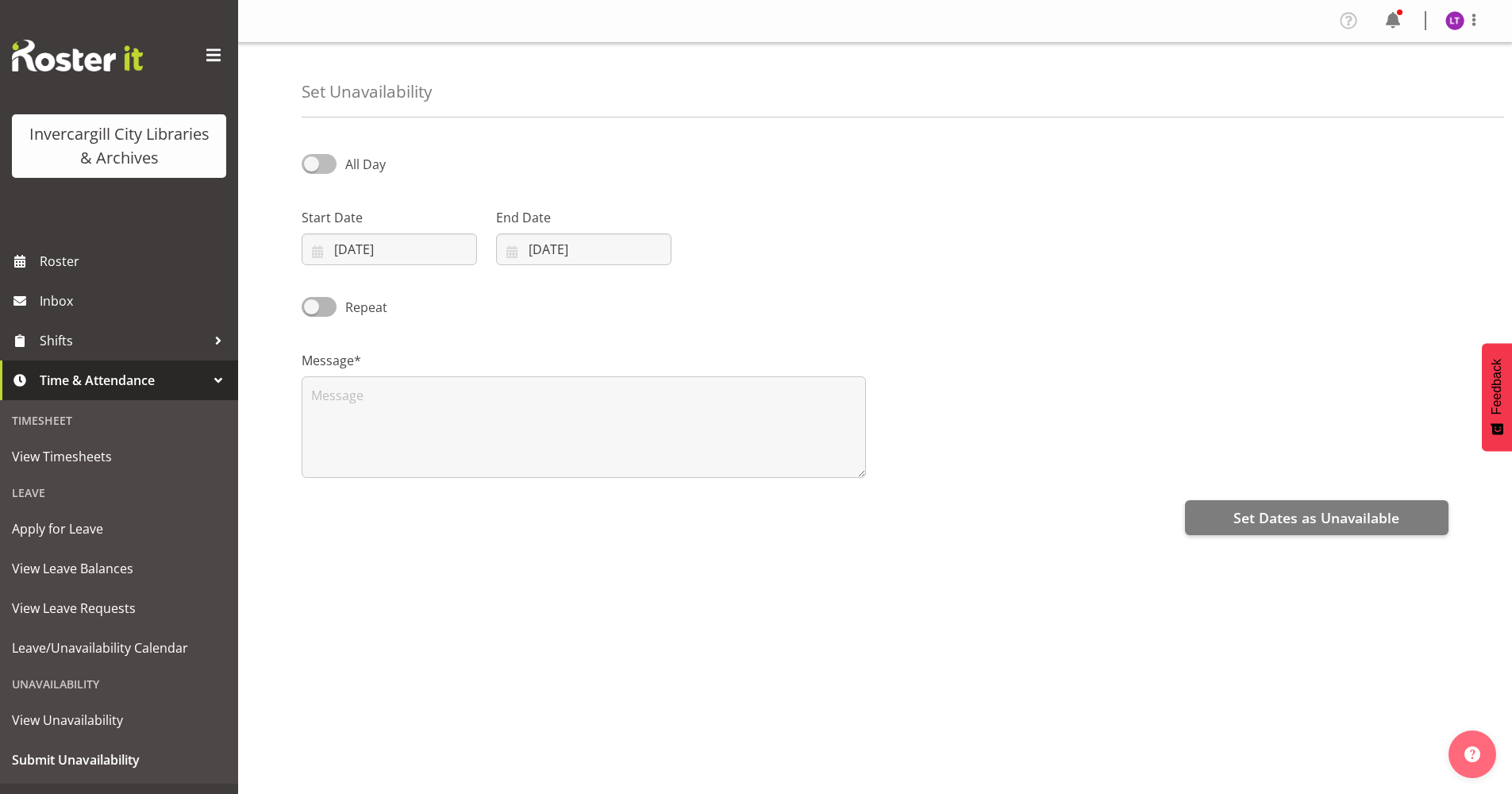
click at [362, 159] on span "All Day" at bounding box center [365, 164] width 40 height 17
click at [312, 159] on input "All Day" at bounding box center [307, 164] width 10 height 10
checkbox input "true"
click at [738, 242] on input "12:58" at bounding box center [778, 249] width 175 height 32
click at [797, 296] on select "00 01 02 03 04 05 06 07 08 09 10 11 12 13 14 15 16 17 18 19 20 21 22 23" at bounding box center [799, 290] width 36 height 32
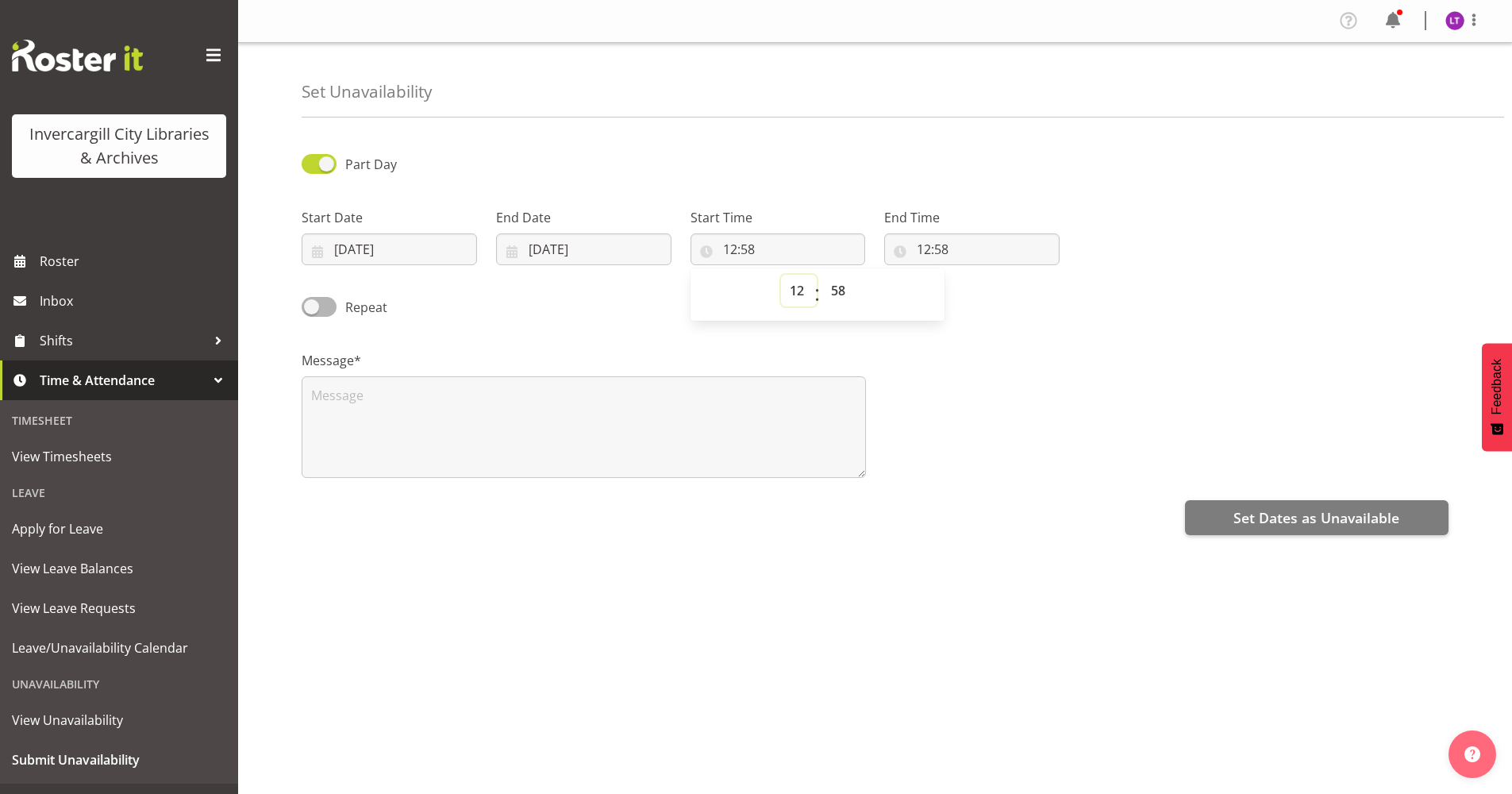
select select "9"
type input "09:58"
click at [838, 281] on select "00 01 02 03 04 05 06 07 08 09 10 11 12 13 14 15 16 17 18 19 20 21 22 23 24 25 2…" at bounding box center [841, 290] width 36 height 32
select select "1"
type input "09:01"
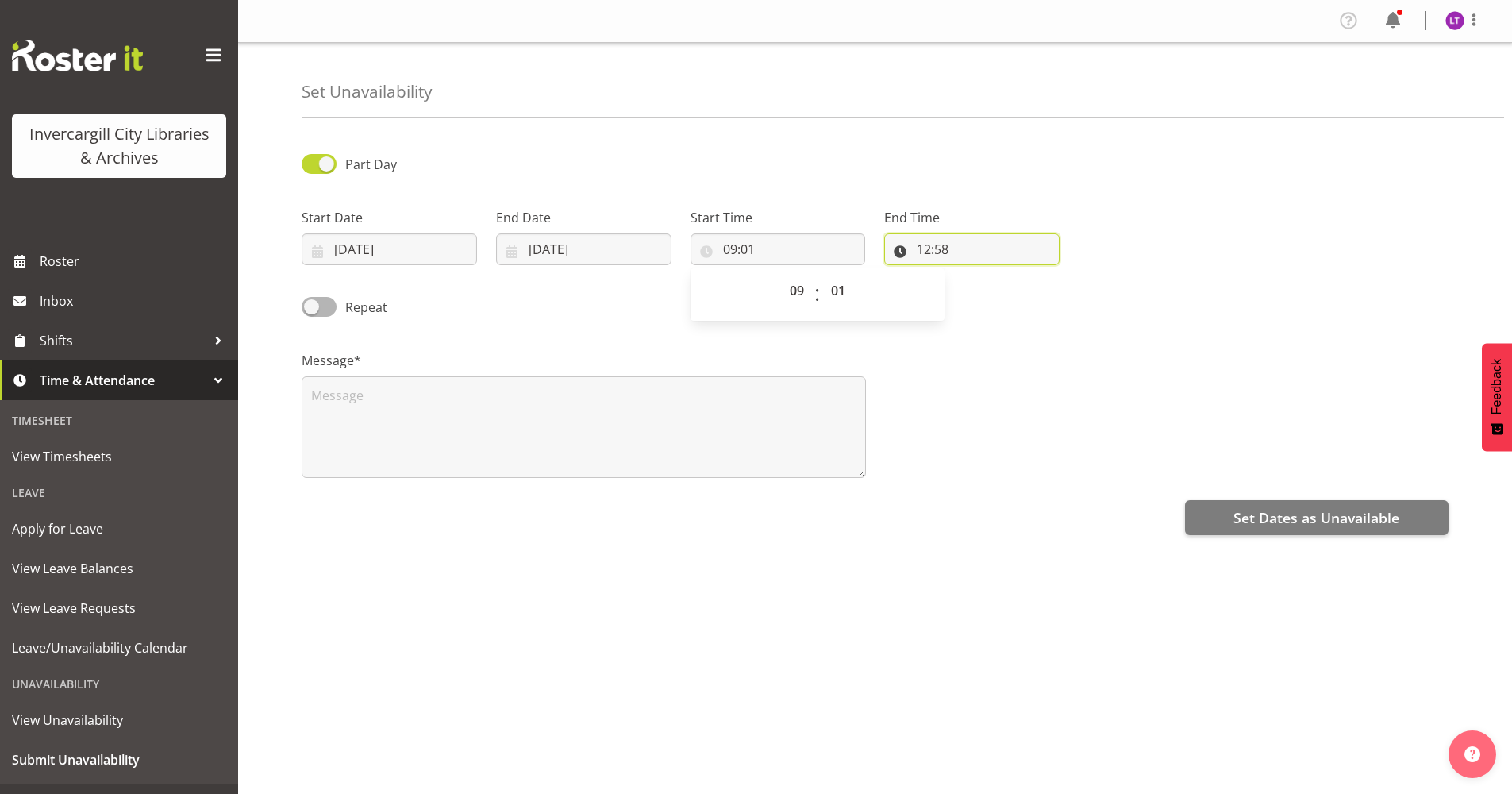
click at [943, 243] on input "12:58" at bounding box center [972, 249] width 175 height 32
click at [929, 241] on input "12:58" at bounding box center [972, 249] width 175 height 32
click at [995, 296] on select "00 01 02 03 04 05 06 07 08 09 10 11 12 13 14 15 16 17 18 19 20 21 22 23" at bounding box center [993, 290] width 36 height 32
select select "11"
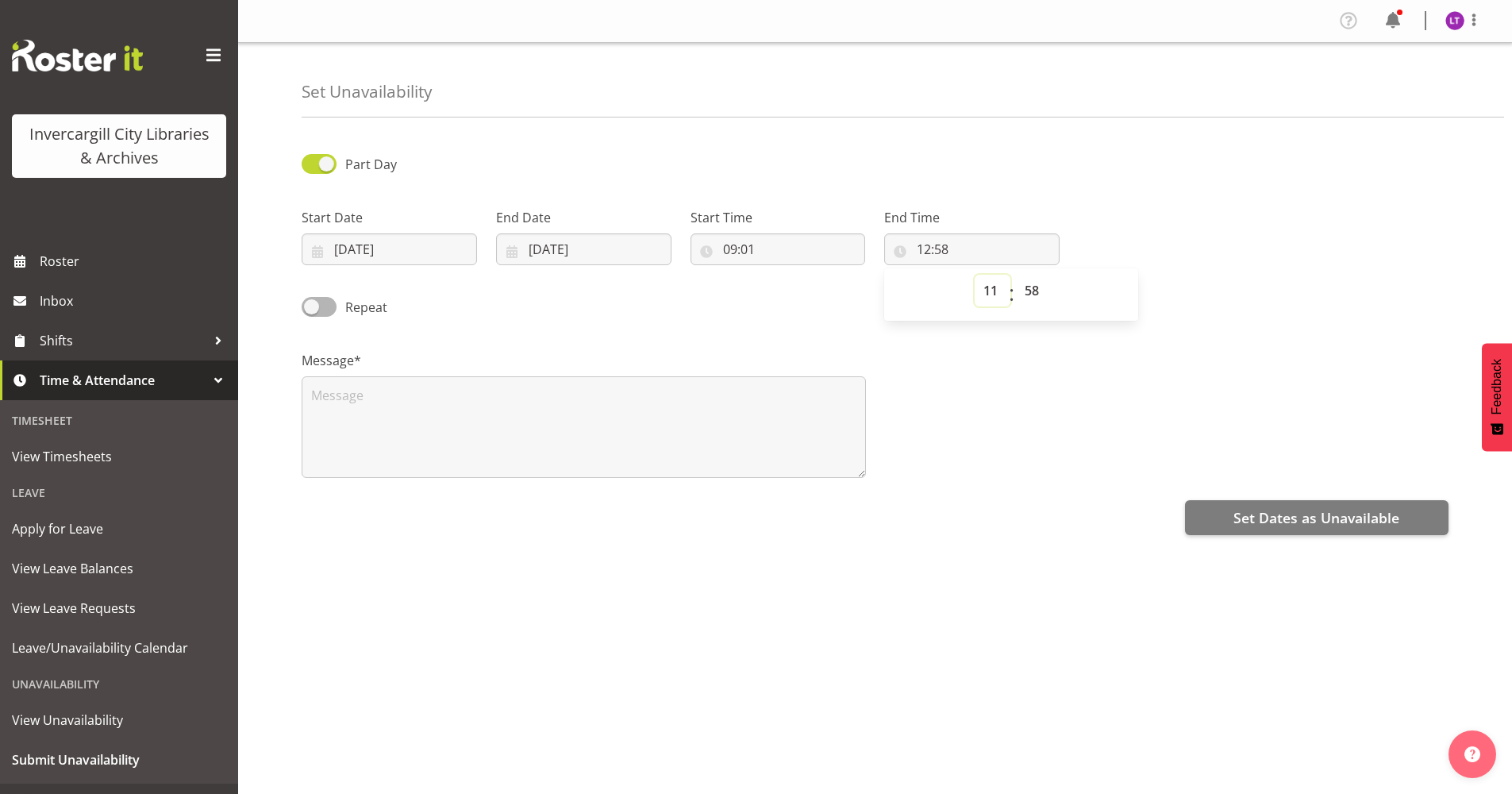
click at [975, 275] on select "00 01 02 03 04 05 06 07 08 09 10 11 12 13 14 15 16 17 18 19 20 21 22 23" at bounding box center [993, 290] width 36 height 32
type input "11:58"
click at [1034, 290] on select "00 01 02 03 04 05 06 07 08 09 10 11 12 13 14 15 16 17 18 19 20 21 22 23 24 25 2…" at bounding box center [1035, 290] width 36 height 32
select select "0"
click at [1017, 275] on select "00 01 02 03 04 05 06 07 08 09 10 11 12 13 14 15 16 17 18 19 20 21 22 23 24 25 2…" at bounding box center [1035, 290] width 36 height 32
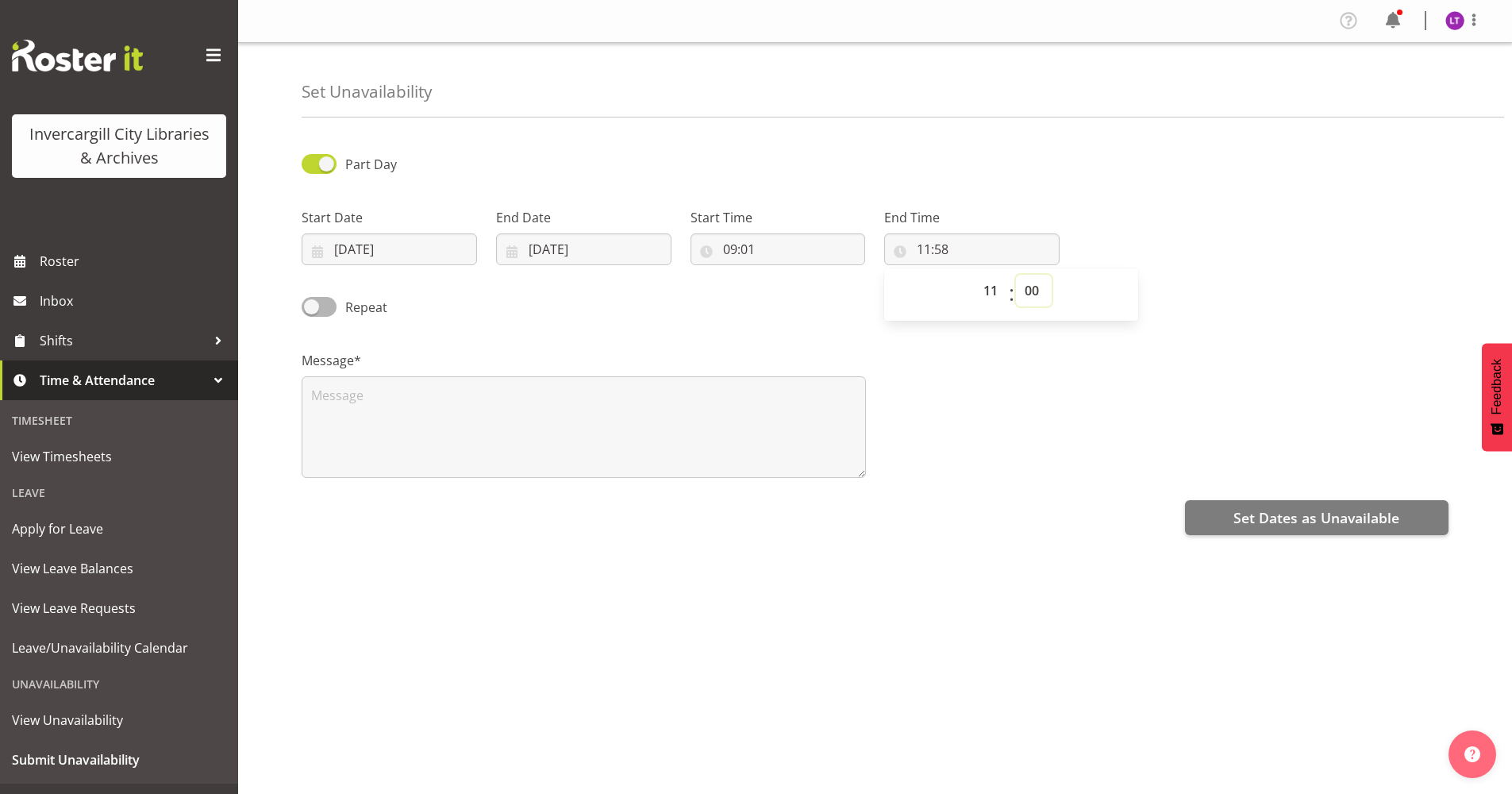
type input "11:00"
click at [743, 250] on input "09:01" at bounding box center [778, 249] width 175 height 32
click at [833, 294] on select "00 01 02 03 04 05 06 07 08 09 10 11 12 13 14 15 16 17 18 19 20 21 22 23 24 25 2…" at bounding box center [841, 290] width 36 height 32
select select "0"
click at [823, 275] on select "00 01 02 03 04 05 06 07 08 09 10 11 12 13 14 15 16 17 18 19 20 21 22 23 24 25 2…" at bounding box center [841, 290] width 36 height 32
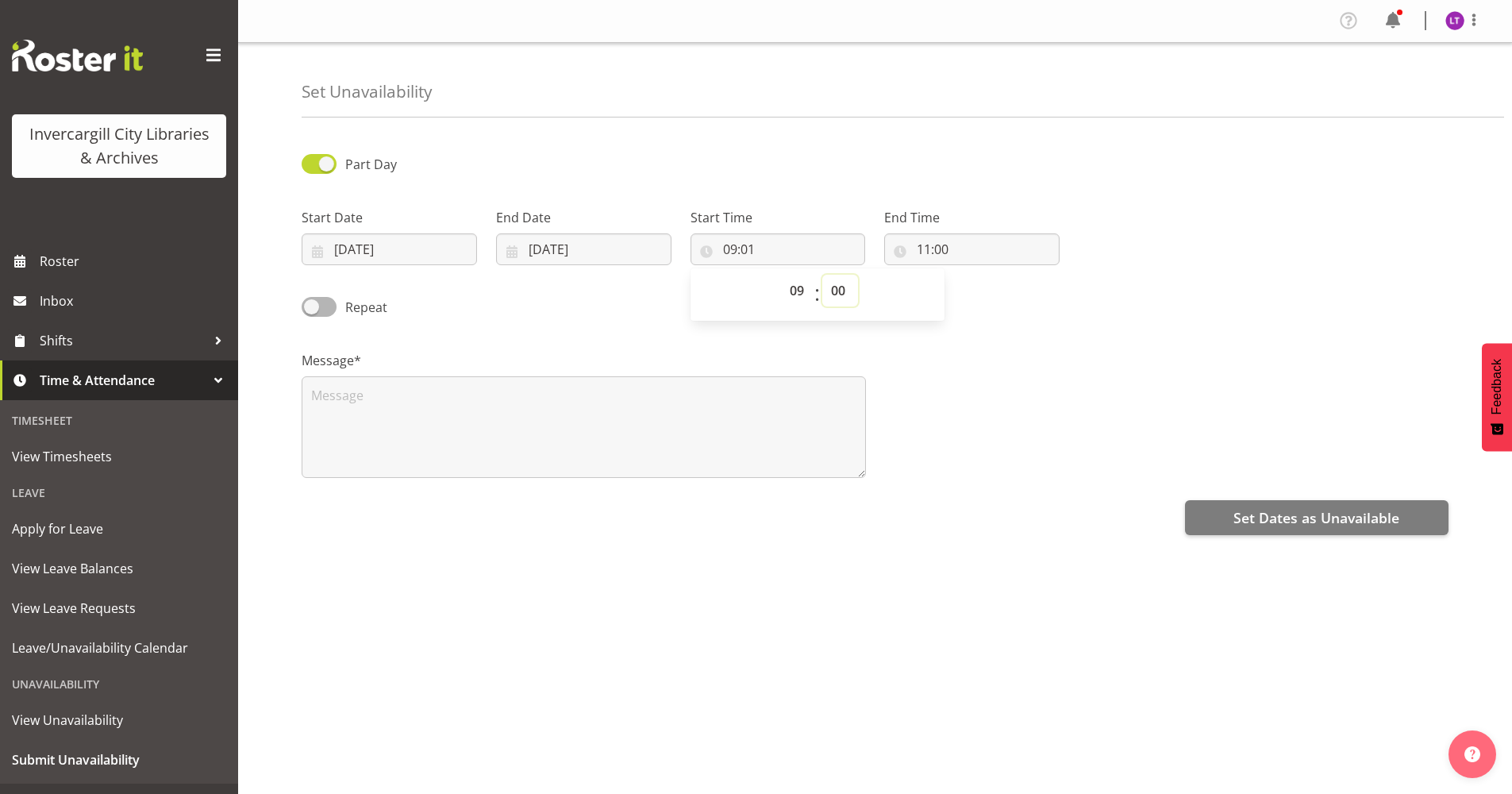
type input "09:00"
click at [329, 306] on span at bounding box center [319, 306] width 35 height 20
click at [312, 306] on input "Repeat" at bounding box center [307, 306] width 10 height 10
checkbox input "true"
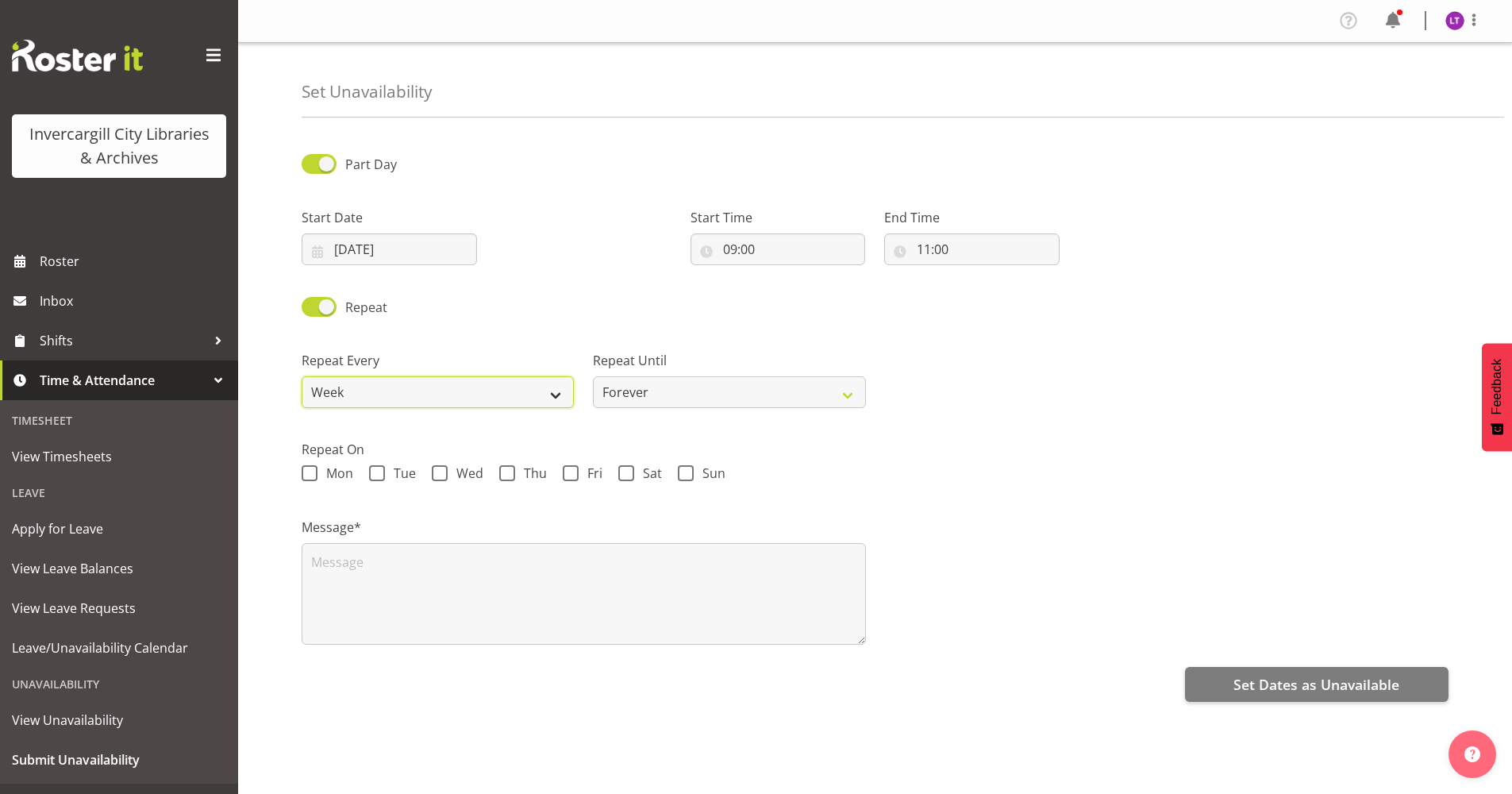
click at [396, 385] on select "Week 2 Weeks 3 Weeks 4 Weeks Month" at bounding box center [437, 391] width 272 height 32
select select "2weeks"
click at [301, 376] on select "Week 2 Weeks 3 Weeks 4 Weeks Month" at bounding box center [437, 391] width 272 height 32
click at [381, 469] on span at bounding box center [377, 473] width 15 height 15
click at [380, 469] on input "Tue" at bounding box center [374, 474] width 10 height 10
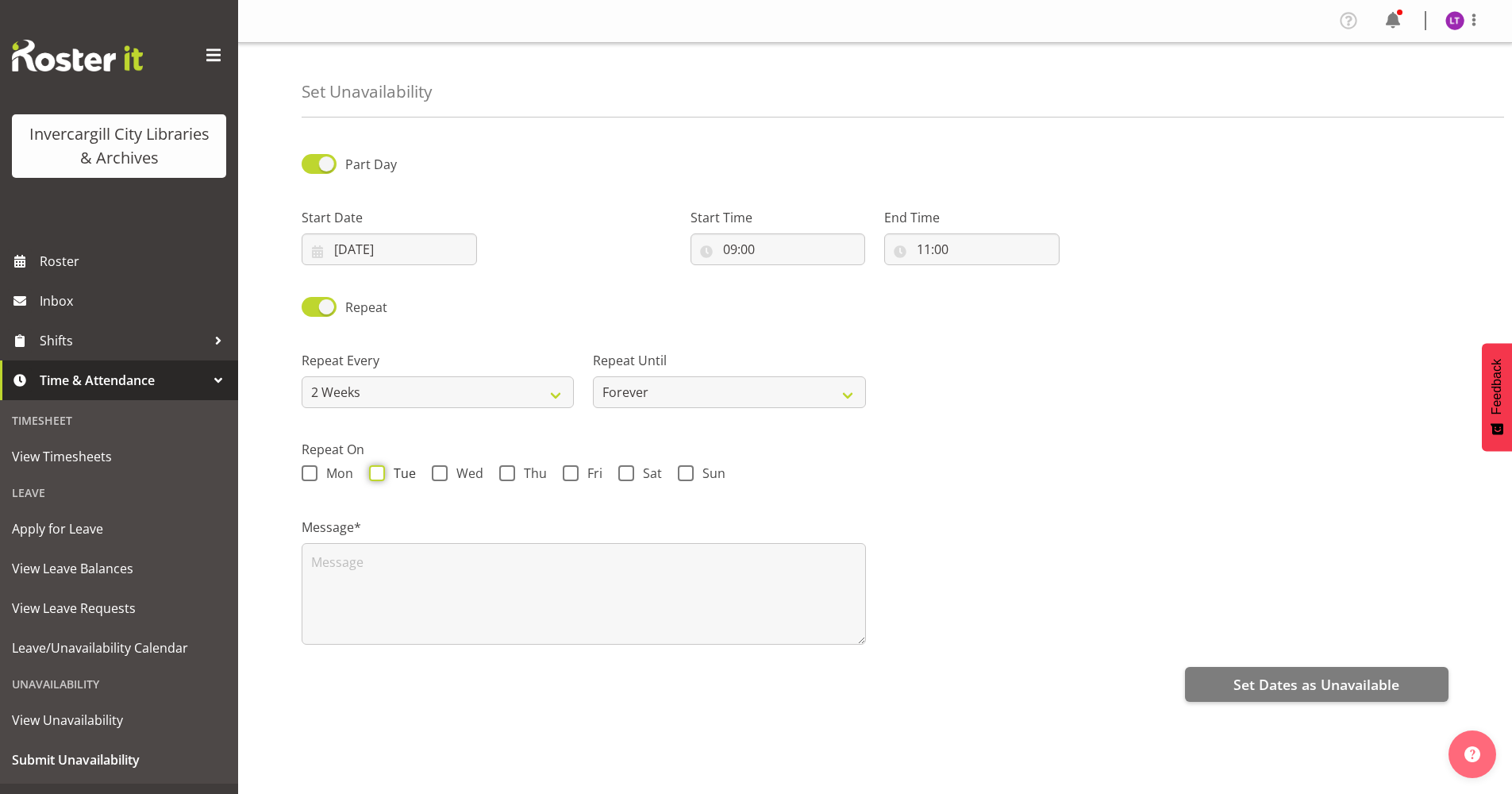
checkbox input "true"
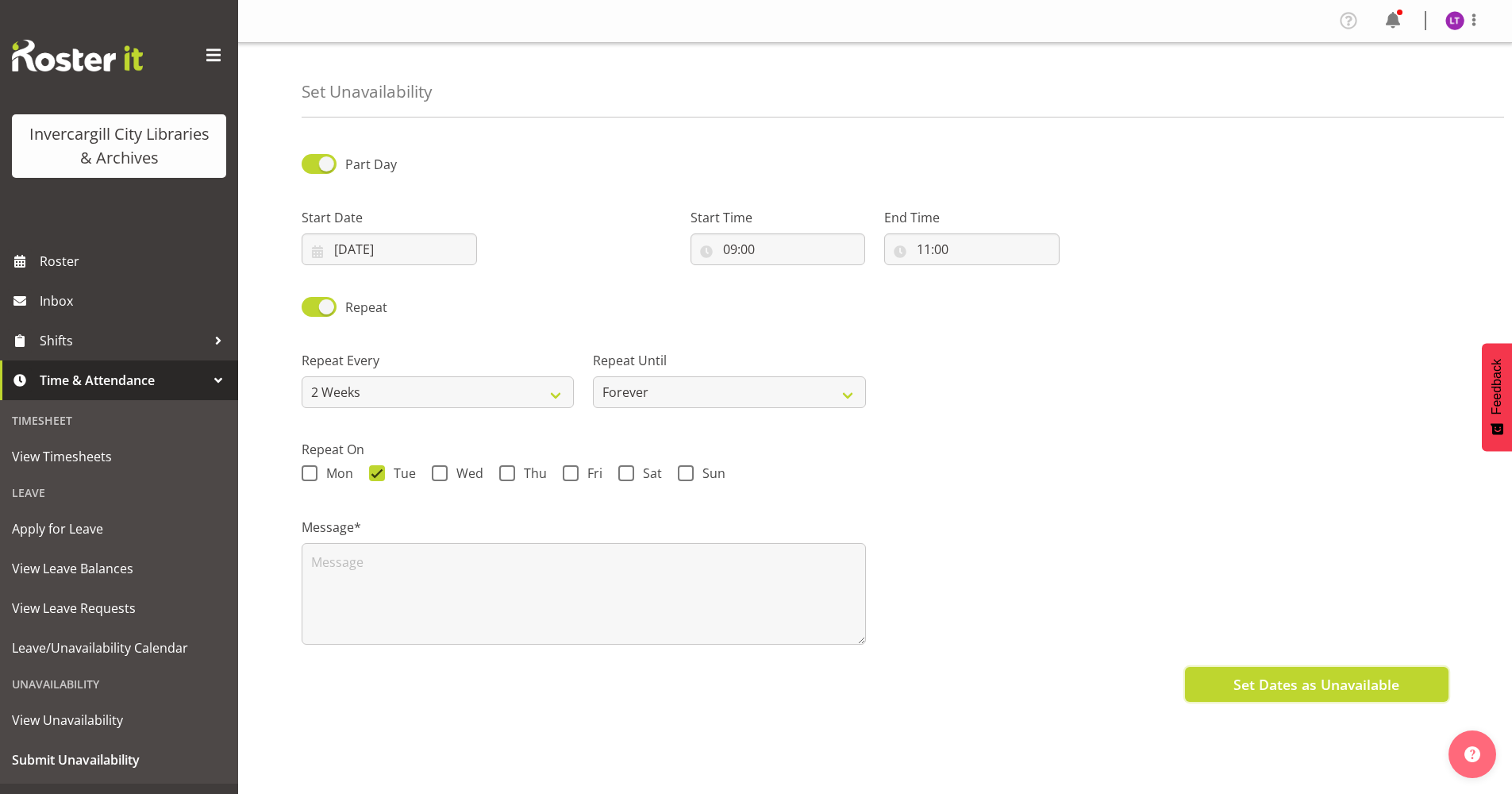
click at [1248, 682] on span "Set Dates as Unavailable" at bounding box center [1316, 684] width 166 height 21
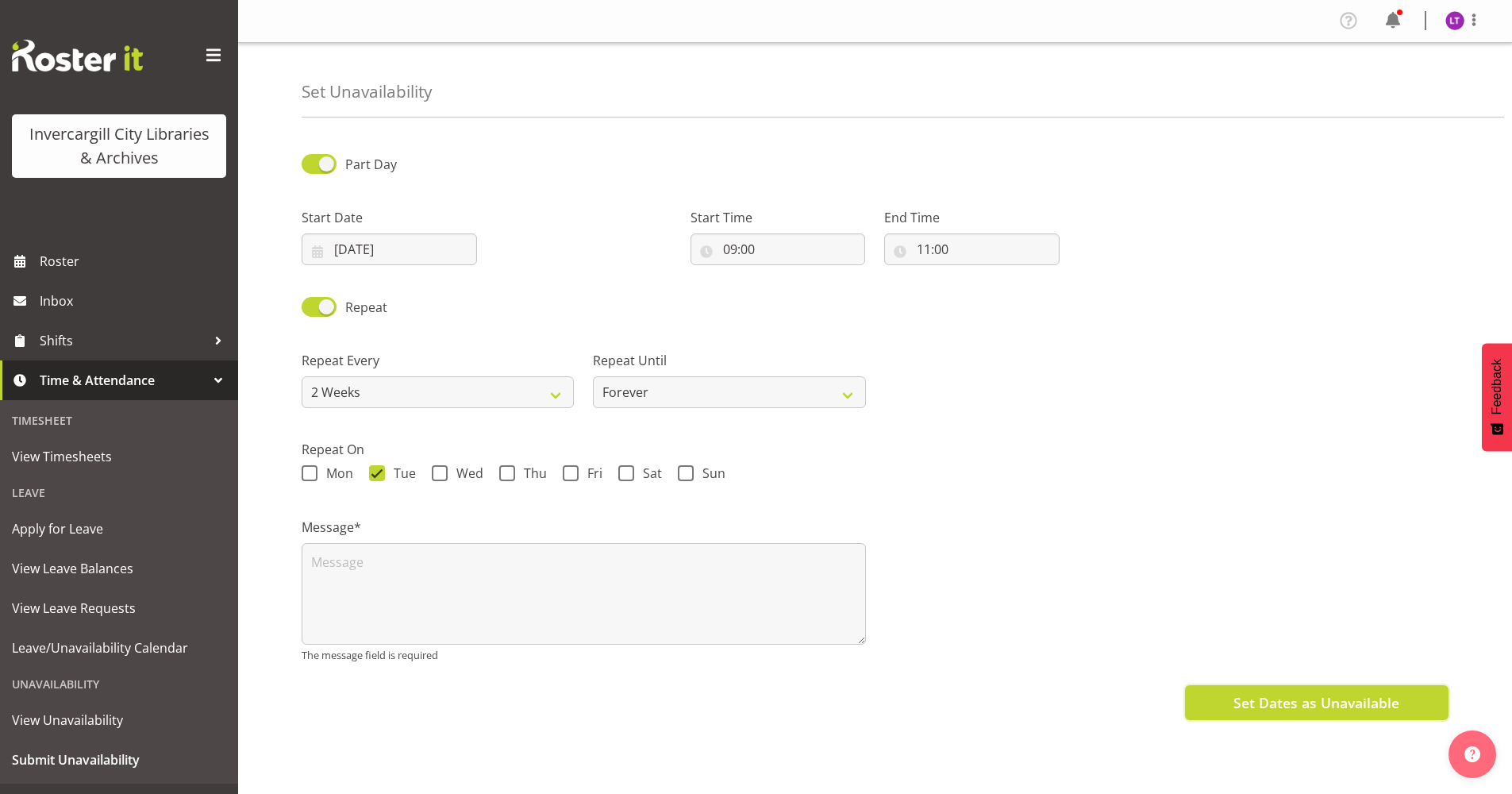
click at [1246, 700] on span "Set Dates as Unavailable" at bounding box center [1316, 702] width 166 height 21
click at [1472, 24] on span at bounding box center [1474, 20] width 19 height 19
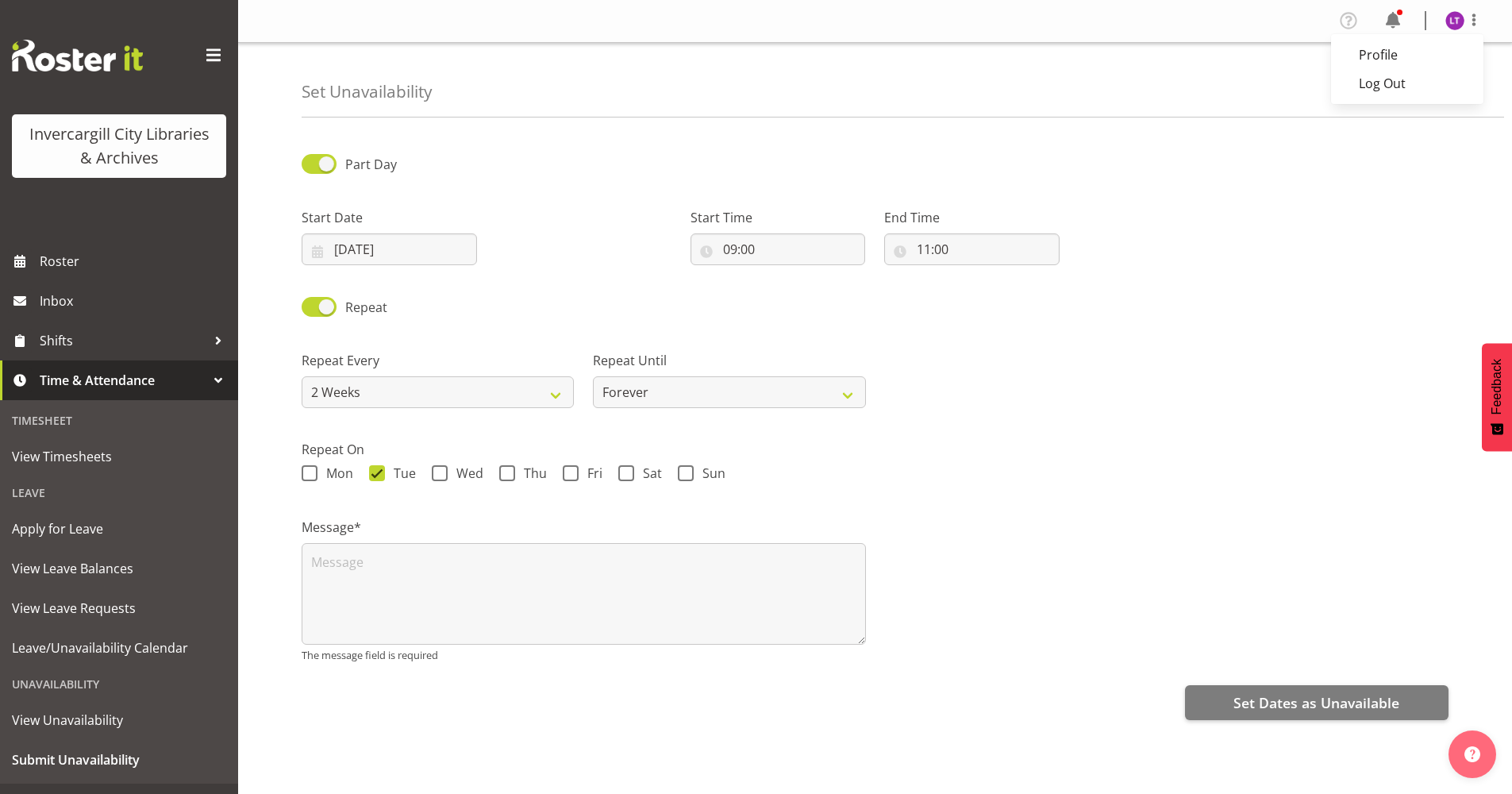
click at [1454, 164] on div "Part Day" at bounding box center [875, 158] width 1166 height 54
click at [1399, 21] on span at bounding box center [1394, 21] width 26 height 26
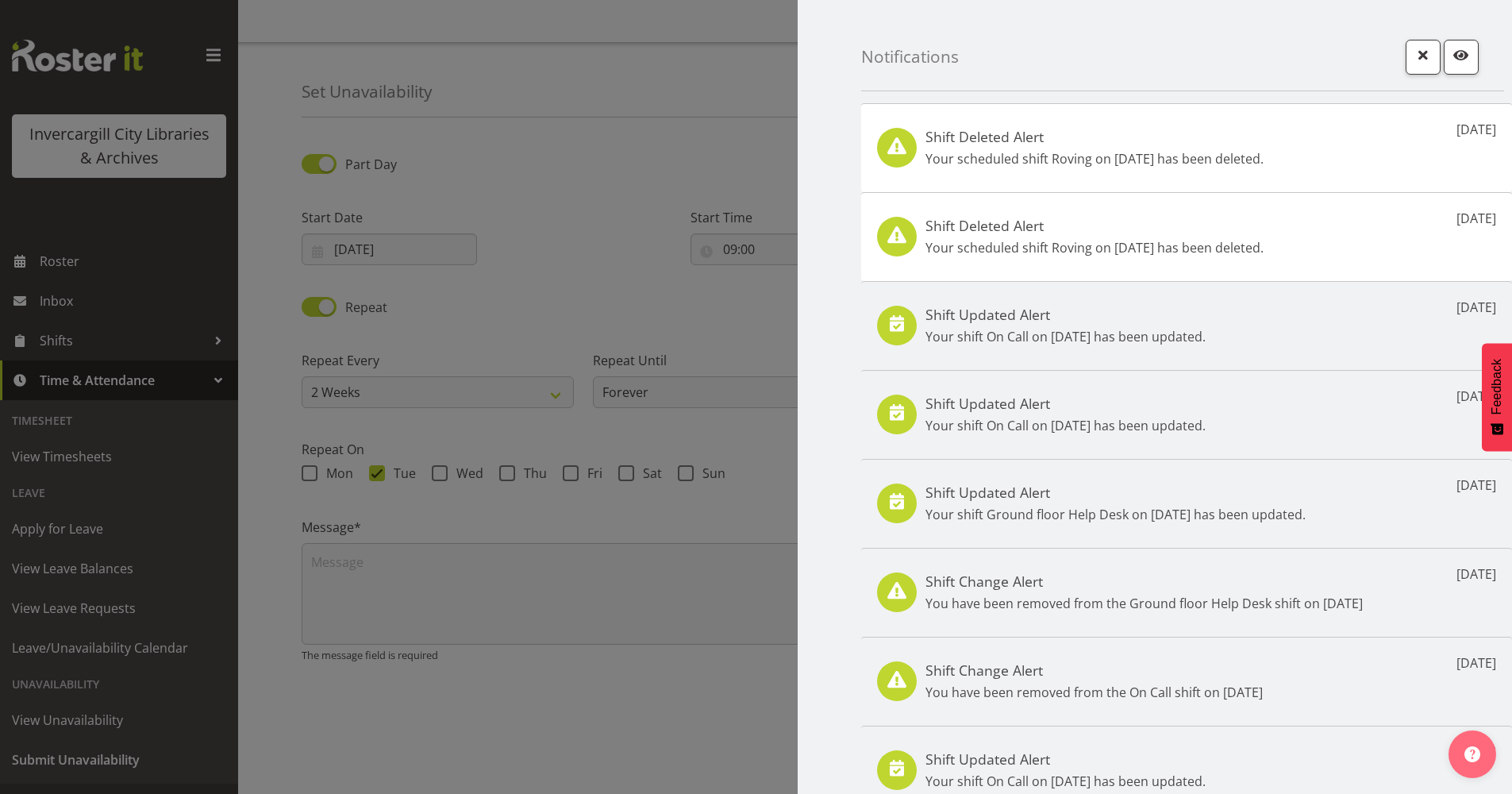
click at [922, 160] on div "Shift Deleted Alert Your scheduled shift Roving on 27th Sep has been deleted. 2…" at bounding box center [1187, 148] width 651 height 89
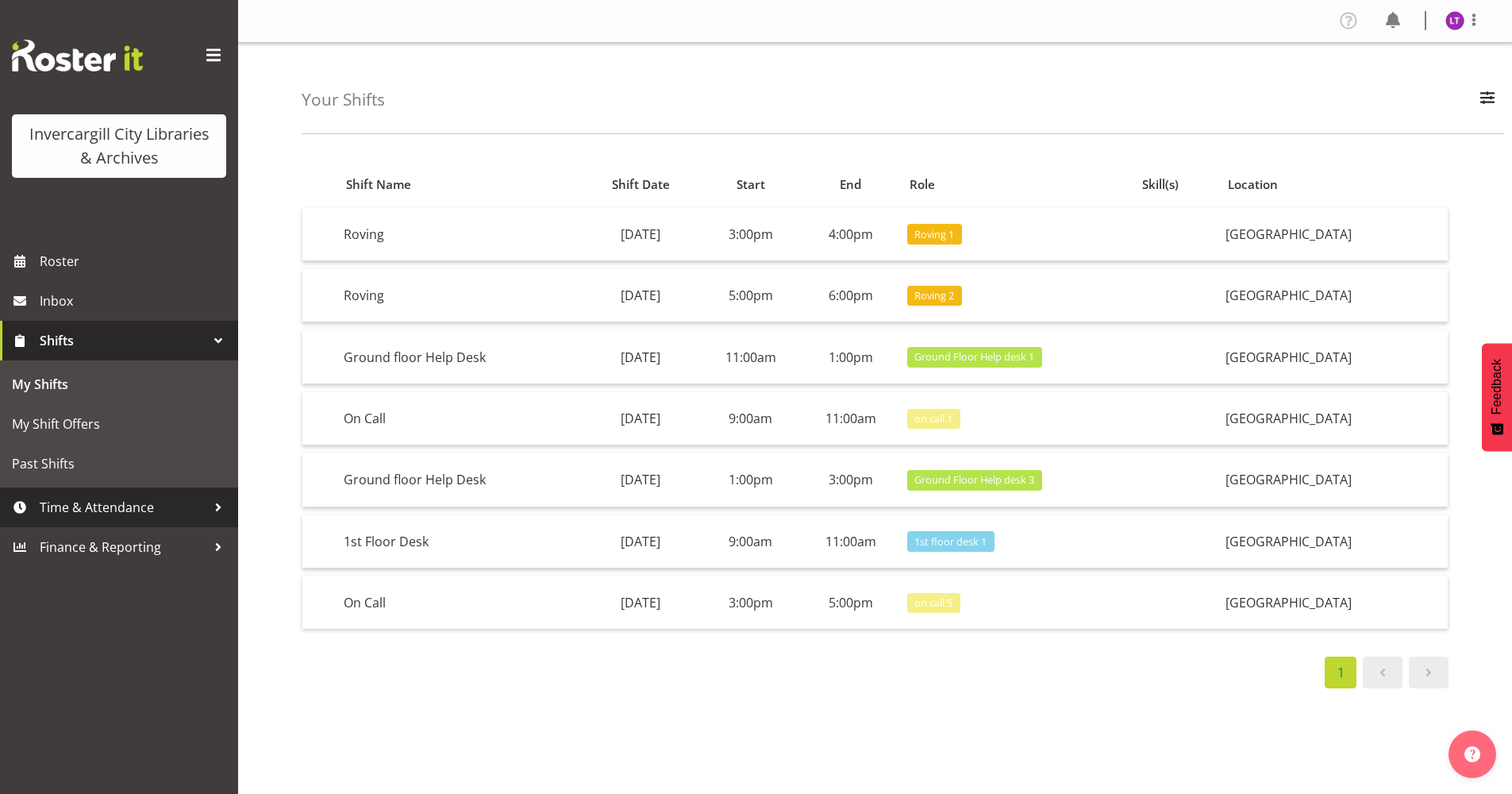
click at [70, 510] on span "Time & Attendance" at bounding box center [123, 507] width 167 height 24
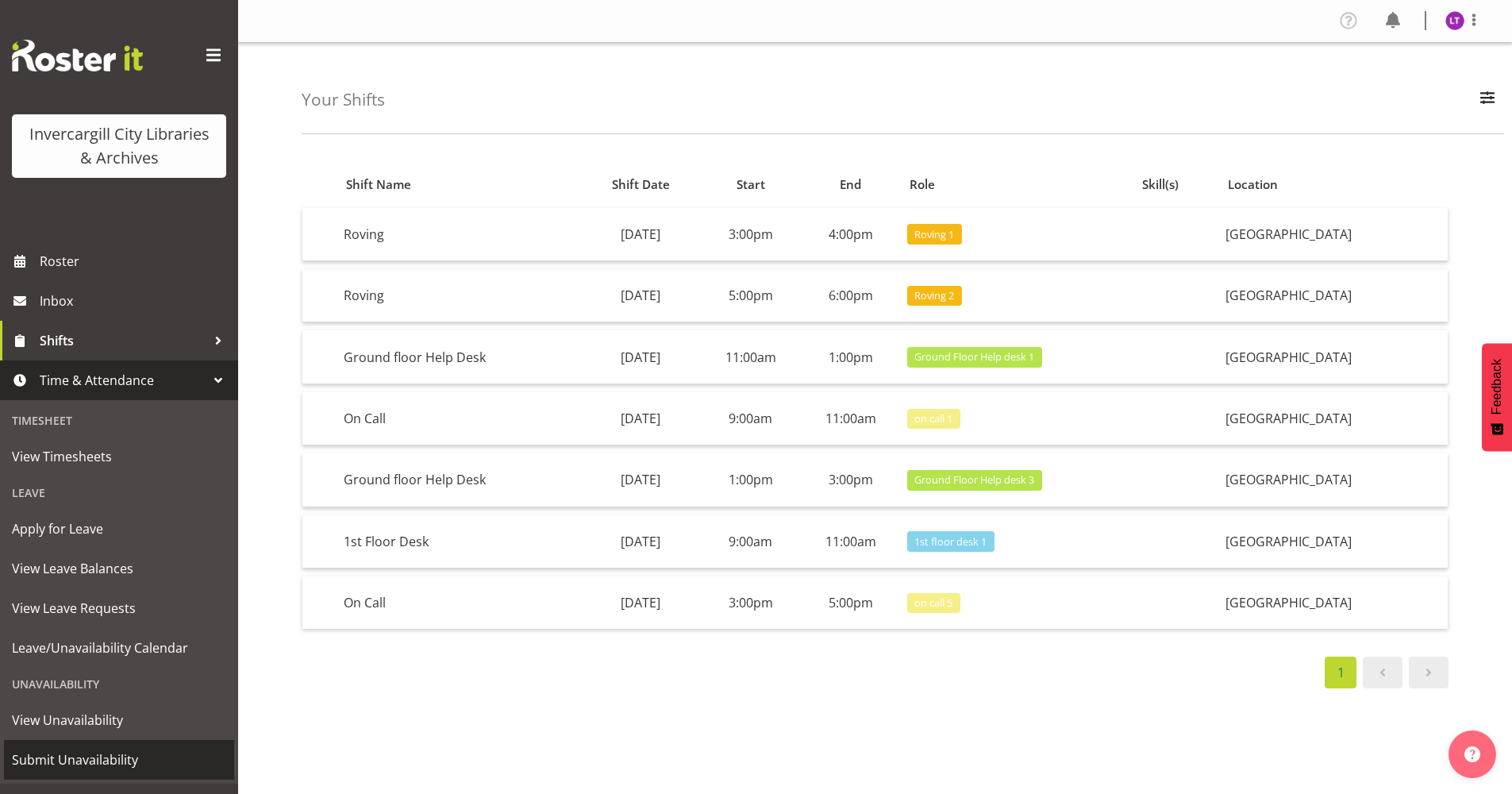
click at [73, 757] on span "Submit Unavailability" at bounding box center [119, 760] width 215 height 24
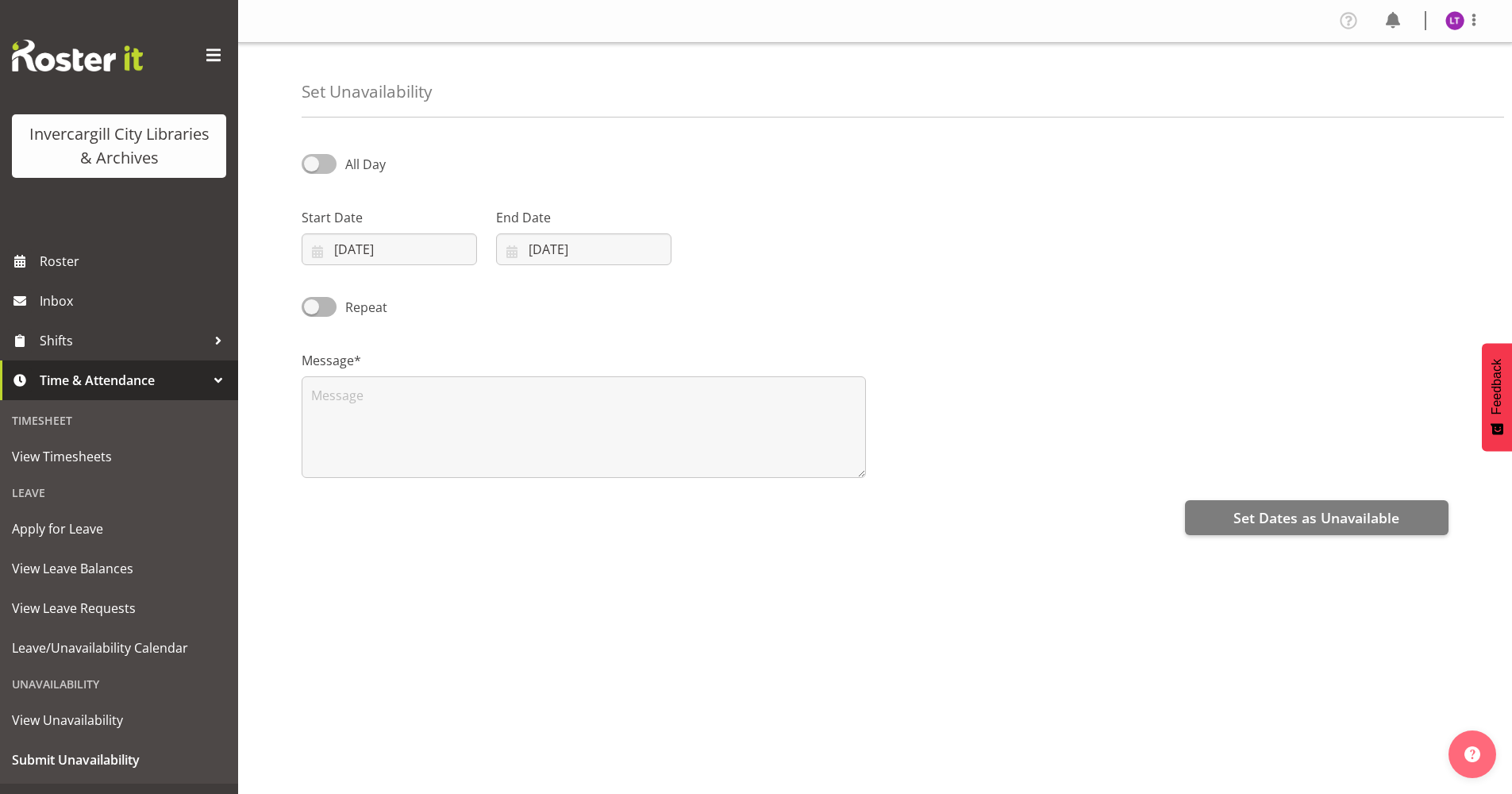
click at [377, 157] on span "All Day" at bounding box center [365, 164] width 40 height 17
click at [312, 159] on input "All Day" at bounding box center [307, 164] width 10 height 10
checkbox input "true"
click at [732, 245] on input "13:00" at bounding box center [778, 249] width 175 height 32
click at [803, 290] on select "00 01 02 03 04 05 06 07 08 09 10 11 12 13 14 15 16 17 18 19 20 21 22 23" at bounding box center [799, 290] width 36 height 32
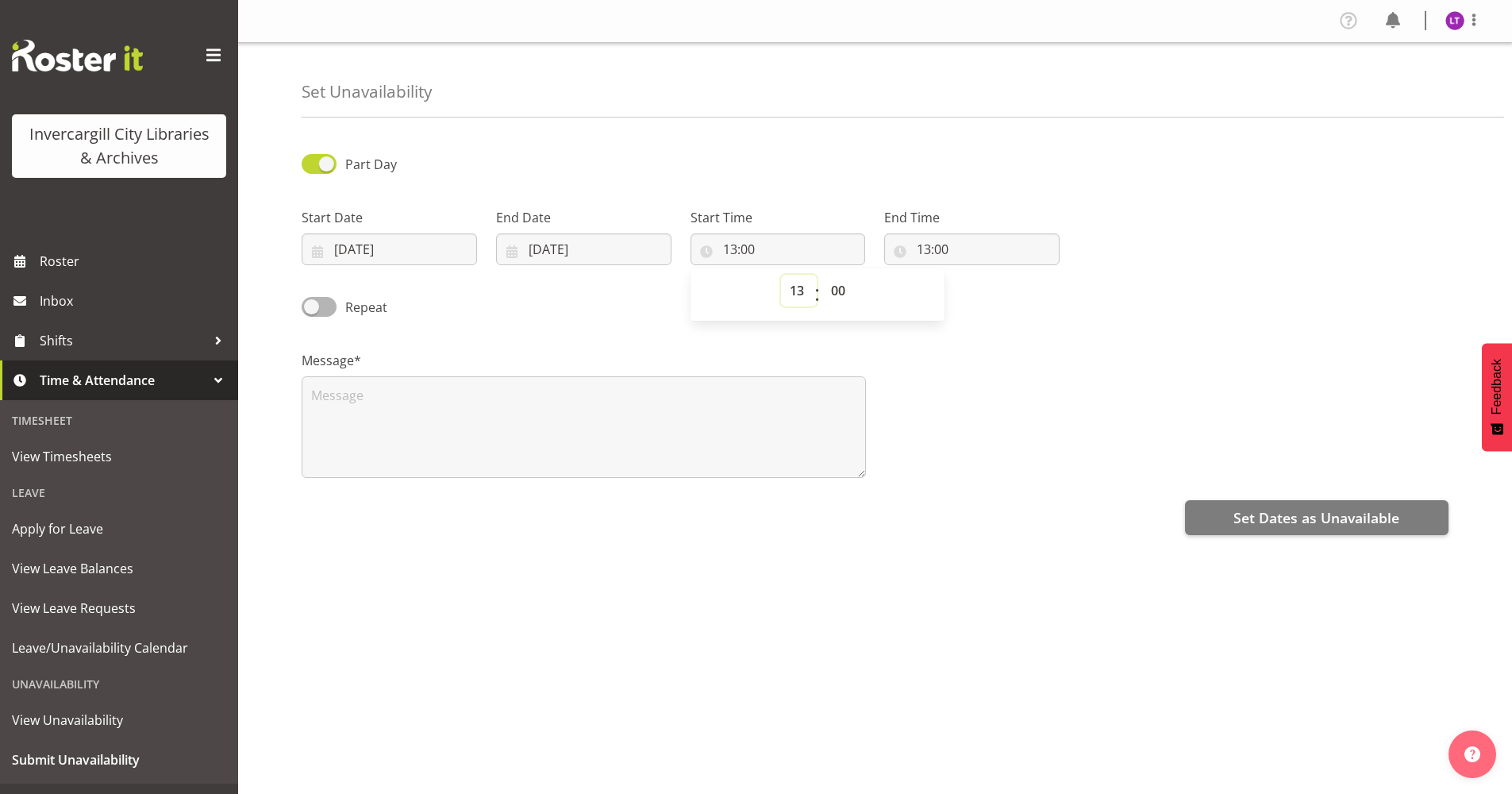
select select "10"
click at [781, 275] on select "00 01 02 03 04 05 06 07 08 09 10 11 12 13 14 15 16 17 18 19 20 21 22 23" at bounding box center [799, 290] width 36 height 32
type input "10:00"
click at [926, 244] on input "13:00" at bounding box center [972, 249] width 175 height 32
click at [993, 291] on select "00 01 02 03 04 05 06 07 08 09 10 11 12 13 14 15 16 17 18 19 20 21 22 23" at bounding box center [993, 290] width 36 height 32
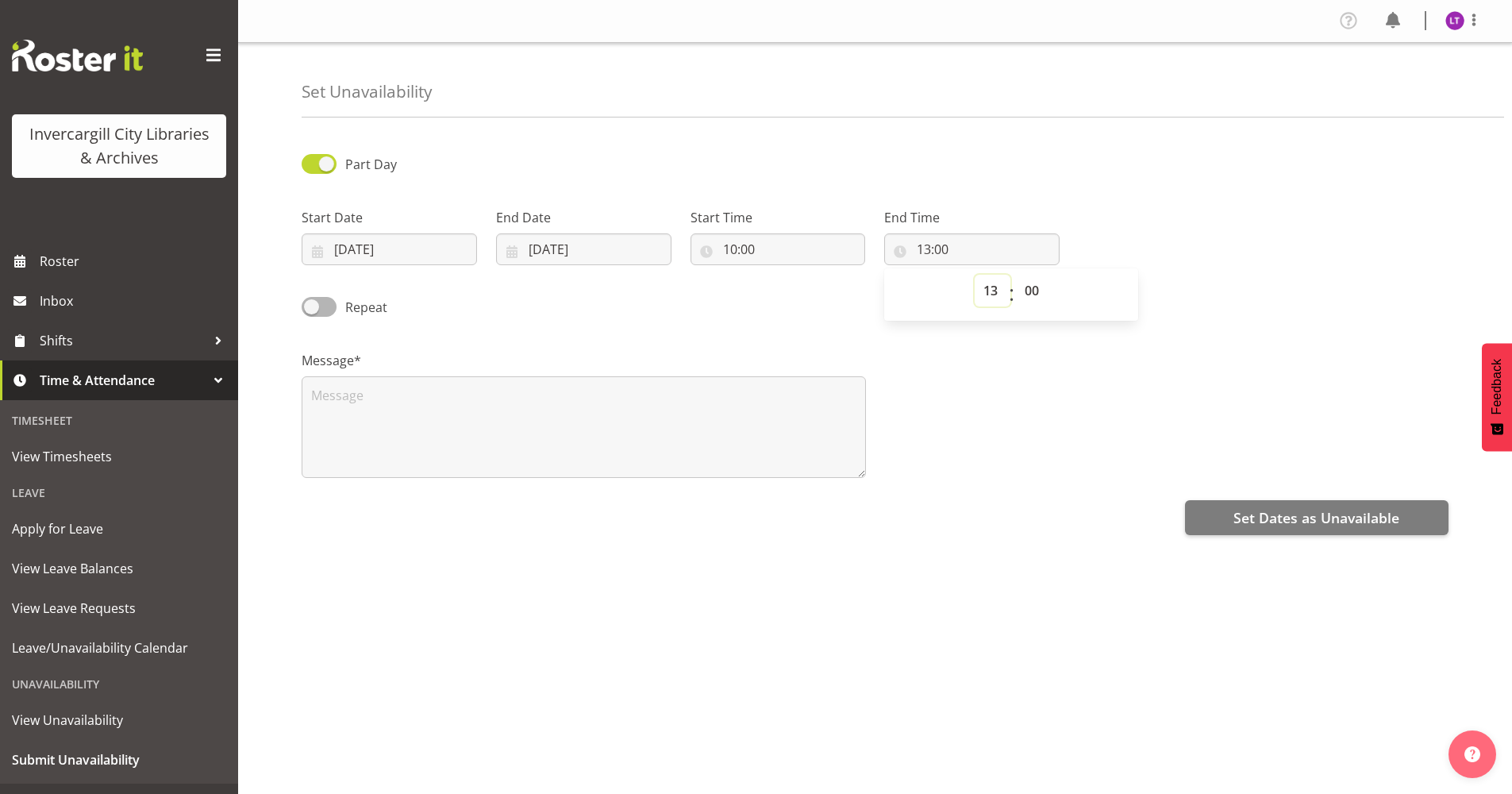
select select "11"
click at [975, 275] on select "00 01 02 03 04 05 06 07 08 09 10 11 12 13 14 15 16 17 18 19 20 21 22 23" at bounding box center [993, 290] width 36 height 32
type input "11:00"
click at [1232, 508] on button "Set Dates as Unavailable" at bounding box center [1316, 518] width 264 height 35
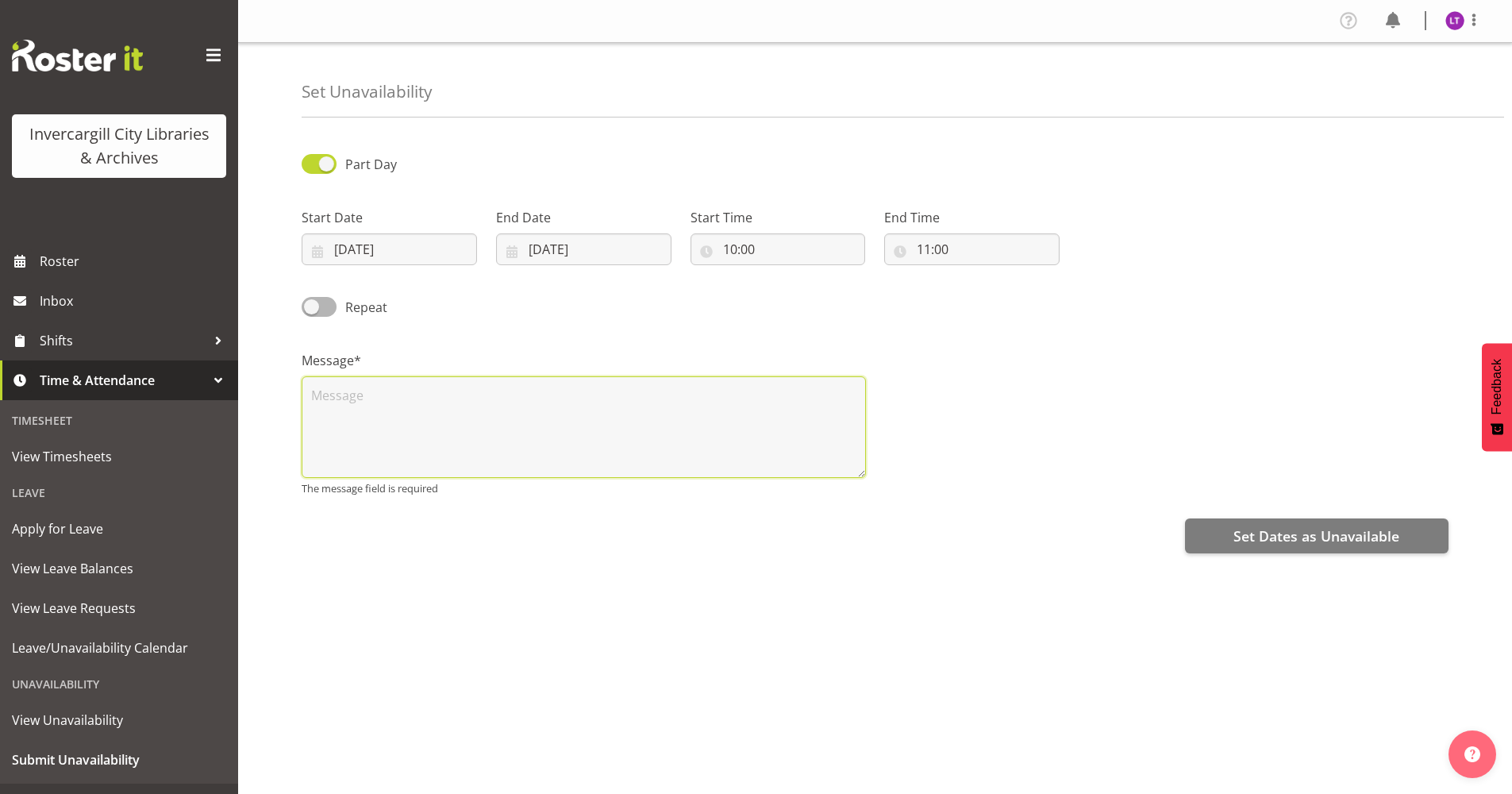
click at [370, 385] on textarea at bounding box center [583, 427] width 564 height 101
type textarea "M"
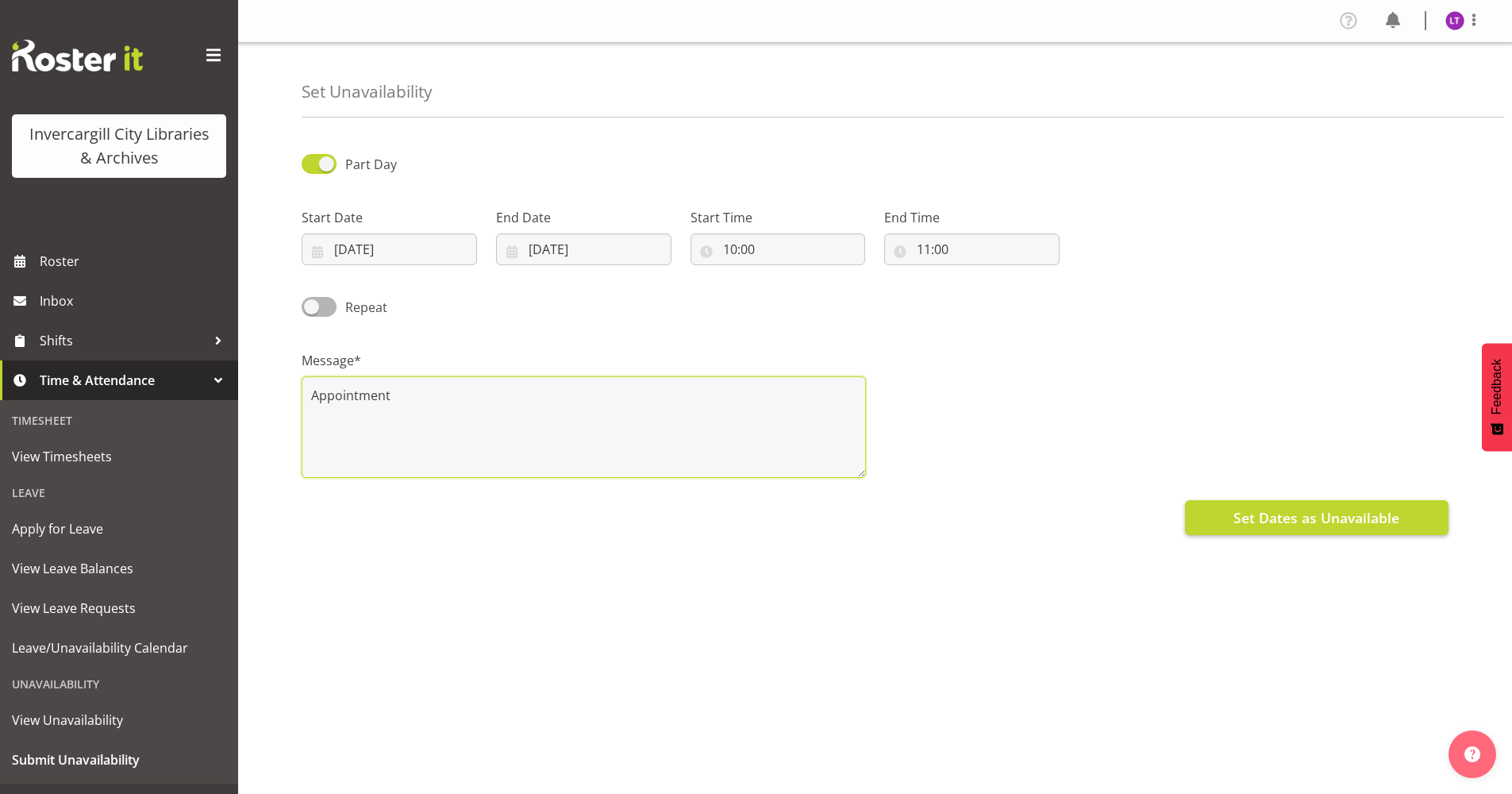
type textarea "Appointment"
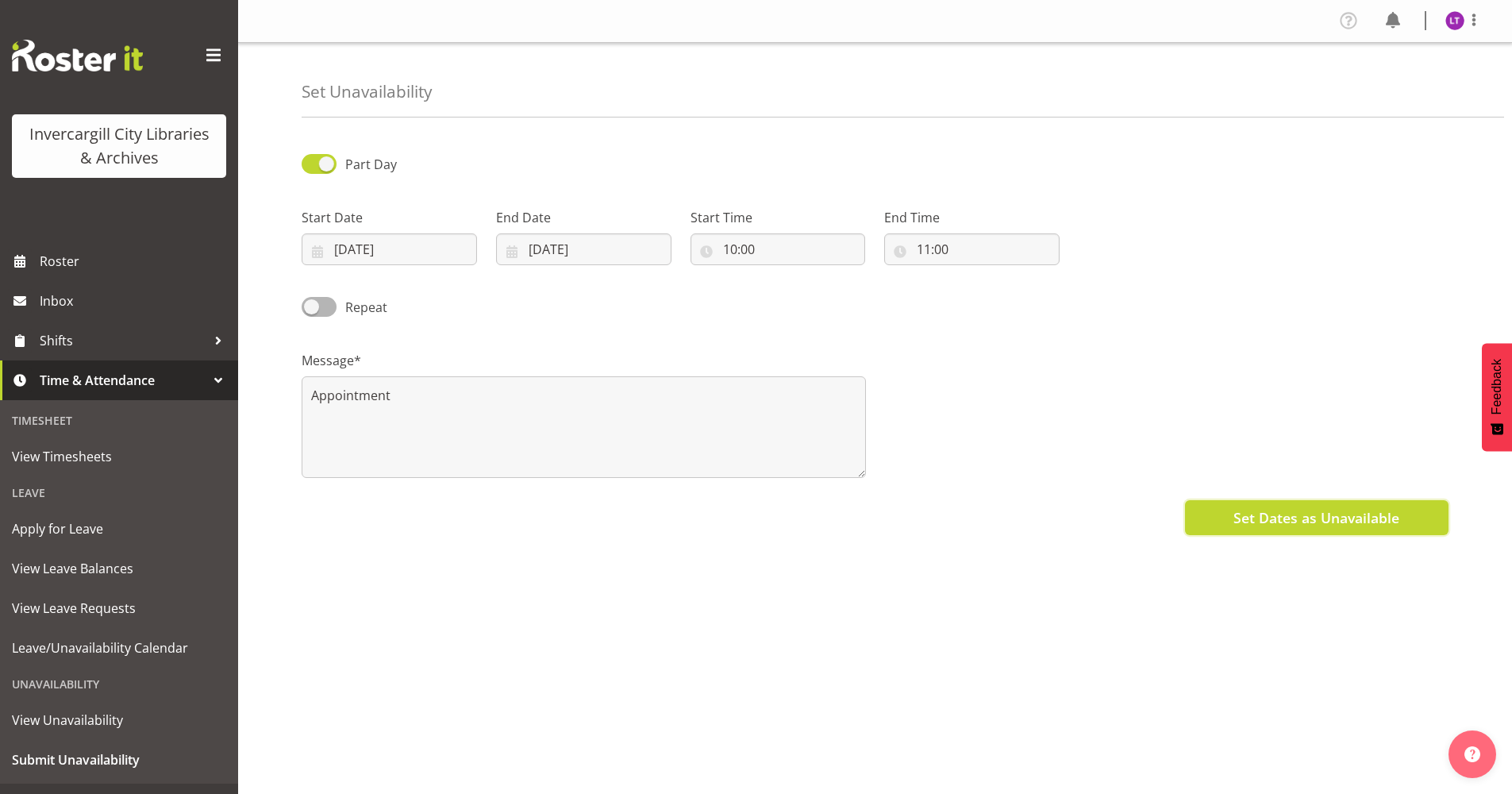
click at [1306, 519] on span "Set Dates as Unavailable" at bounding box center [1316, 518] width 166 height 21
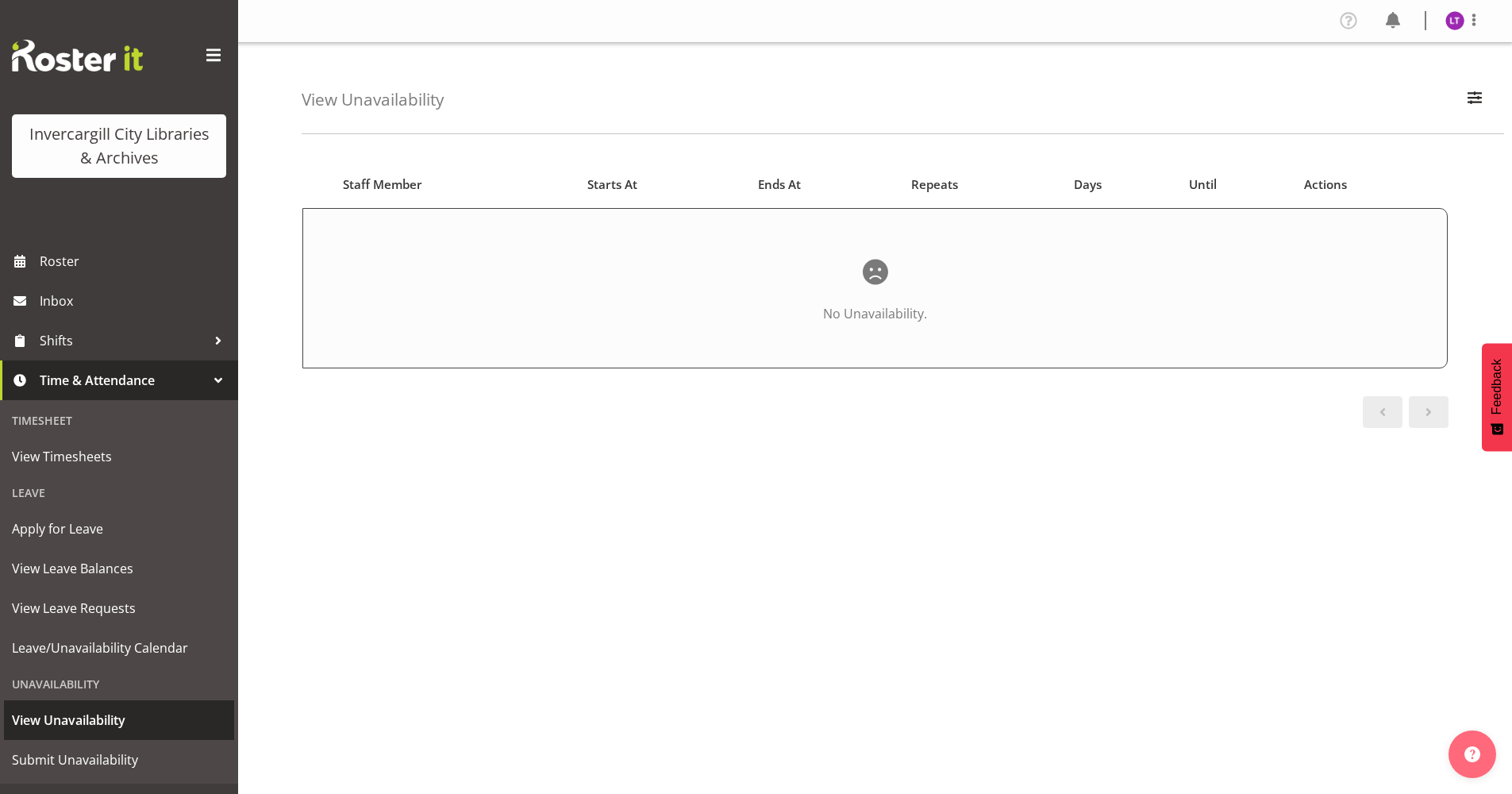
click at [91, 719] on span "View Unavailability" at bounding box center [119, 720] width 215 height 24
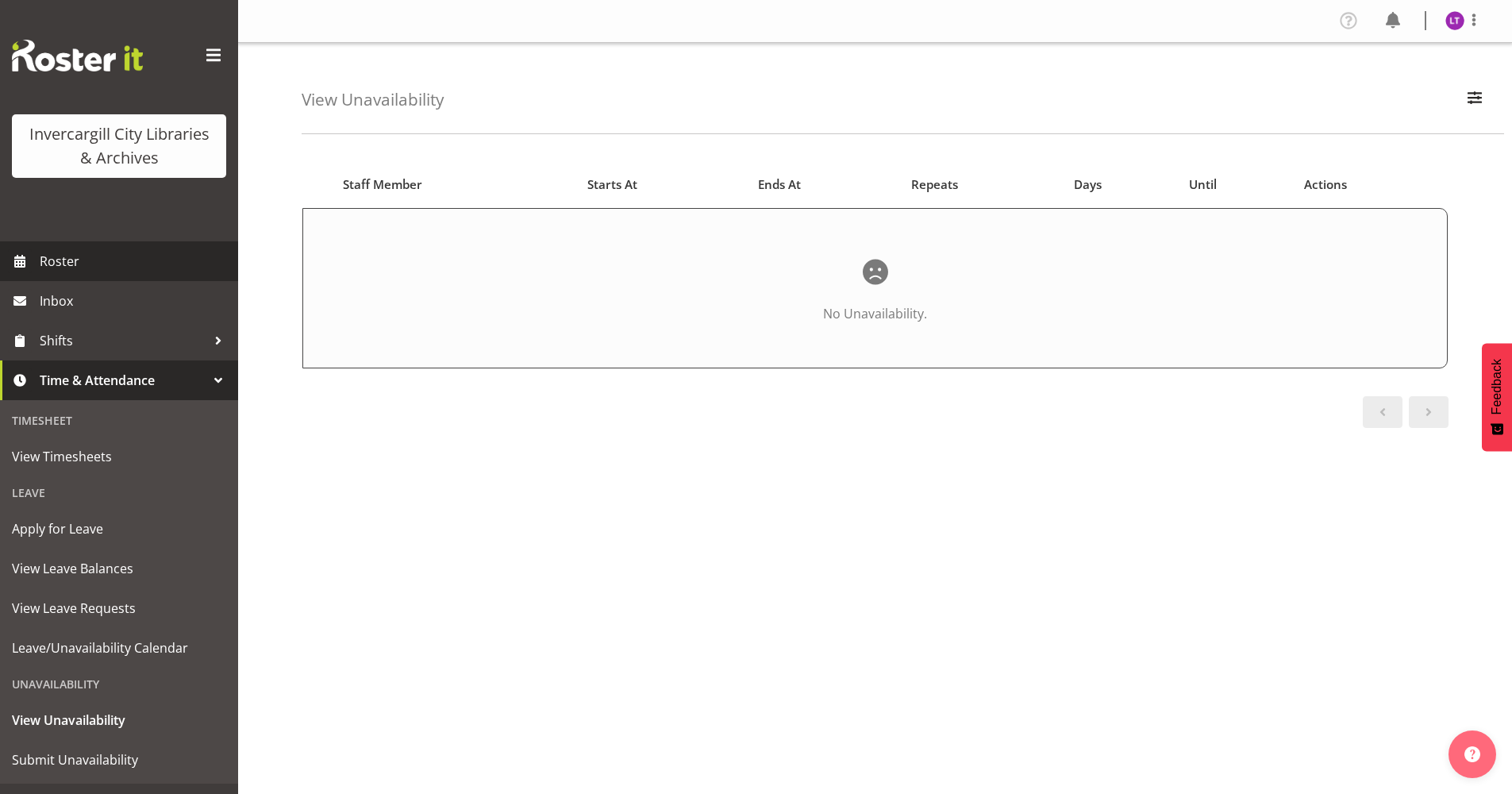
click at [49, 262] on span "Roster" at bounding box center [135, 261] width 191 height 24
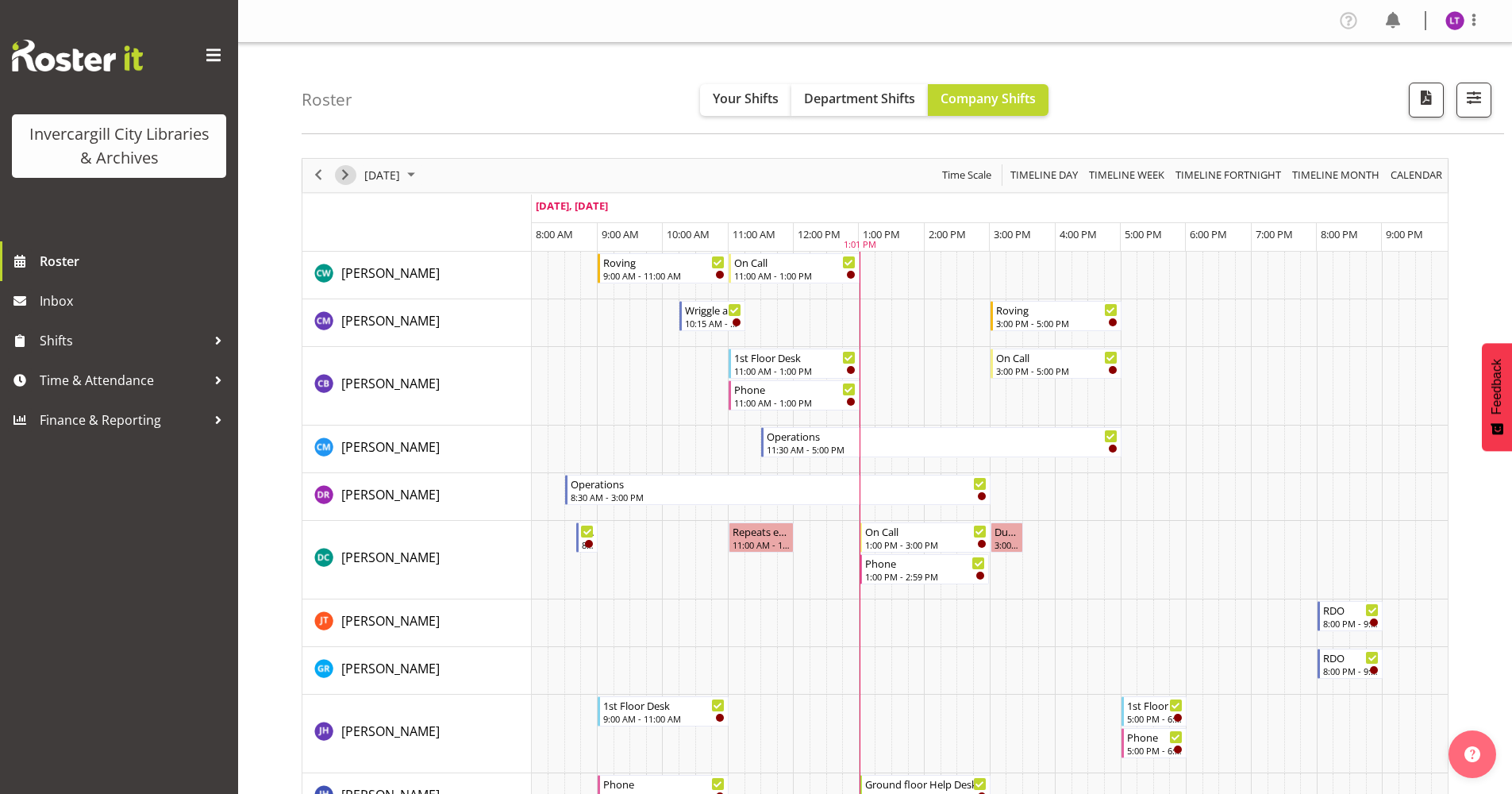
click at [350, 174] on span "Next" at bounding box center [345, 174] width 19 height 20
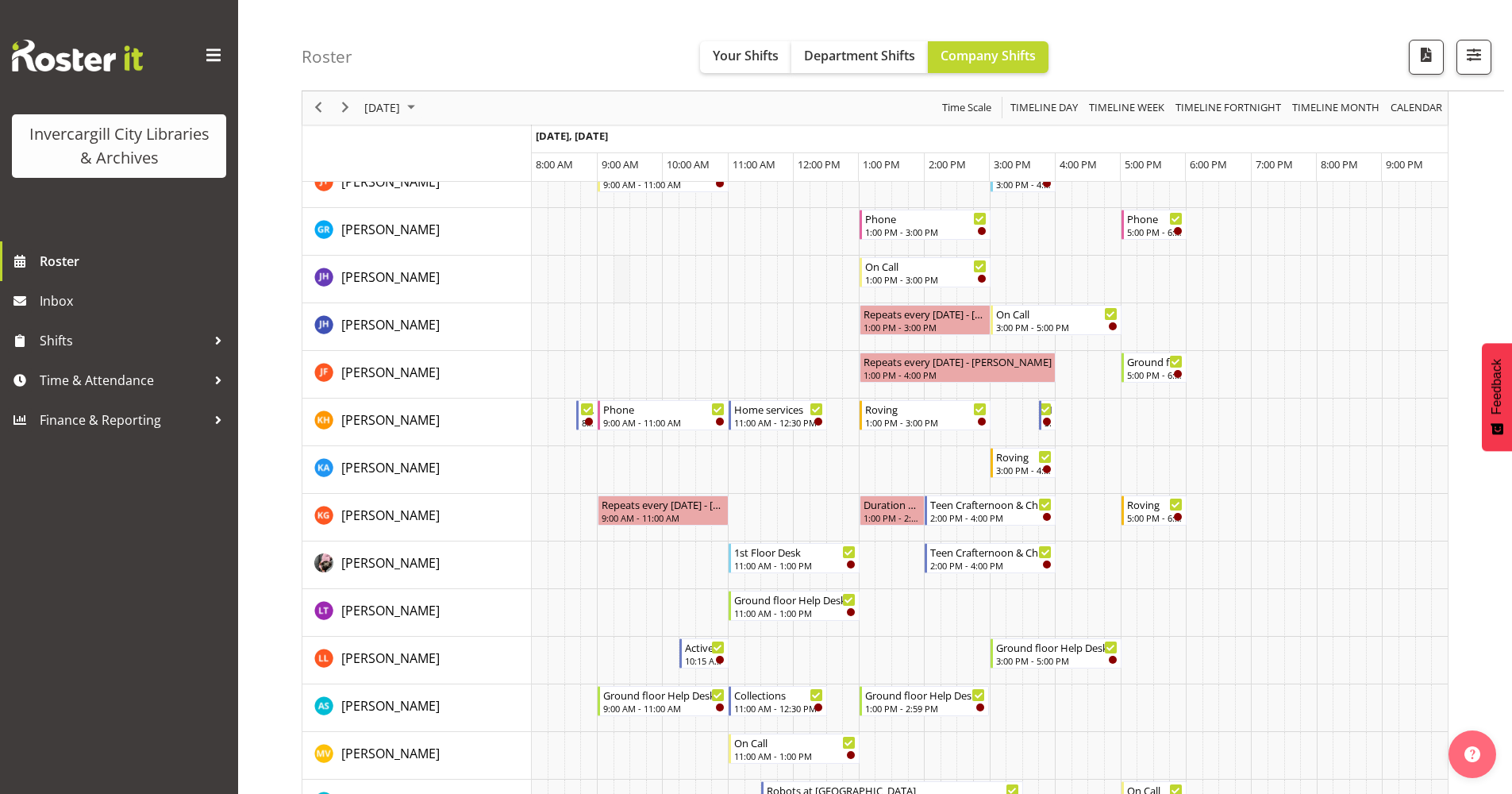
scroll to position [555, 0]
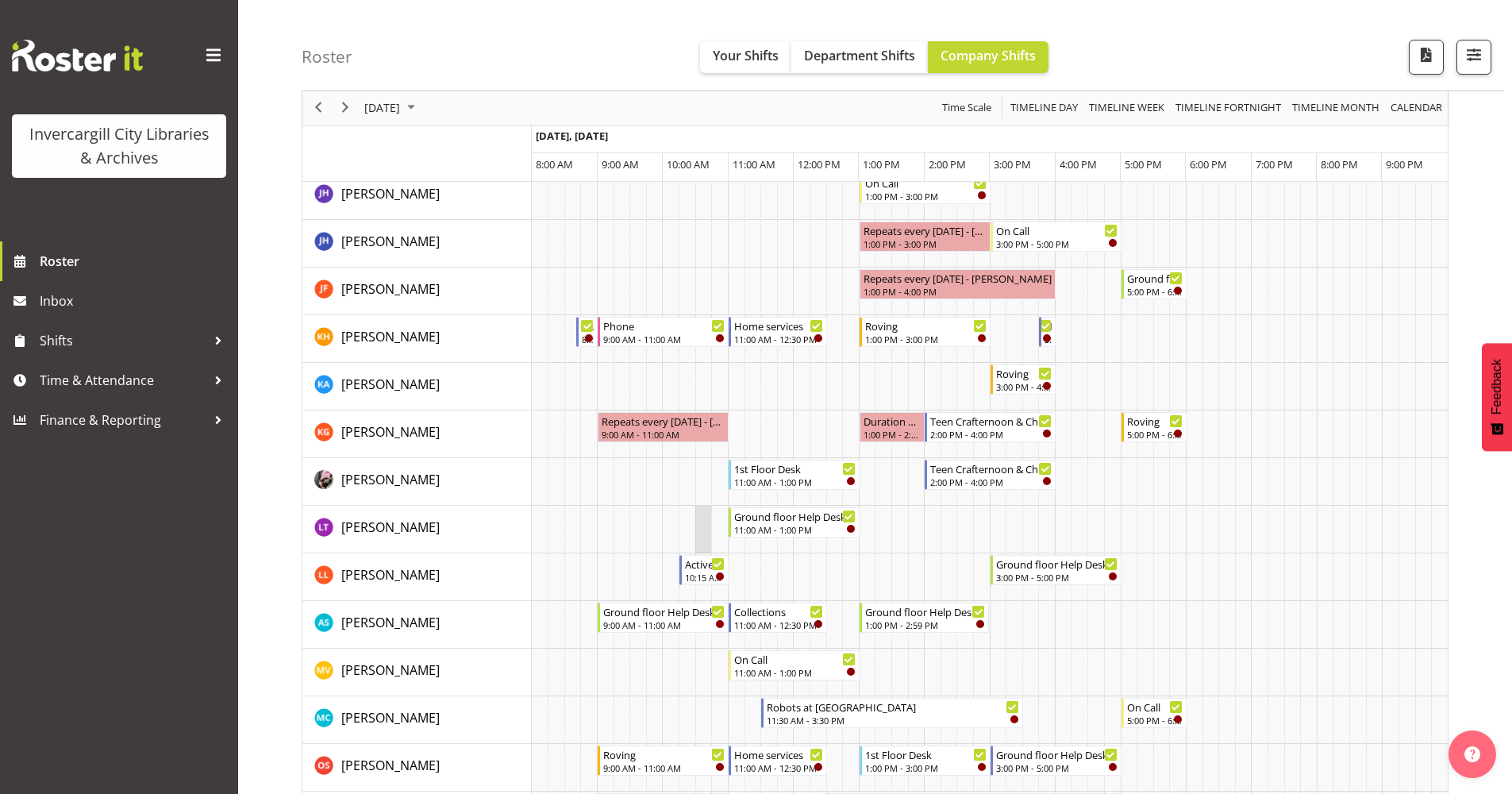
click at [701, 528] on td "Timeline Day of September 30, 2025" at bounding box center [703, 529] width 16 height 47
click at [647, 524] on td "Timeline Day of September 30, 2025" at bounding box center [654, 529] width 16 height 47
click at [579, 525] on td "Timeline Day of September 30, 2025" at bounding box center [572, 529] width 16 height 47
